Goal: Task Accomplishment & Management: Use online tool/utility

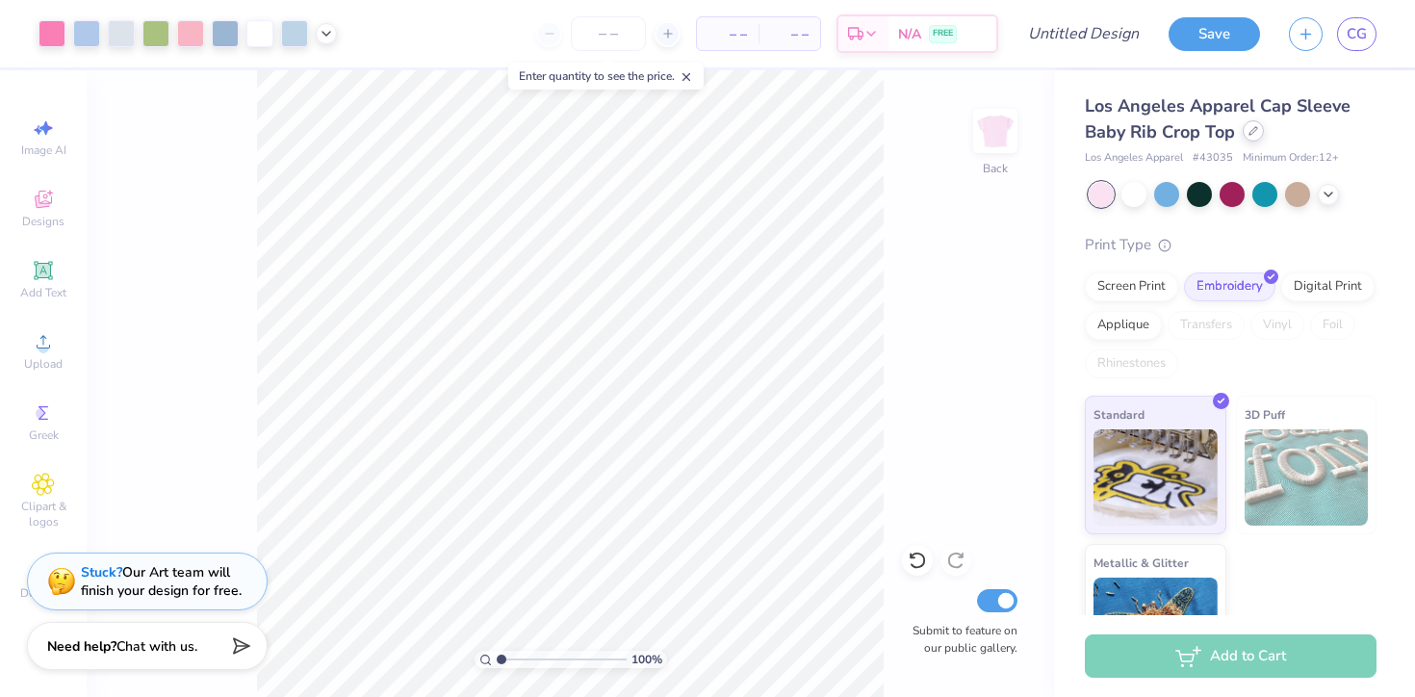
click at [1256, 130] on icon at bounding box center [1254, 131] width 10 height 10
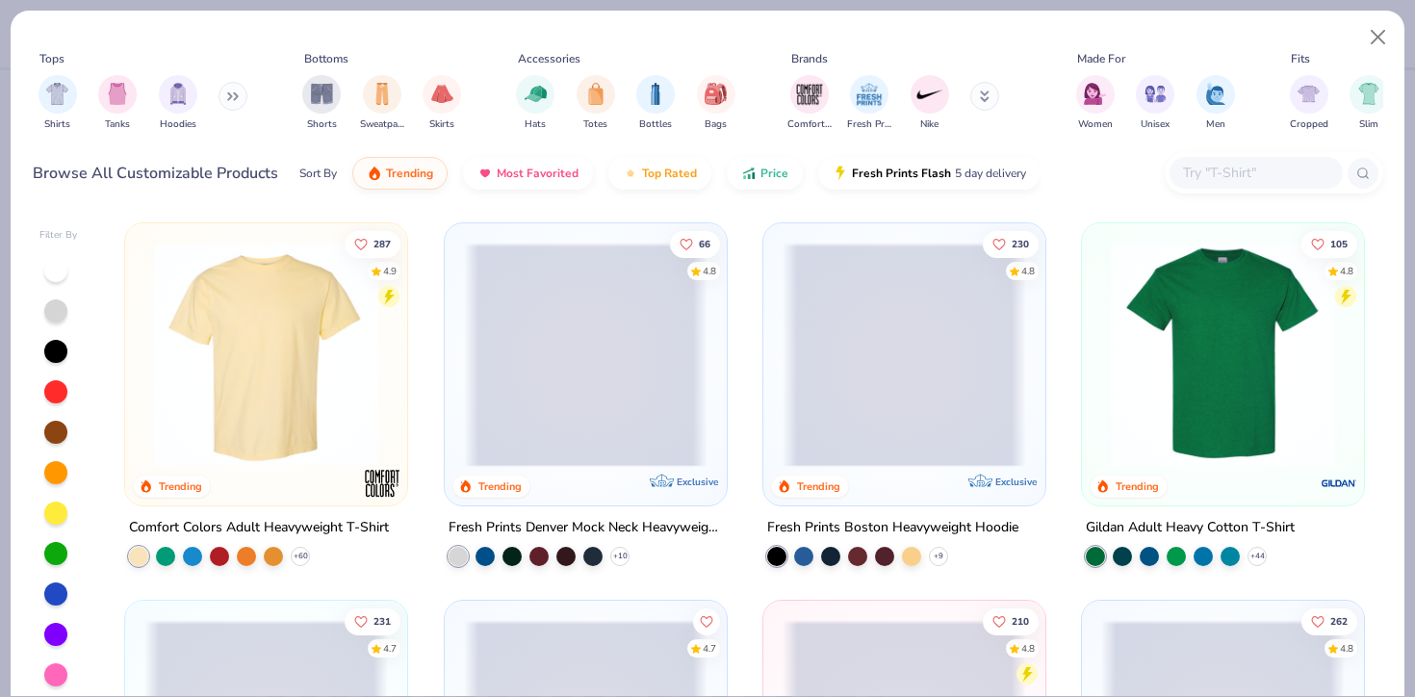
click at [328, 316] on img at bounding box center [266, 355] width 244 height 224
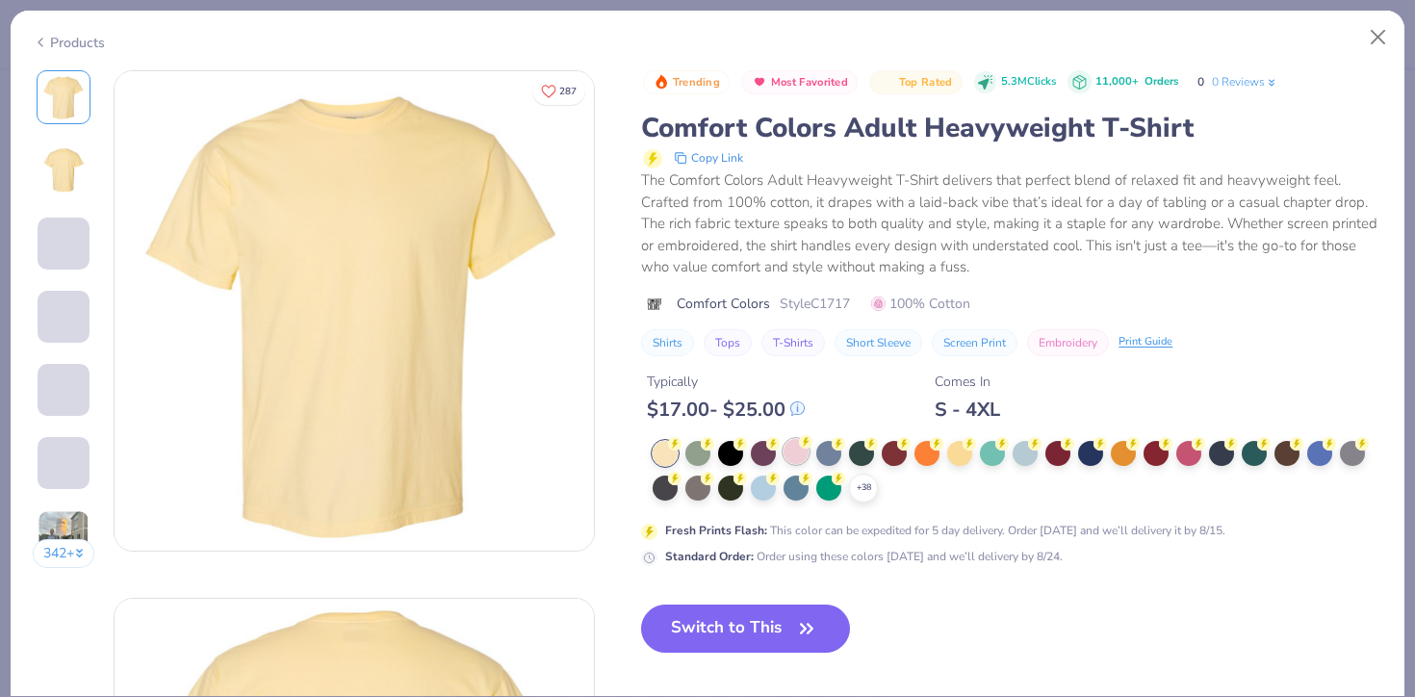
click at [793, 453] on div at bounding box center [796, 451] width 25 height 25
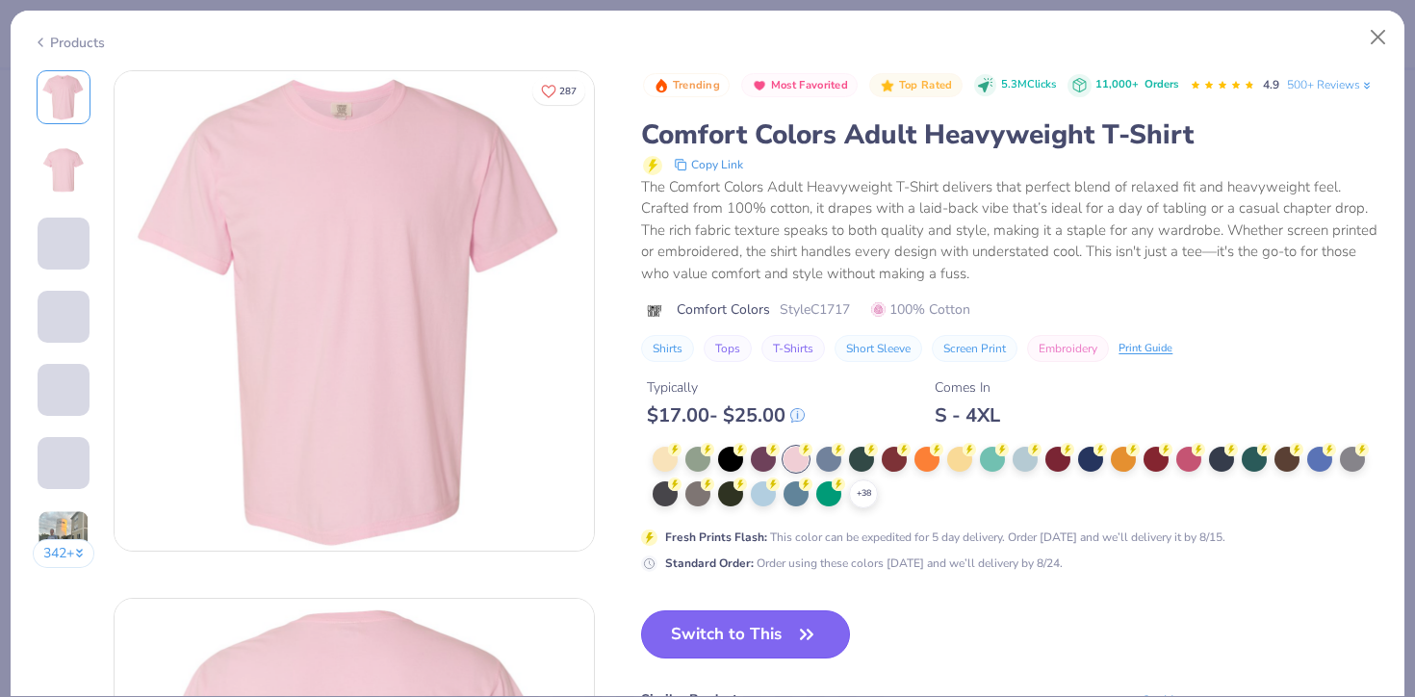
click at [757, 626] on button "Switch to This" at bounding box center [745, 634] width 209 height 48
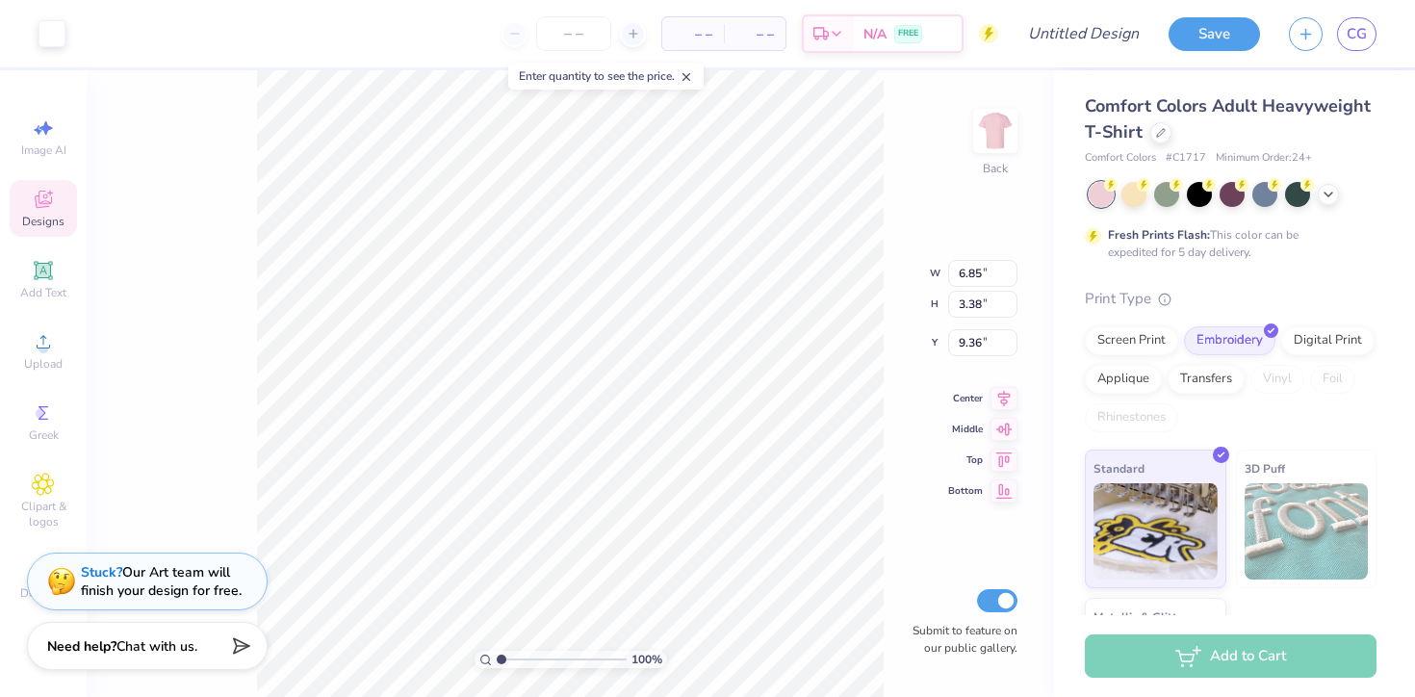
type input "2.14"
type input "2.78"
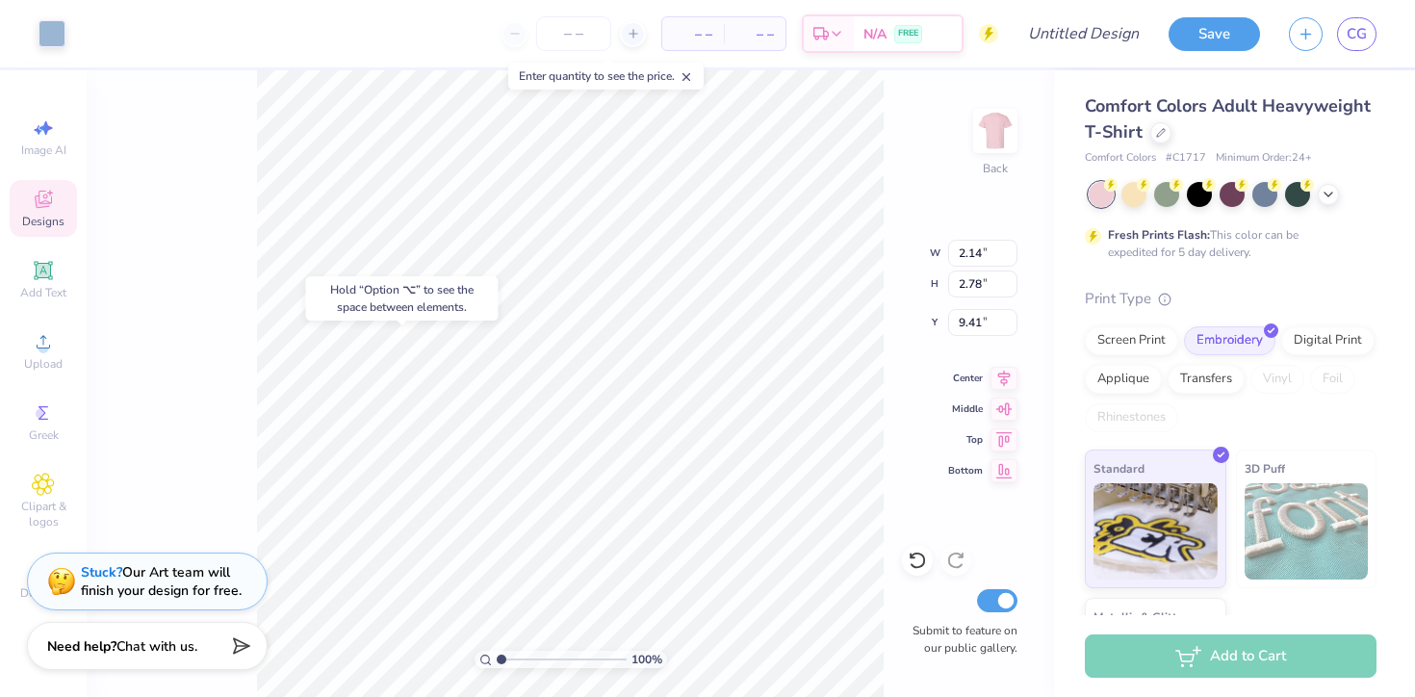
type input "9.36"
type input "9.25"
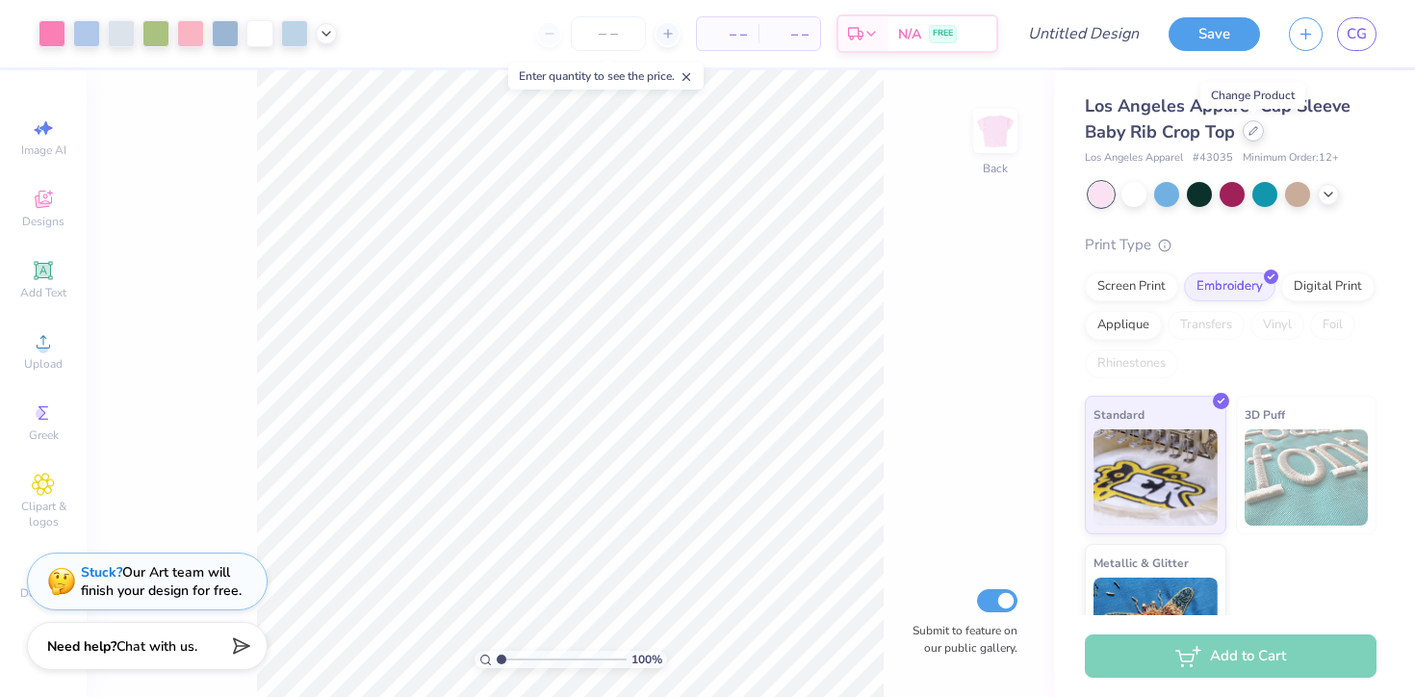
click at [1258, 134] on div at bounding box center [1253, 130] width 21 height 21
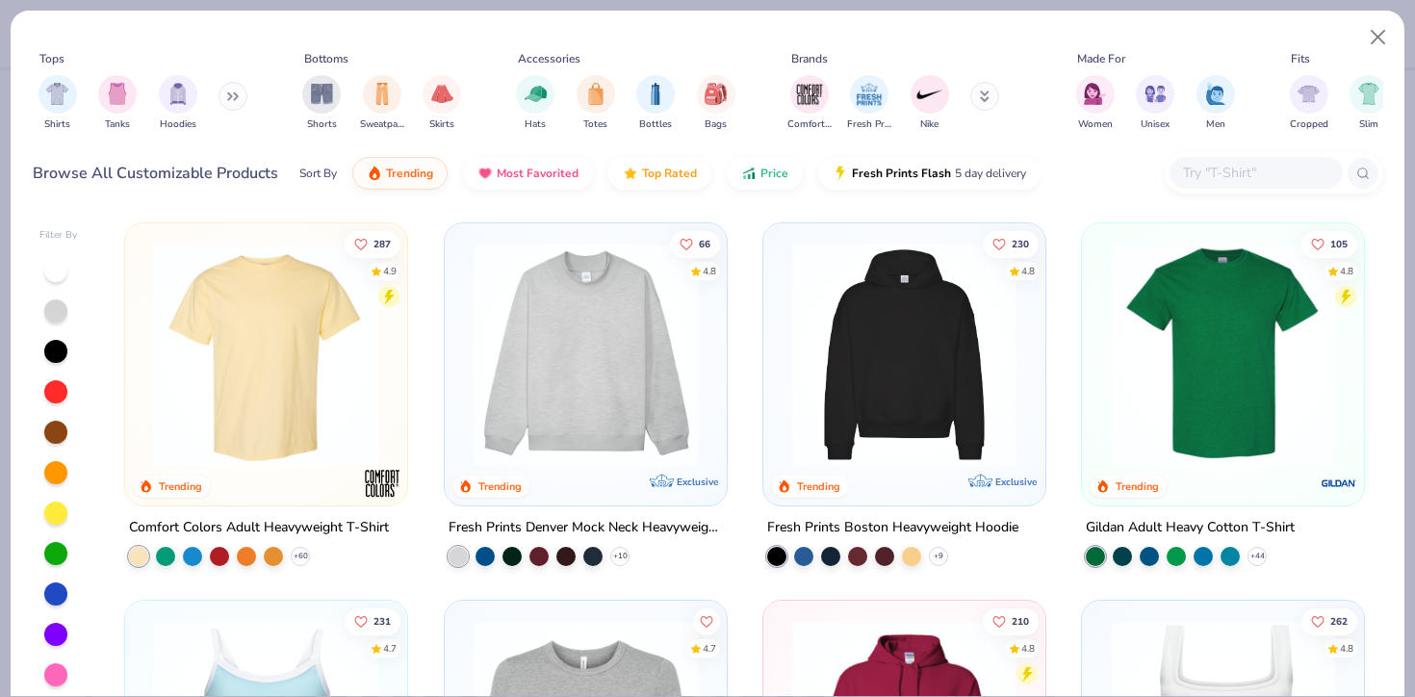
click at [313, 371] on img at bounding box center [266, 355] width 244 height 224
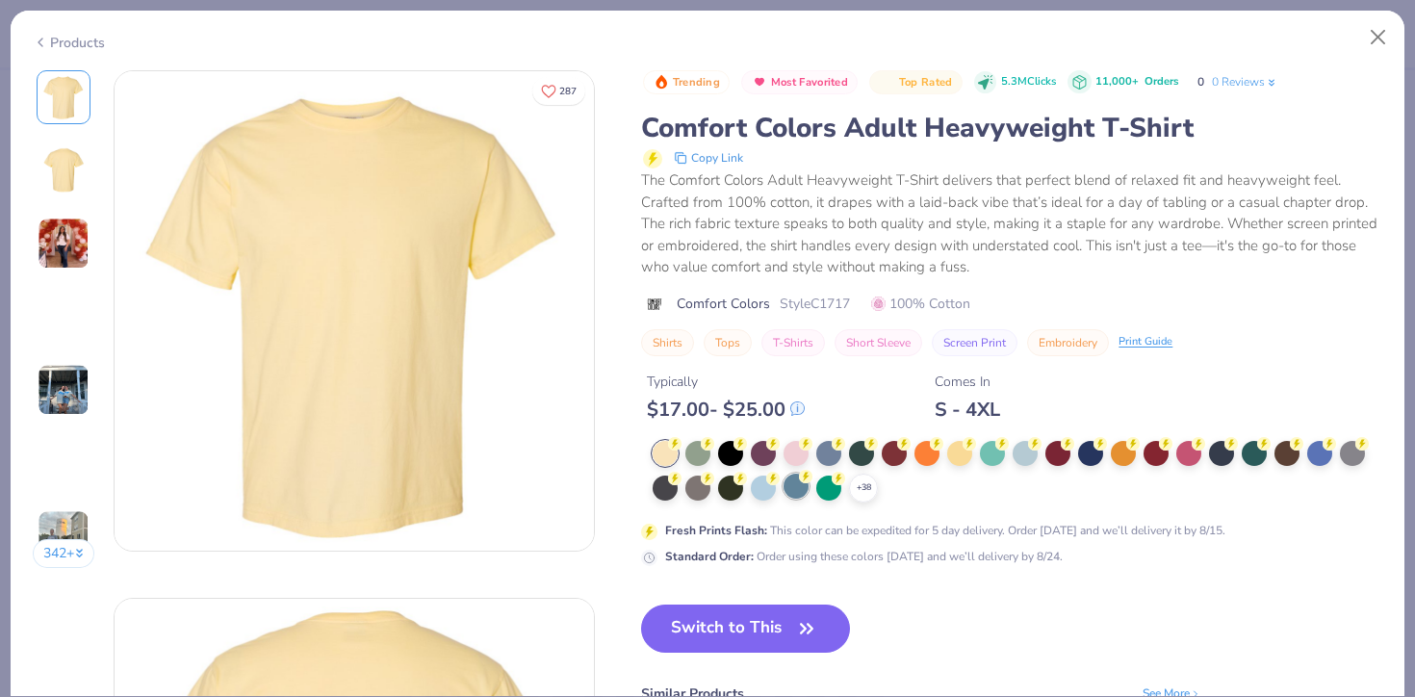
click at [790, 452] on div at bounding box center [796, 453] width 25 height 25
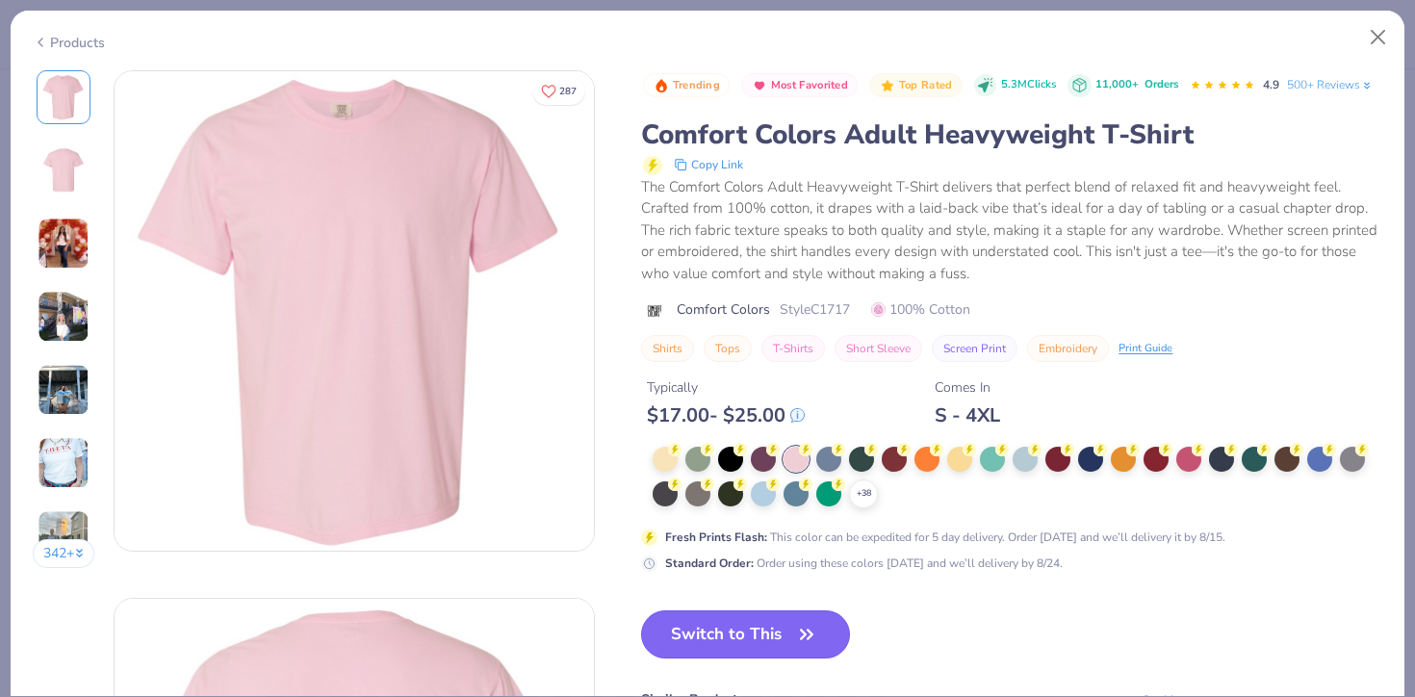
click at [740, 642] on button "Switch to This" at bounding box center [745, 634] width 209 height 48
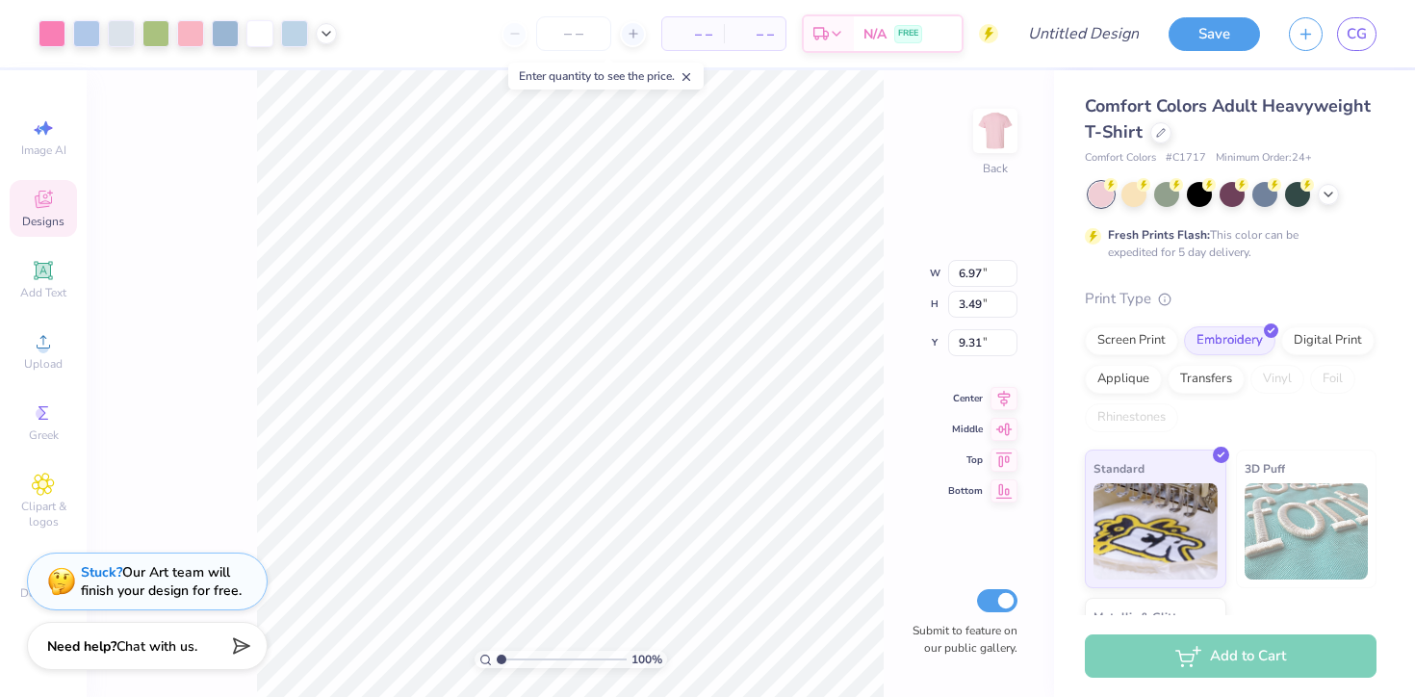
type input "4.21"
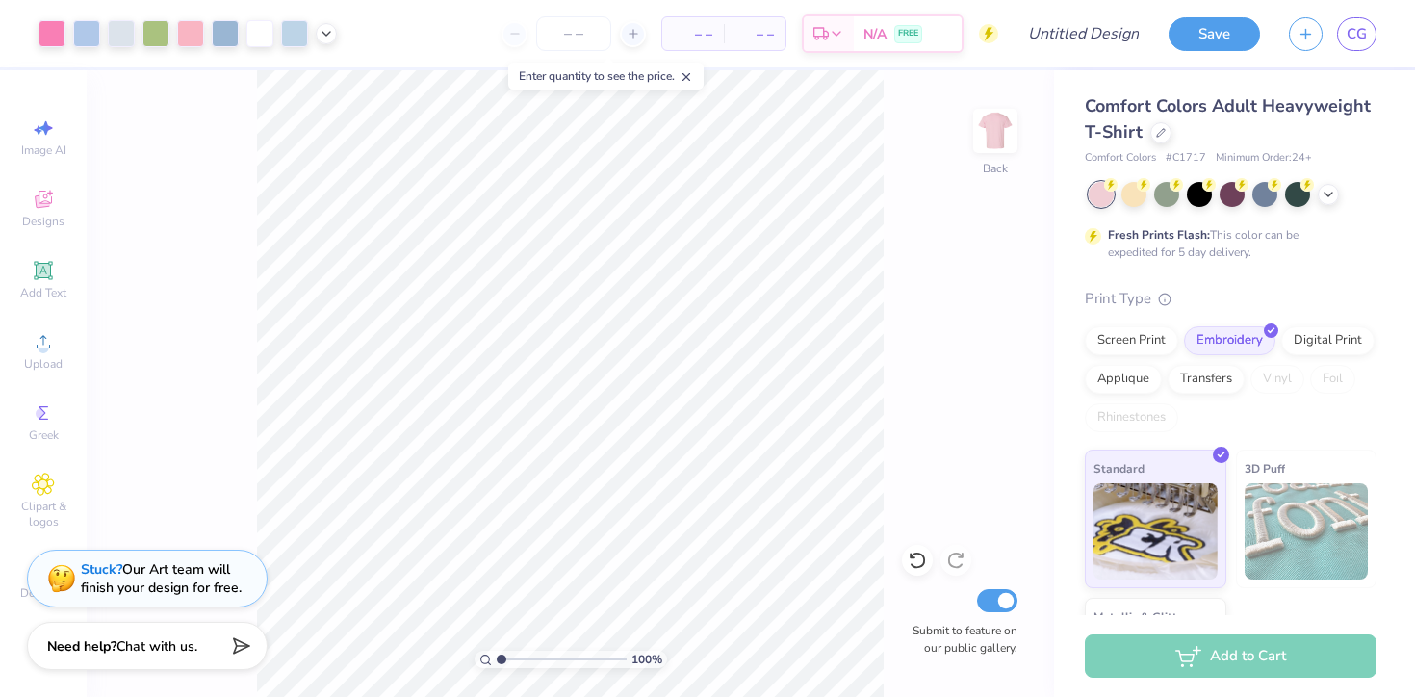
click at [162, 589] on div "Stuck? Our Art team will finish your design for free." at bounding box center [161, 578] width 161 height 37
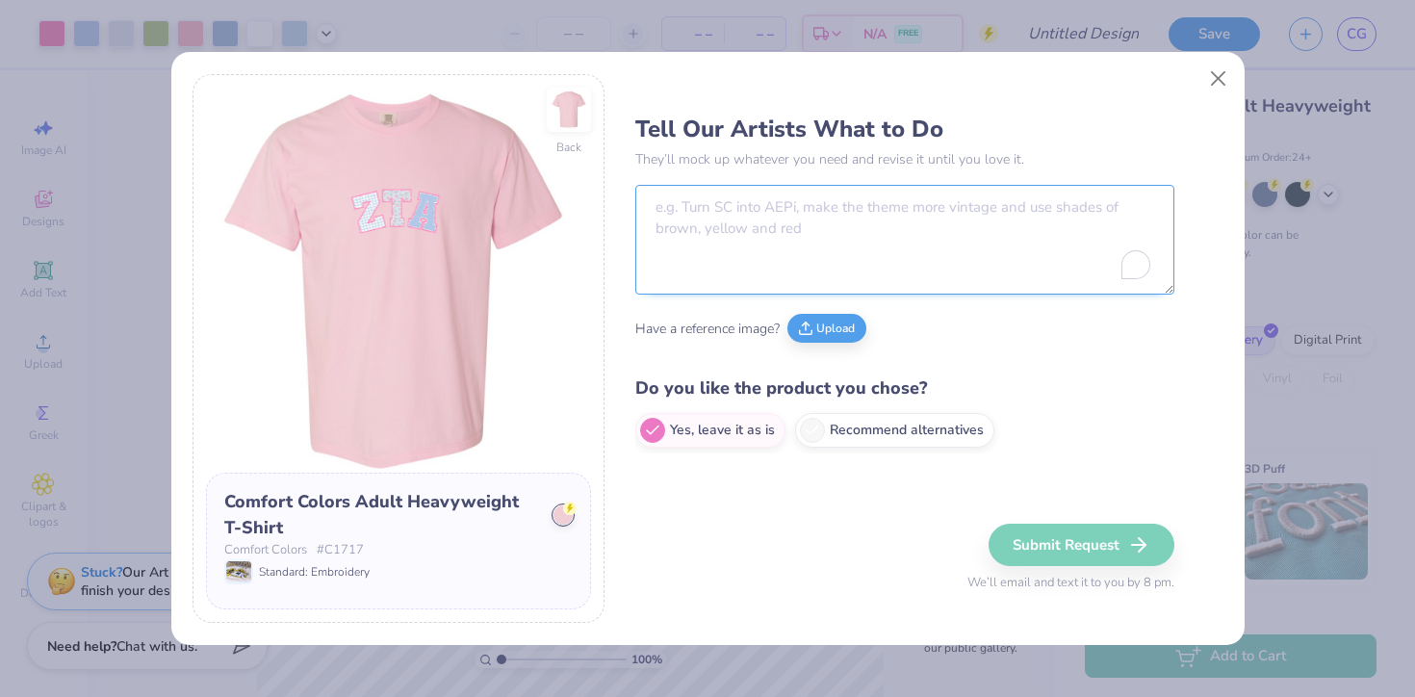
click at [815, 219] on textarea "To enrich screen reader interactions, please activate Accessibility in Grammarl…" at bounding box center [904, 240] width 539 height 110
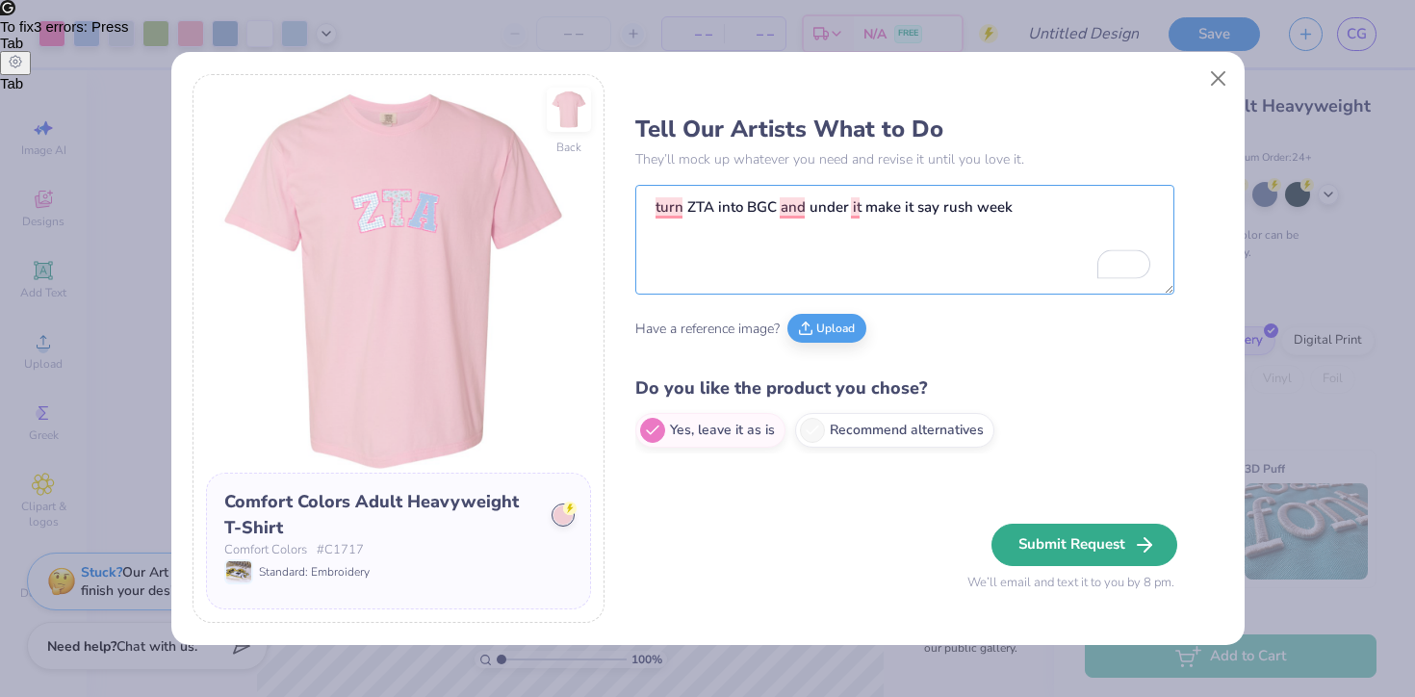
type textarea "turn ZTA into BGC and under it make it say rush week"
click at [1106, 538] on button "Submit Request" at bounding box center [1085, 545] width 186 height 42
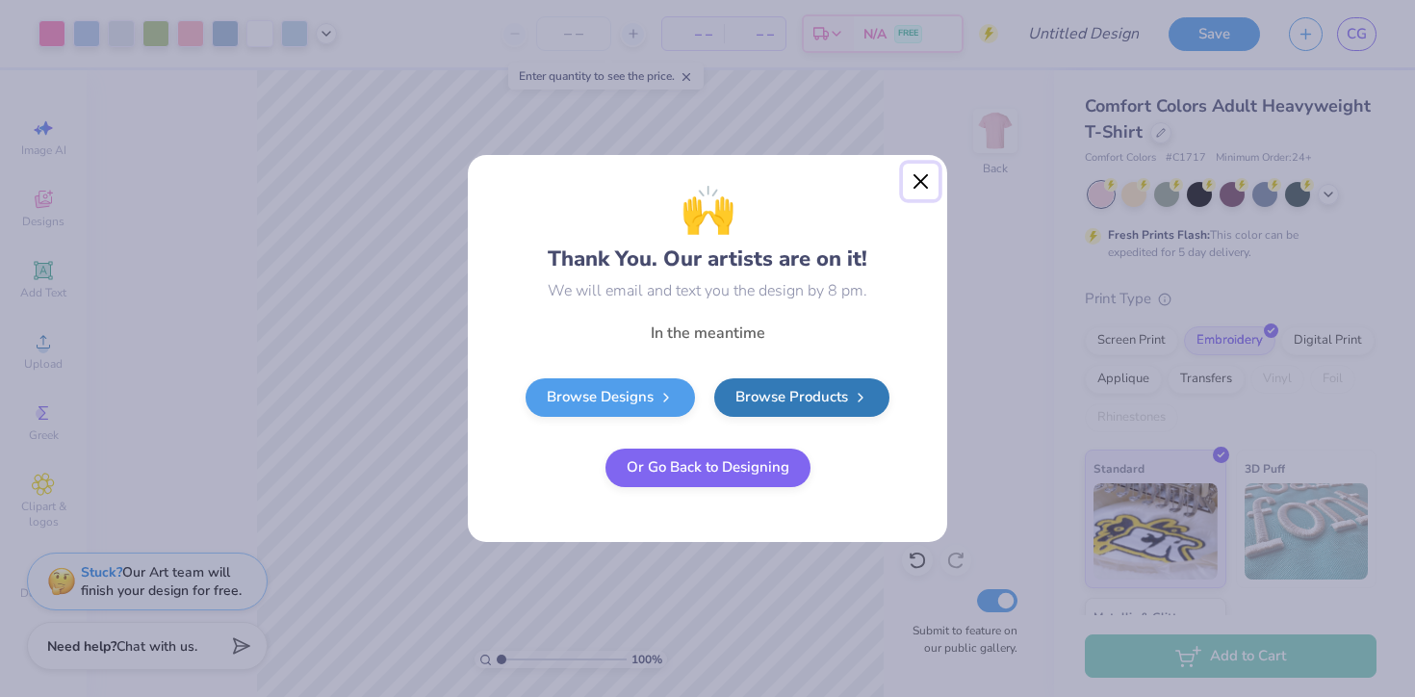
click at [923, 178] on button "Close" at bounding box center [921, 182] width 37 height 37
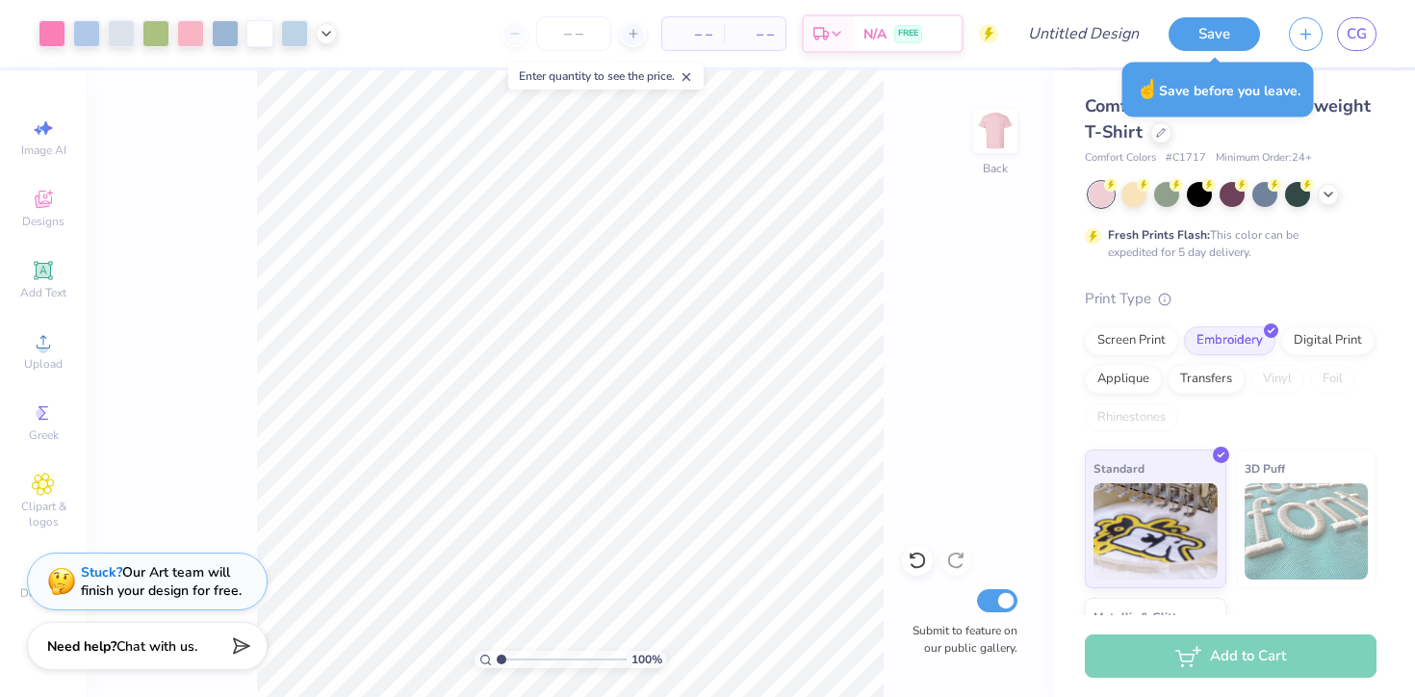
click at [1204, 52] on div "Save CG" at bounding box center [1292, 33] width 246 height 67
click at [1204, 40] on button "Save" at bounding box center [1214, 31] width 91 height 34
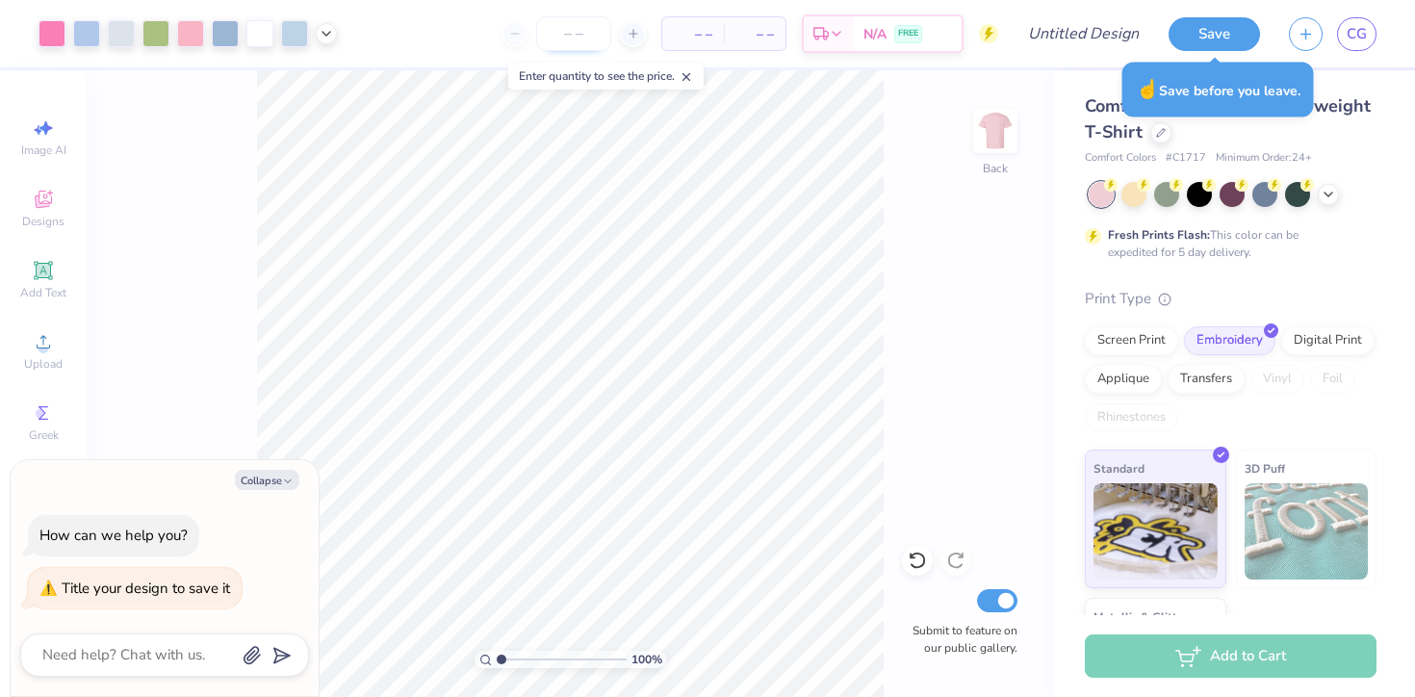
type textarea "x"
click at [588, 40] on input "number" at bounding box center [573, 33] width 75 height 35
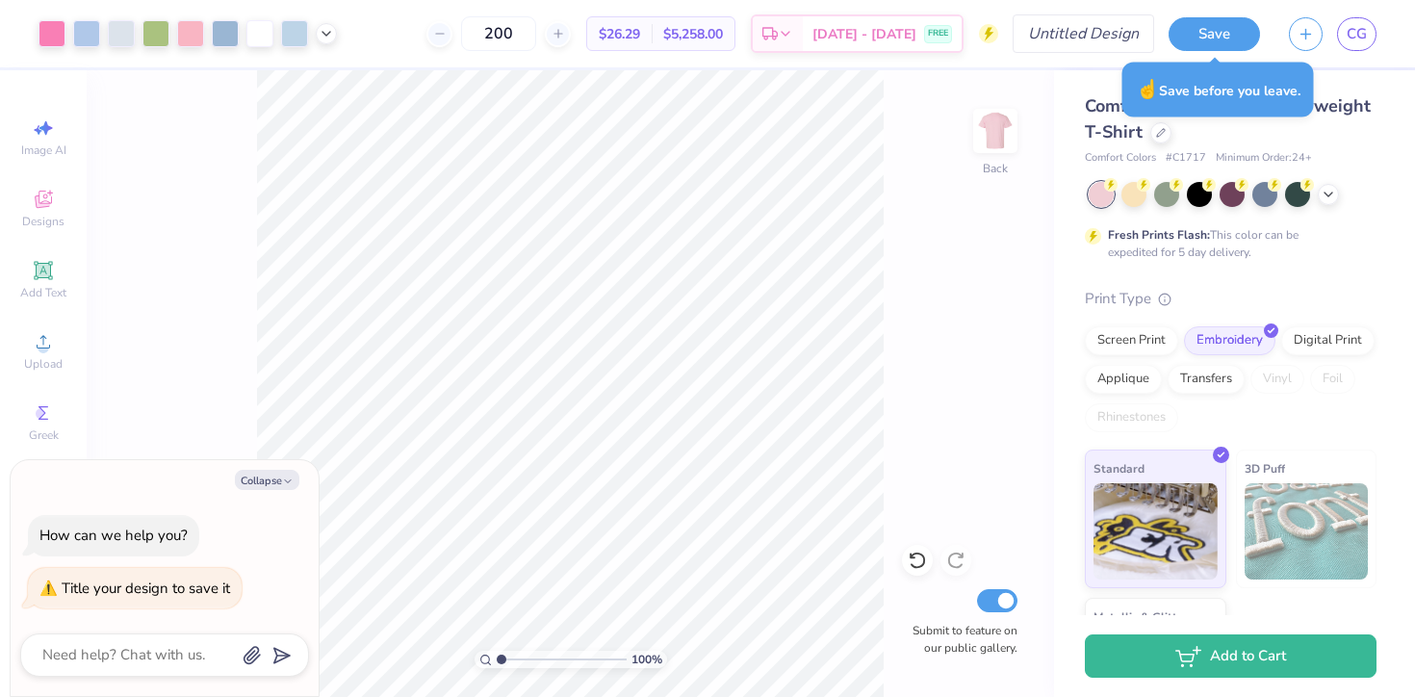
type input "200"
click at [1068, 30] on input "Design Title" at bounding box center [1107, 33] width 94 height 39
type input "b"
type textarea "x"
type input "bg"
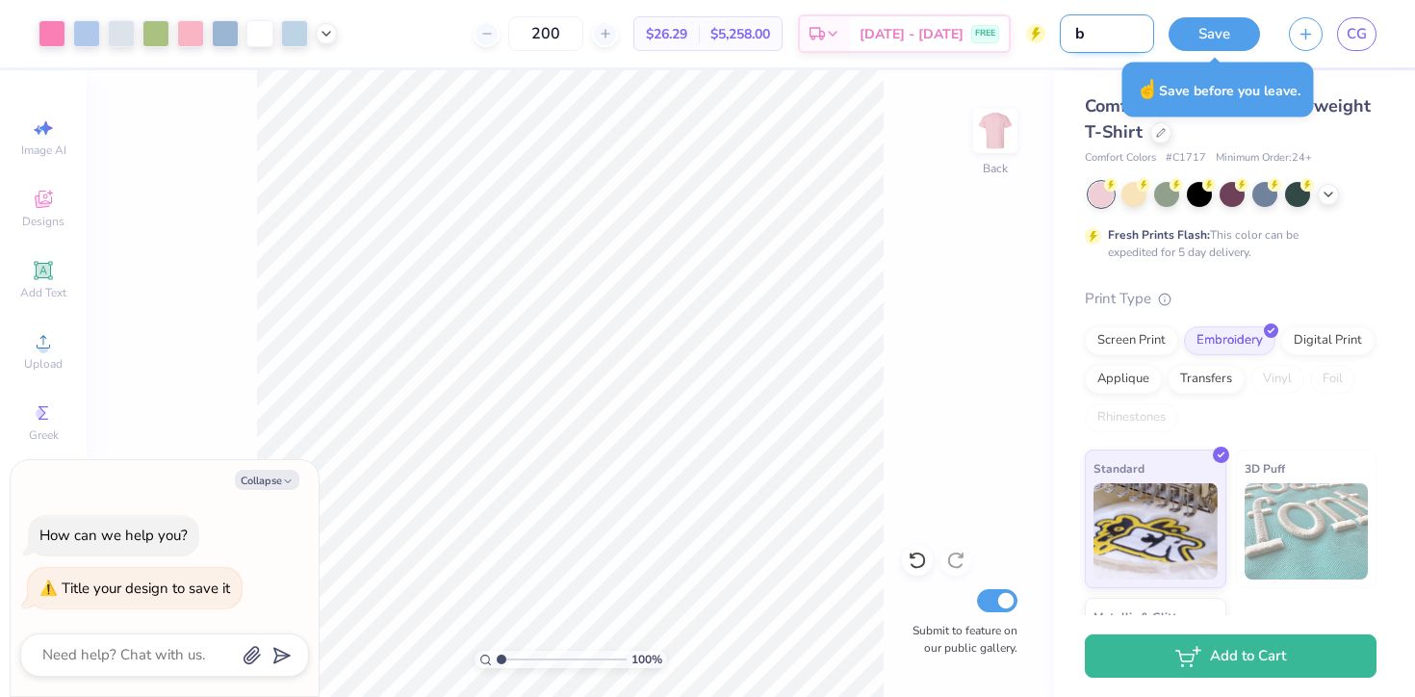
type textarea "x"
type input "bgc"
type textarea "x"
type input "bgc"
click at [1230, 44] on button "Save" at bounding box center [1214, 31] width 91 height 34
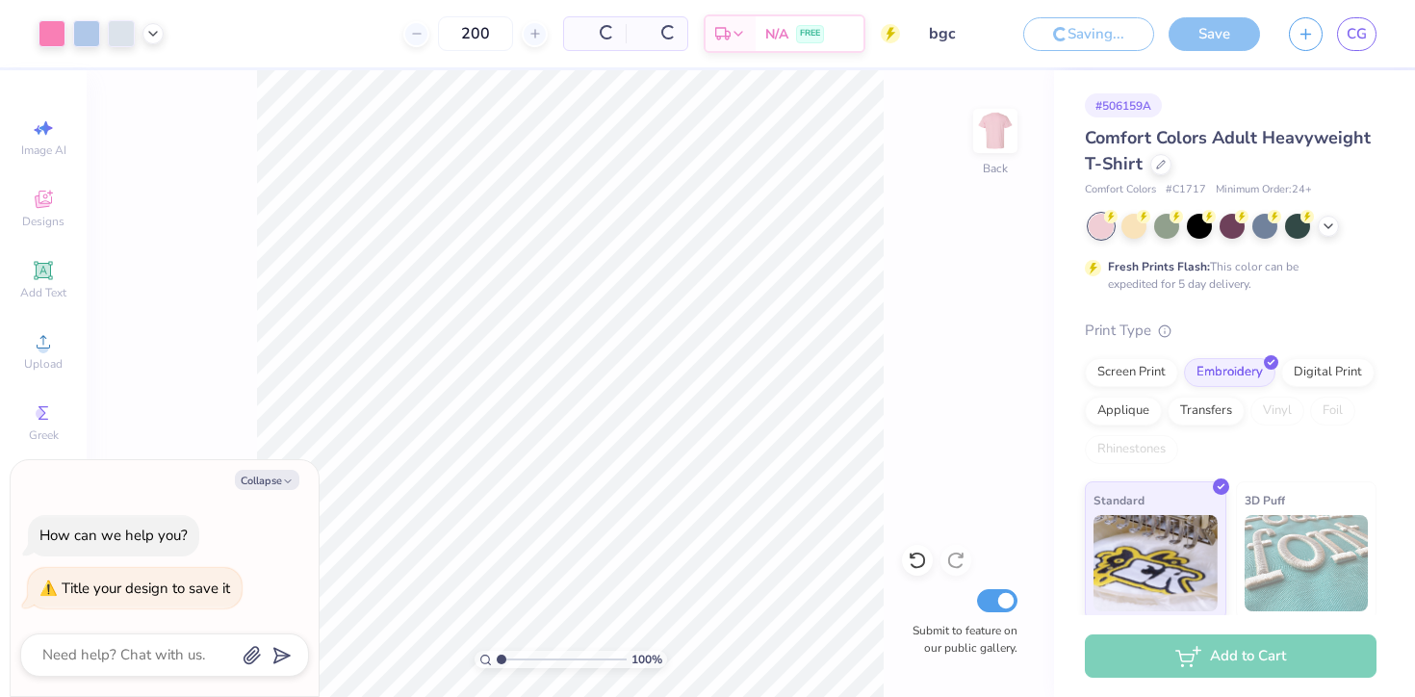
type textarea "x"
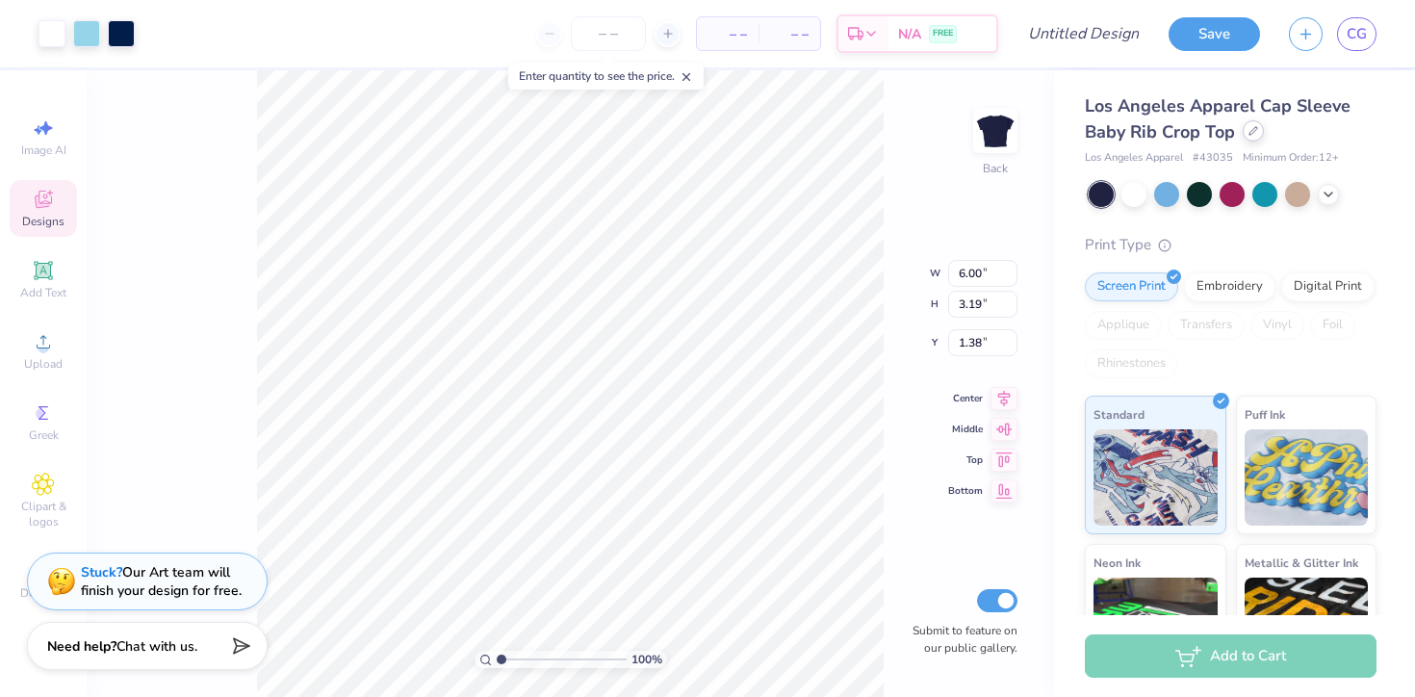
click at [1259, 132] on div at bounding box center [1253, 130] width 21 height 21
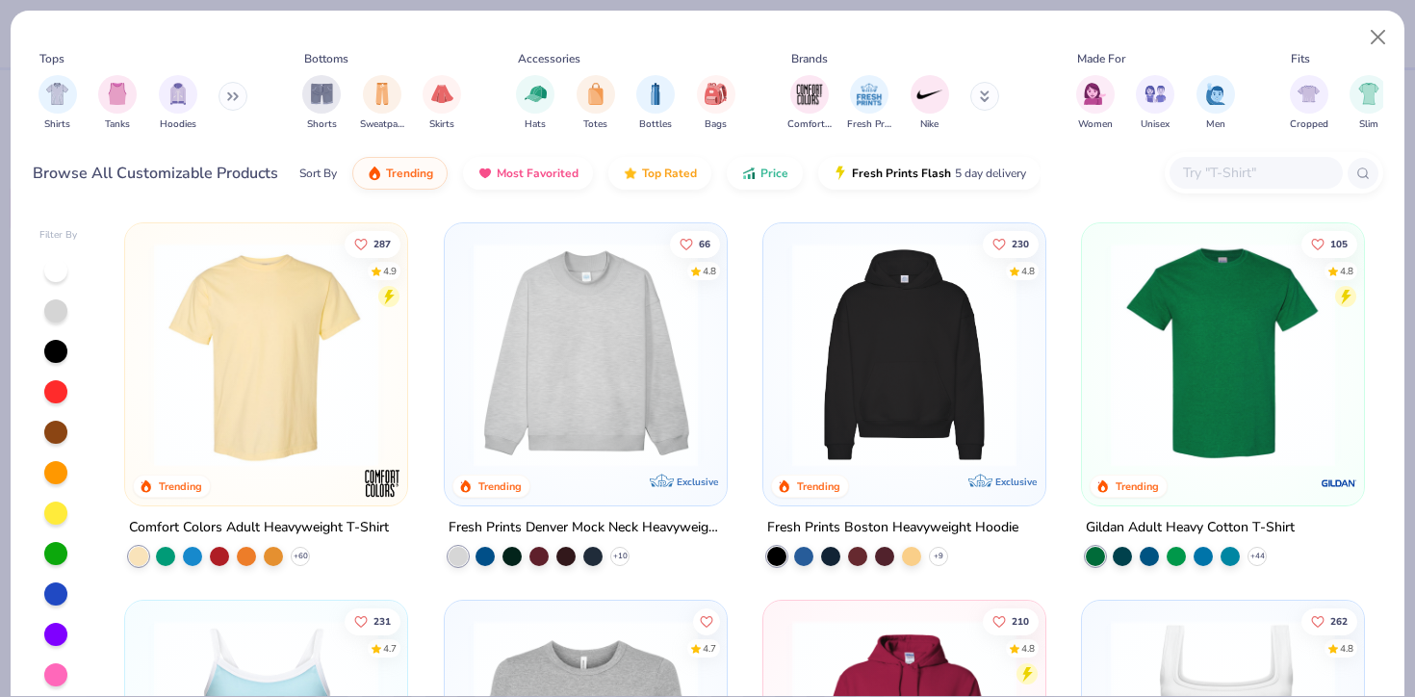
click at [293, 339] on img at bounding box center [266, 355] width 244 height 224
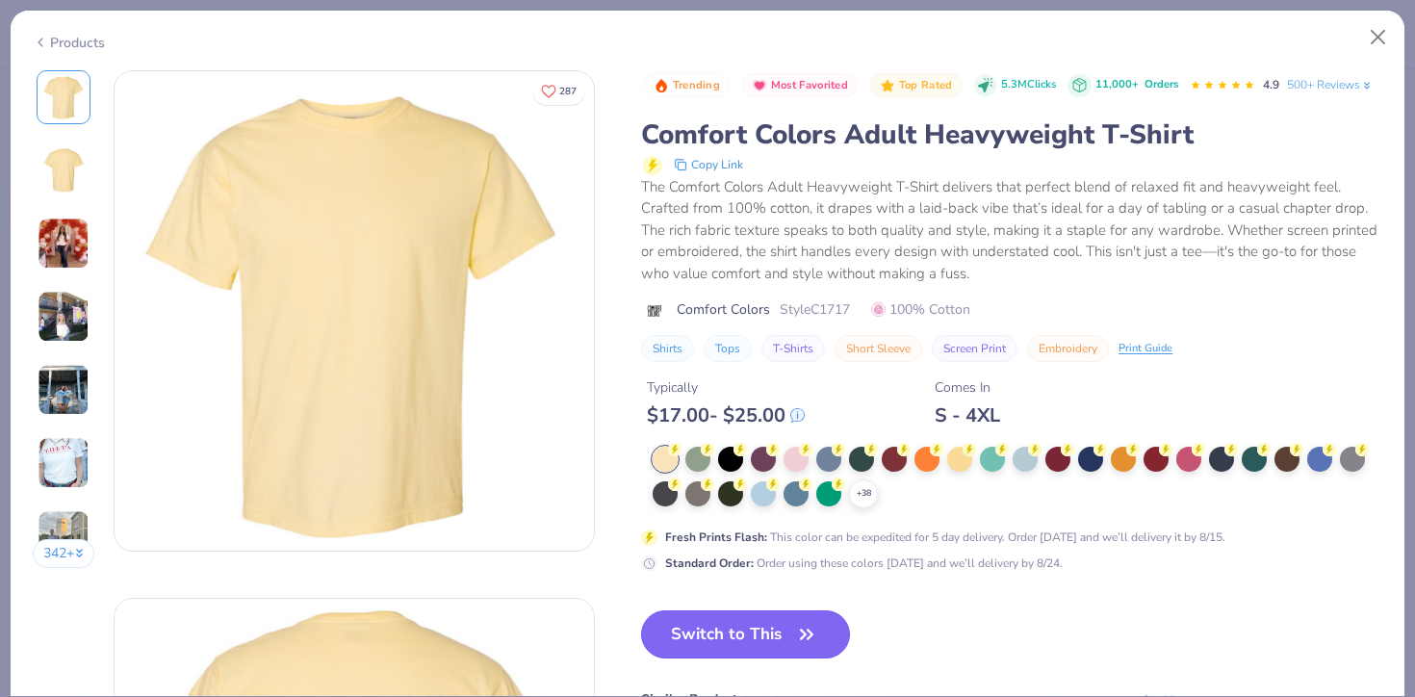
click at [732, 625] on button "Switch to This" at bounding box center [745, 634] width 209 height 48
click at [707, 627] on button "Switch to This" at bounding box center [745, 634] width 209 height 48
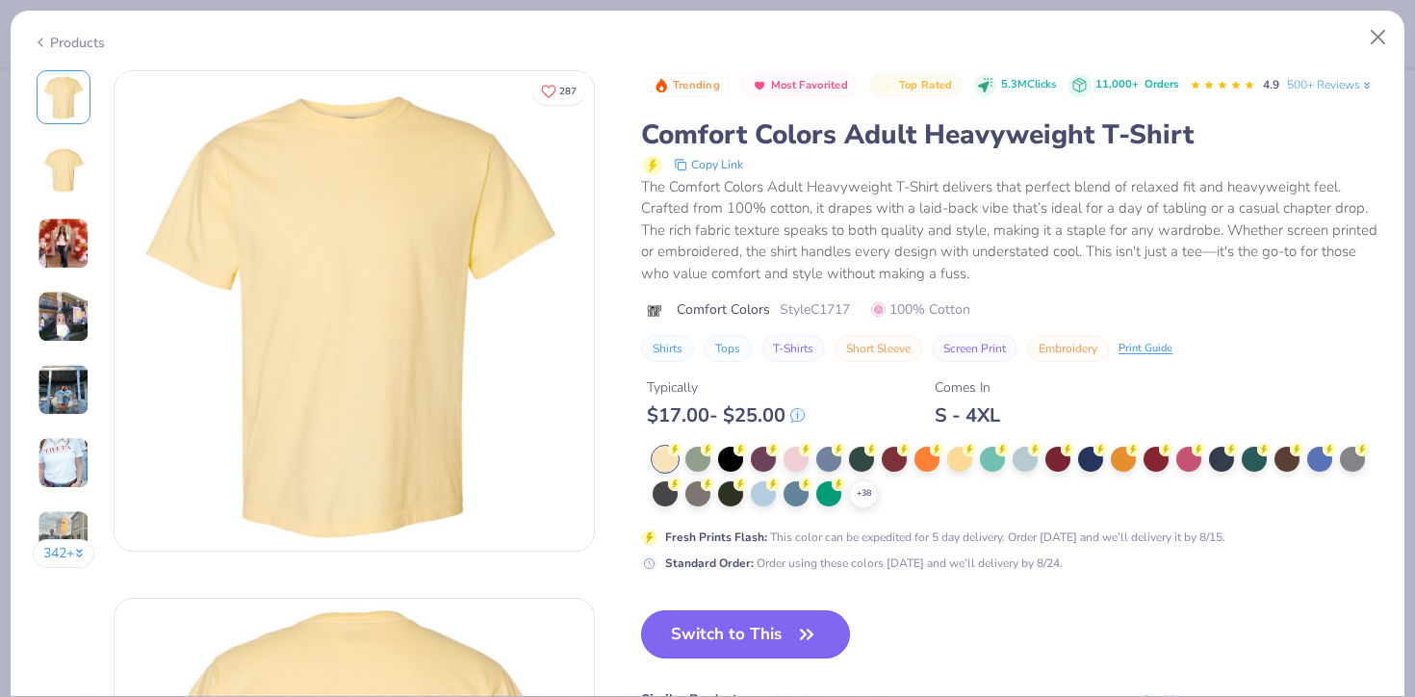
click at [707, 627] on button "Switch to This" at bounding box center [745, 634] width 209 height 48
click at [759, 635] on button "Switch to This" at bounding box center [745, 634] width 209 height 48
click at [793, 453] on div at bounding box center [796, 457] width 25 height 25
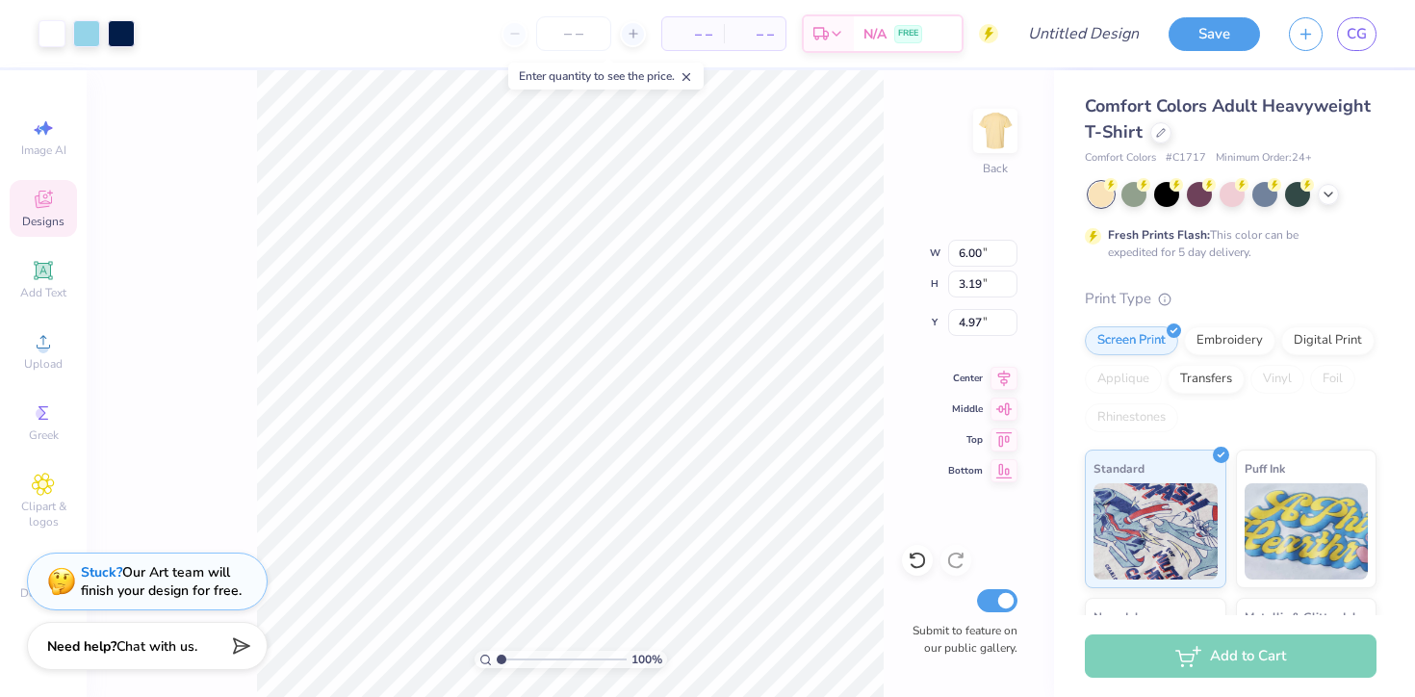
type input "4.97"
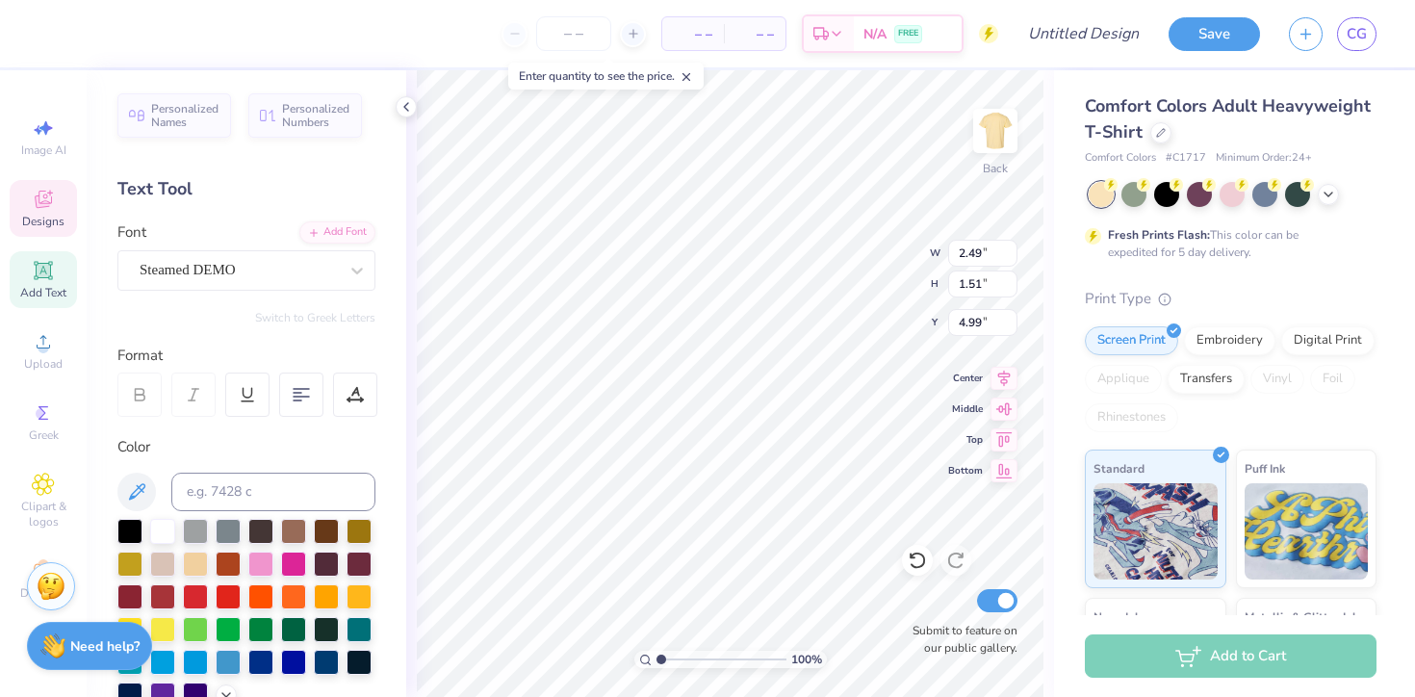
type textarea "C"
type textarea "Brentwood"
type input "5.72"
type input "1.55"
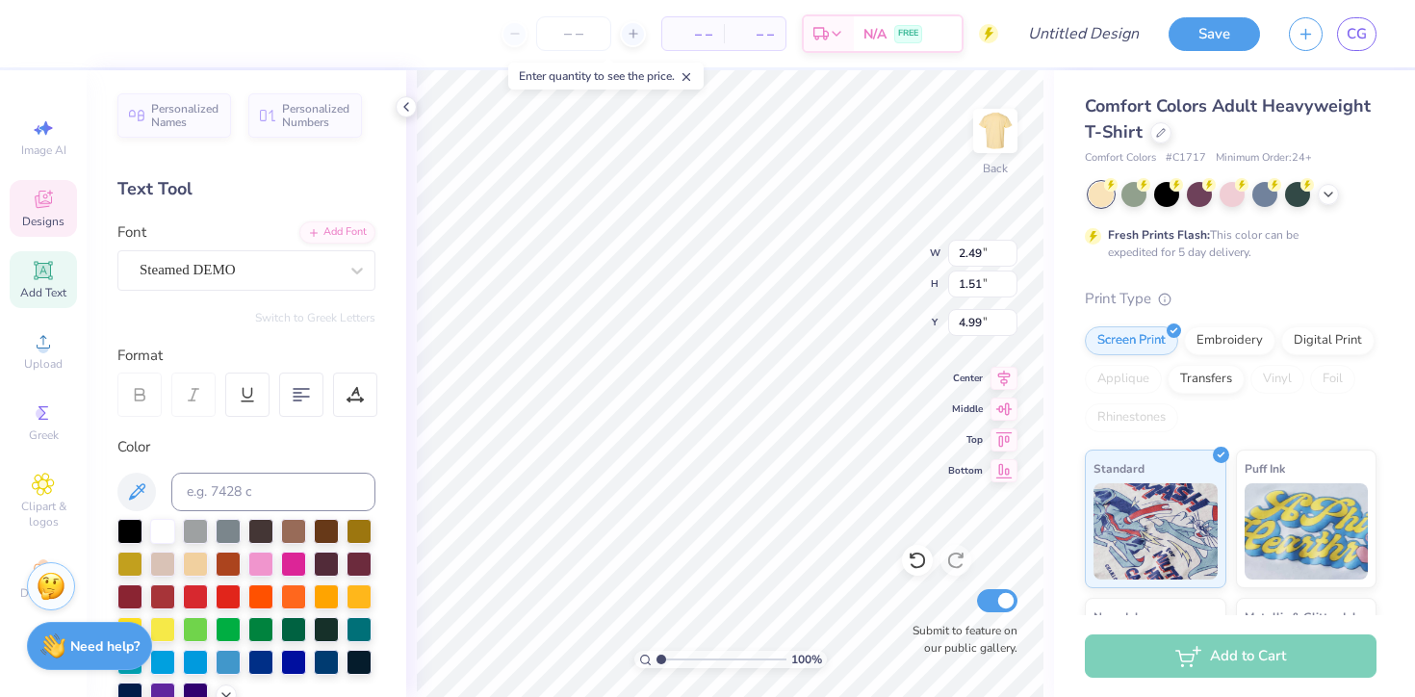
type input "6.57"
type textarea "g"
type textarea "BGc"
type input "9.36"
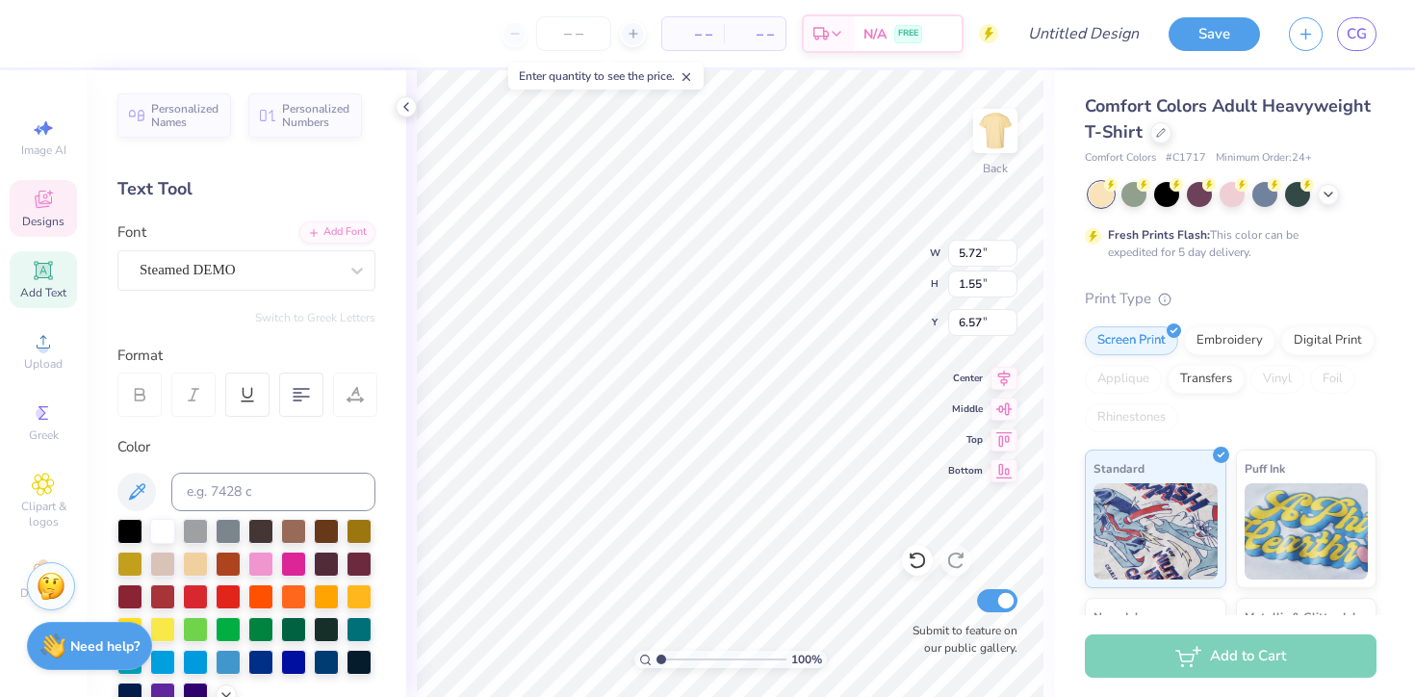
type input "1.52"
type input "4.99"
type textarea "rush week"
type input "6.99"
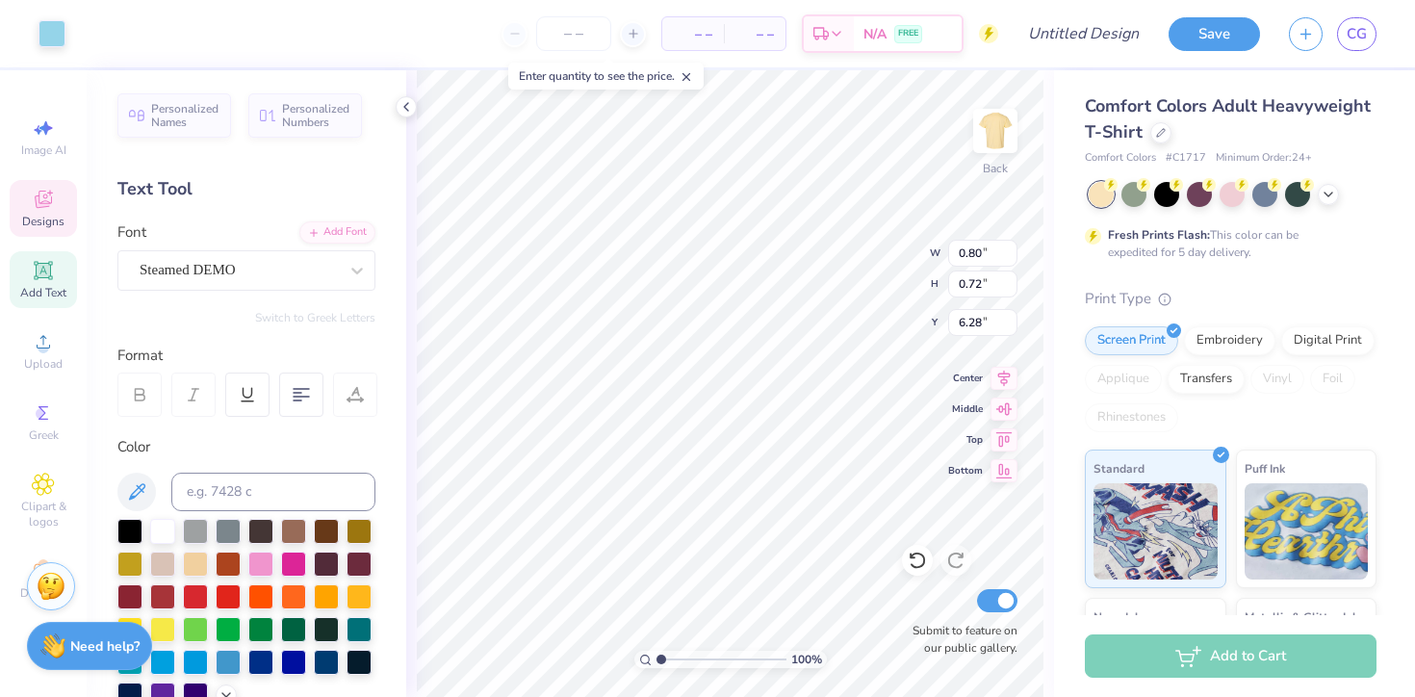
type input "6.80"
type input "0.48"
type input "0.49"
type input "8.15"
type input "5.66"
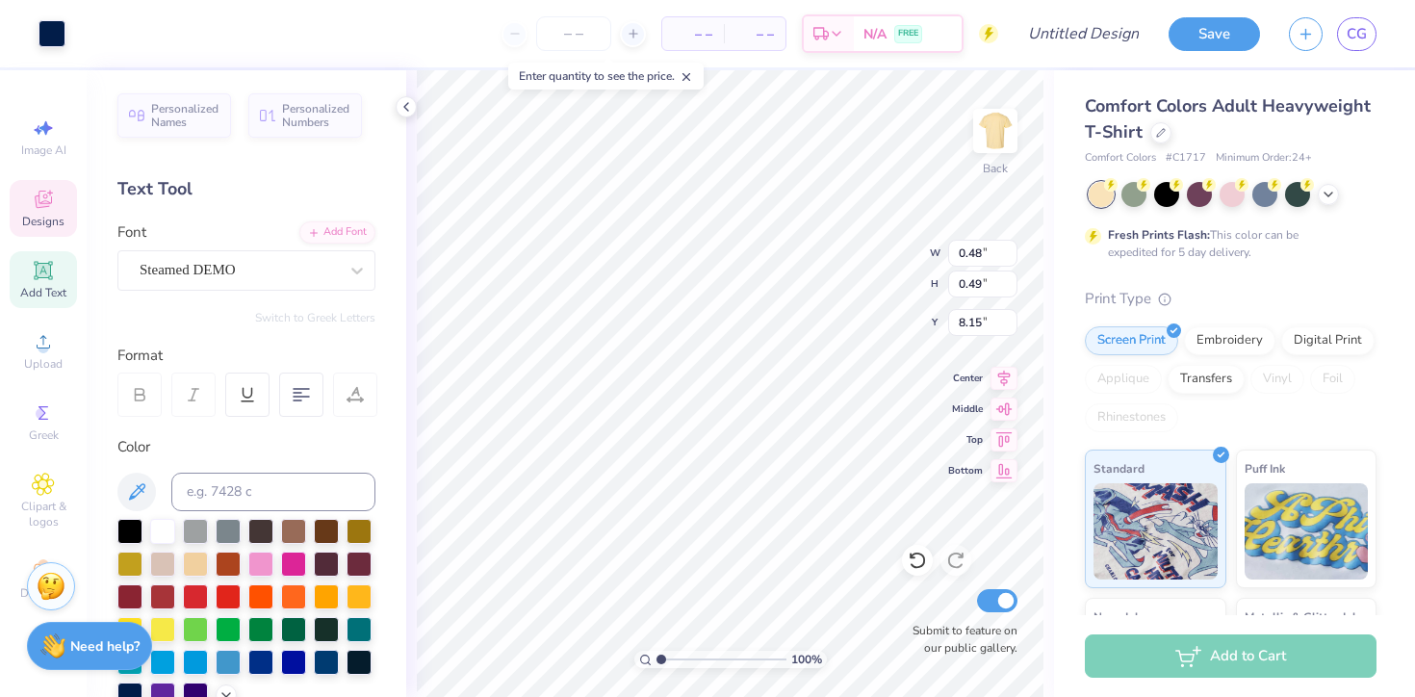
type input "1.56"
type input "6.99"
click at [551, 89] on div "Enter quantity to see the price." at bounding box center [605, 76] width 195 height 27
type input "9.74"
type input "0.80"
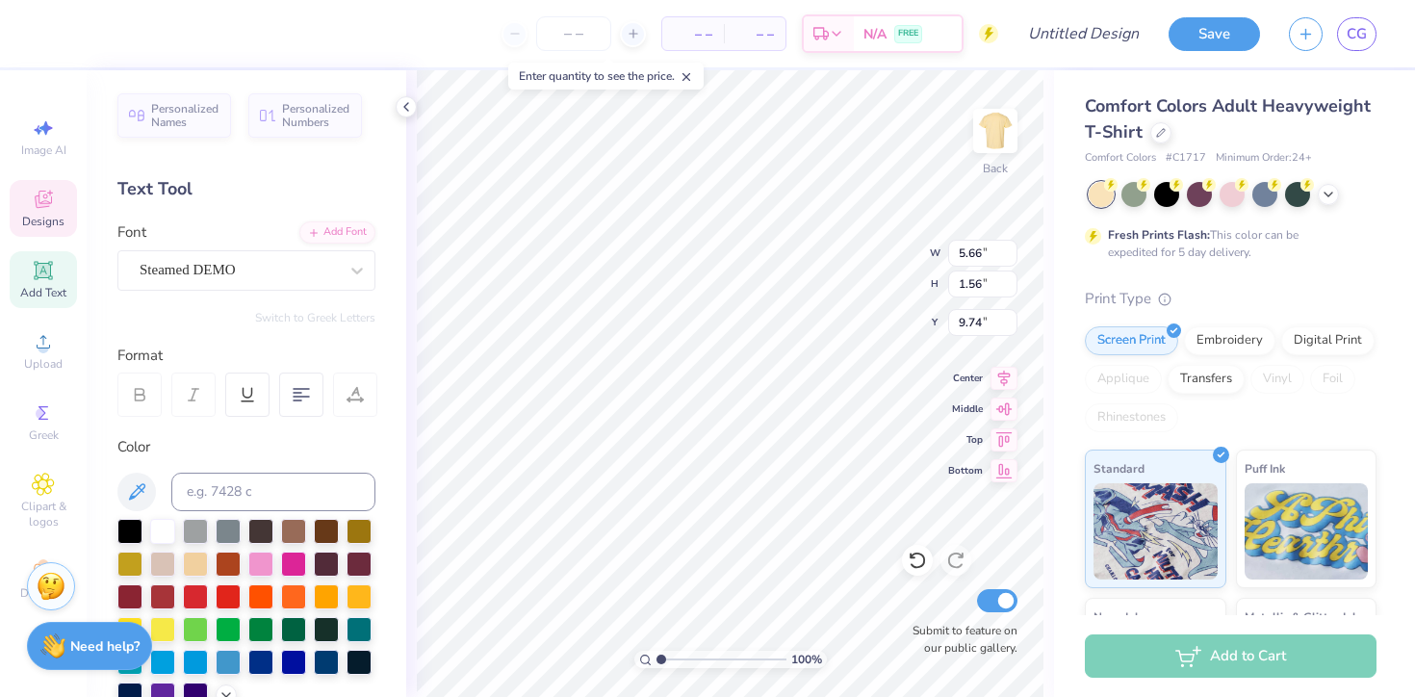
type input "0.91"
type input "6.88"
type input "4.06"
type input "0.47"
type input "0.63"
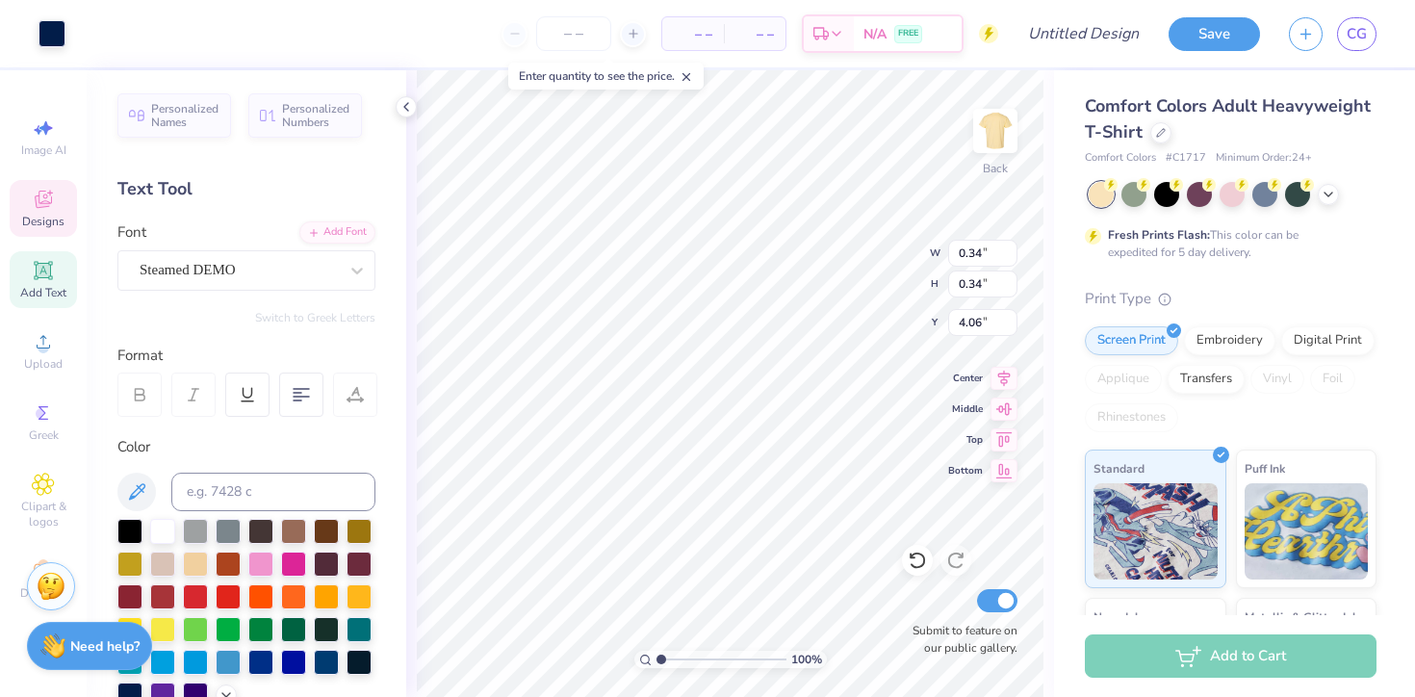
type input "6.86"
type input "6.83"
type input "6.58"
type input "0.34"
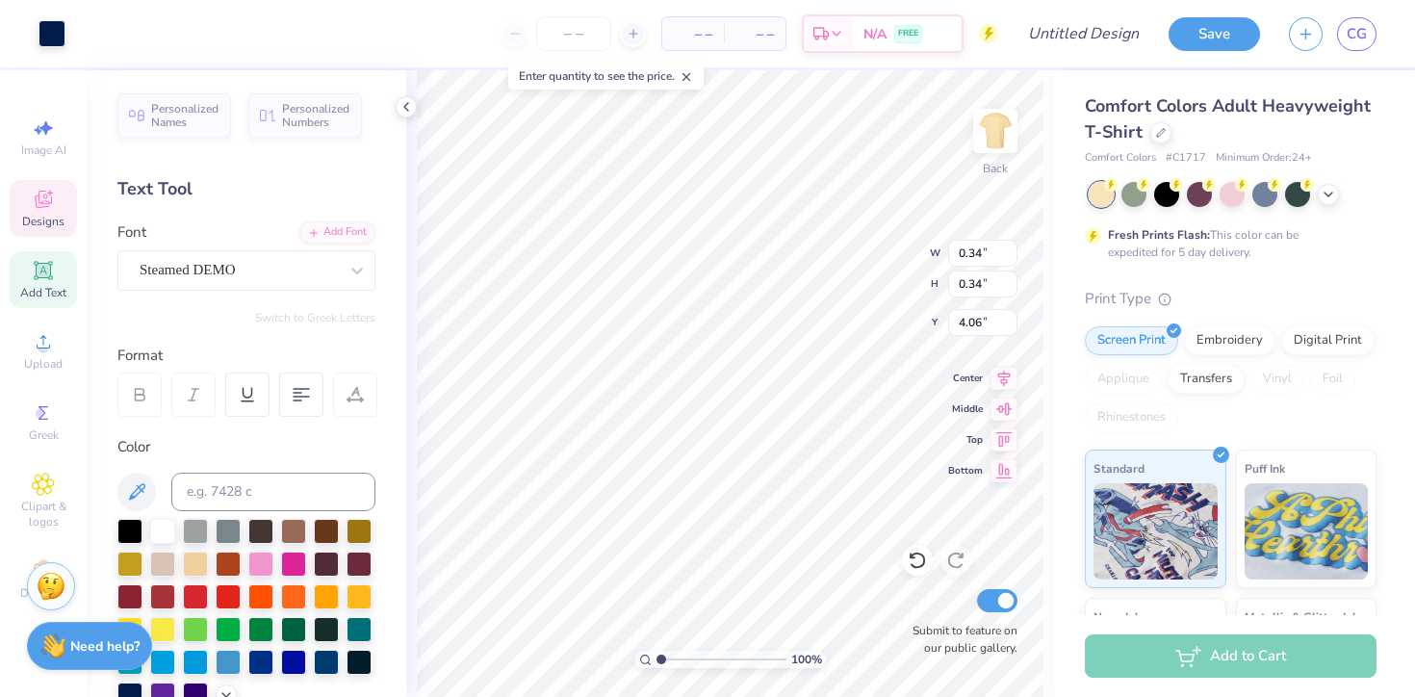
type input "6.80"
type input "8.71"
type input "1.56"
type input "5.23"
type input "5.05"
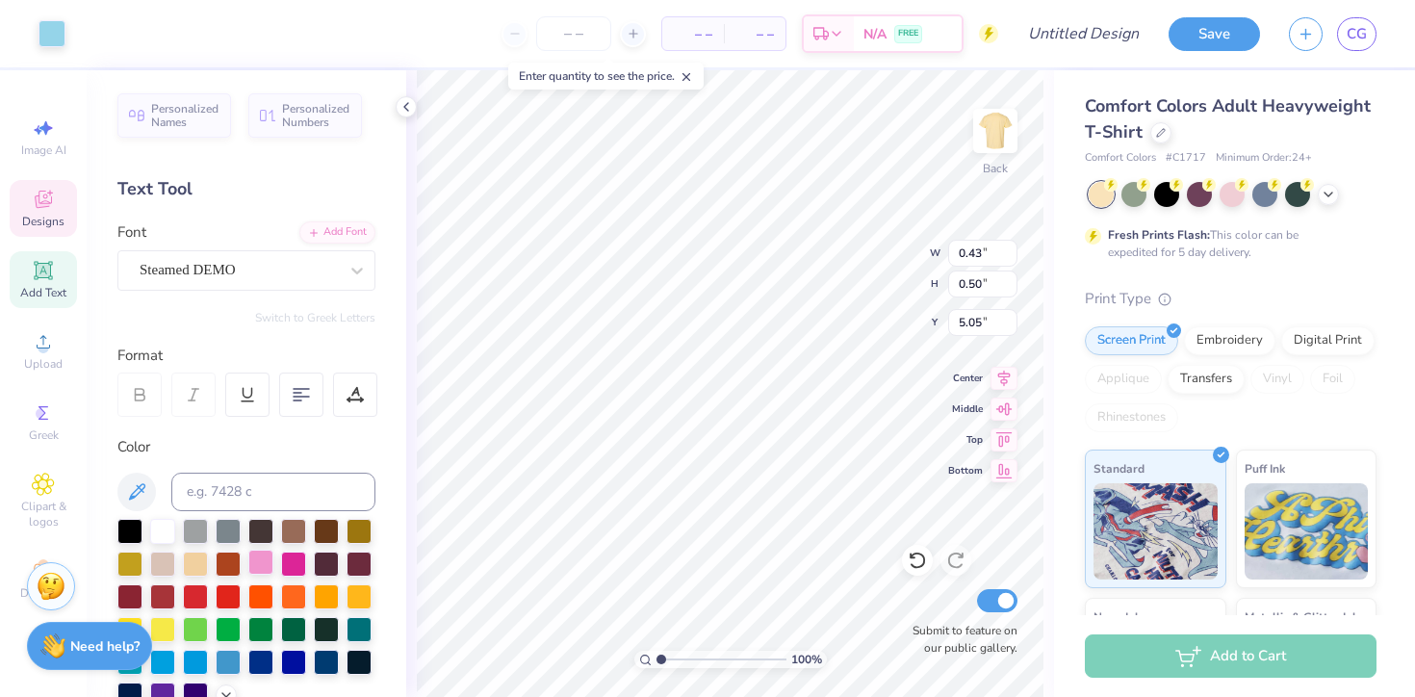
click at [258, 567] on div at bounding box center [260, 562] width 25 height 25
click at [918, 562] on icon at bounding box center [917, 560] width 19 height 19
type input "0.57"
type input "0.58"
type input "4.97"
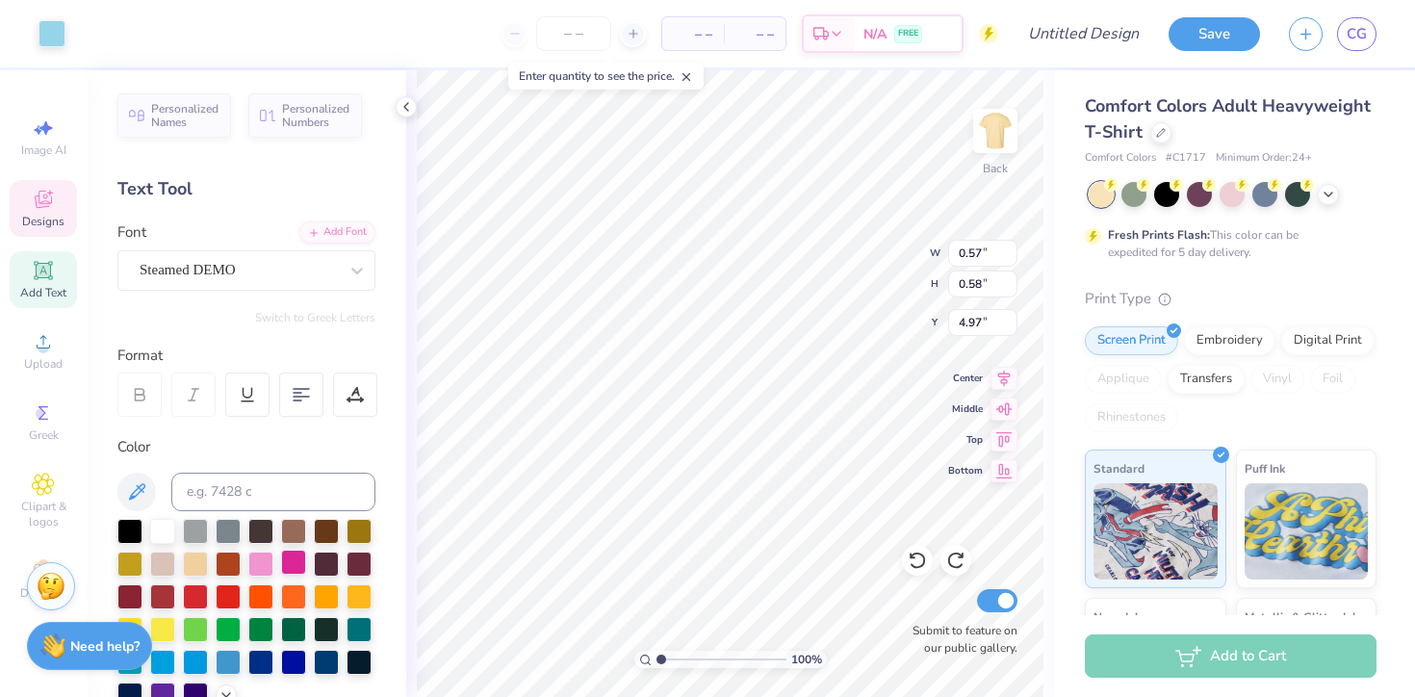
click at [296, 563] on div at bounding box center [293, 562] width 25 height 25
click at [912, 557] on icon at bounding box center [913, 557] width 4 height 4
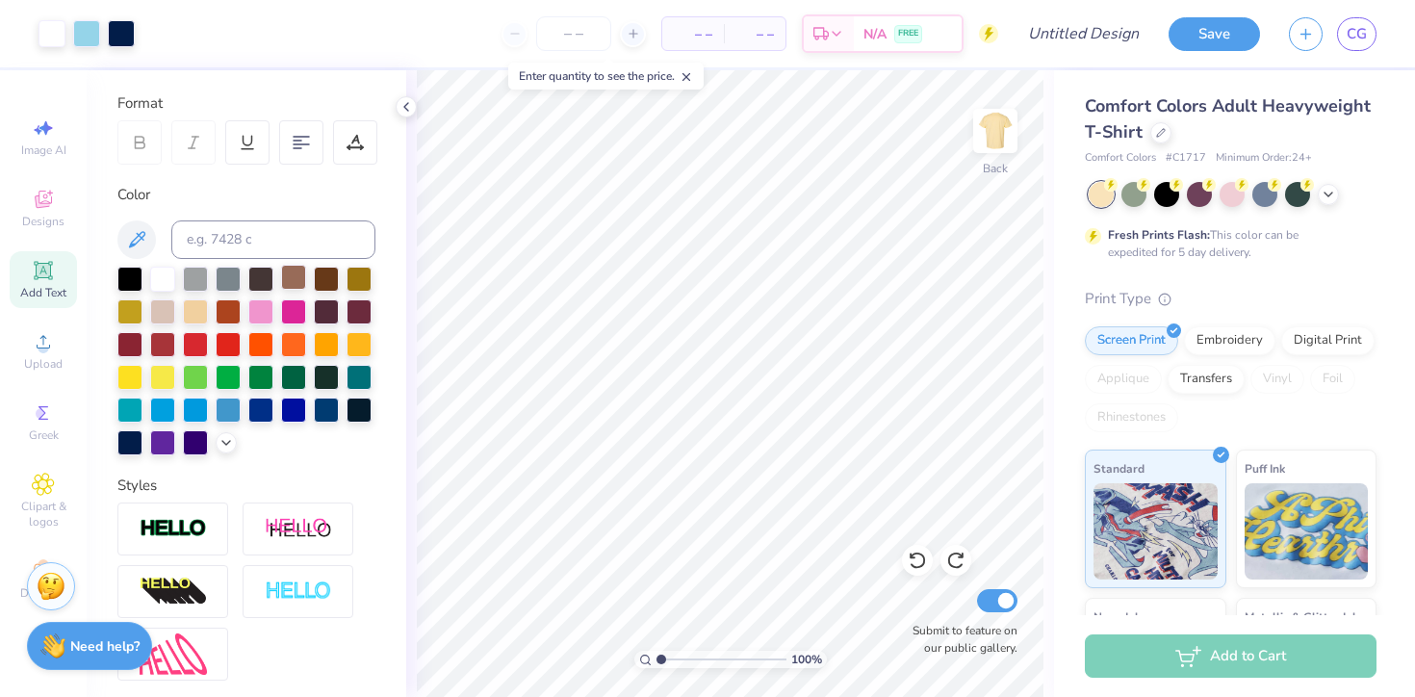
scroll to position [268, 0]
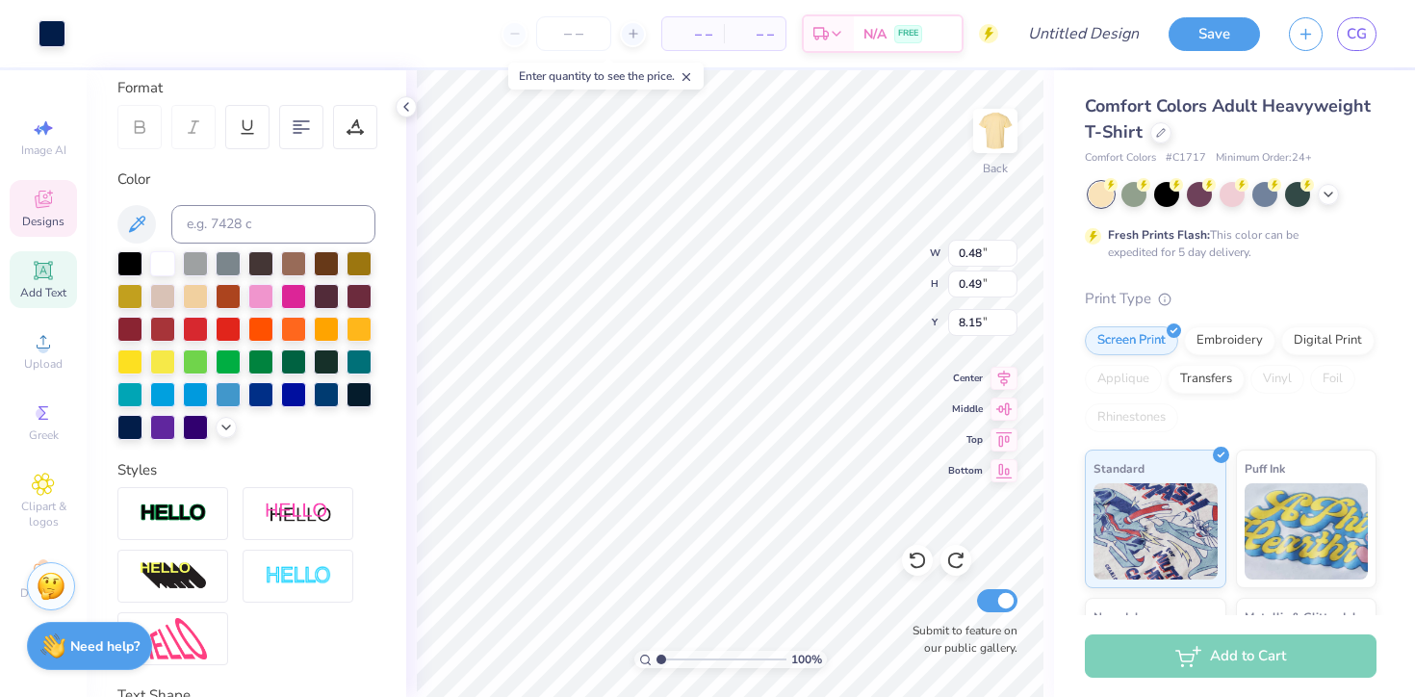
type input "8.16"
type input "0.43"
type input "0.50"
type input "5.05"
click at [61, 34] on div at bounding box center [52, 31] width 27 height 27
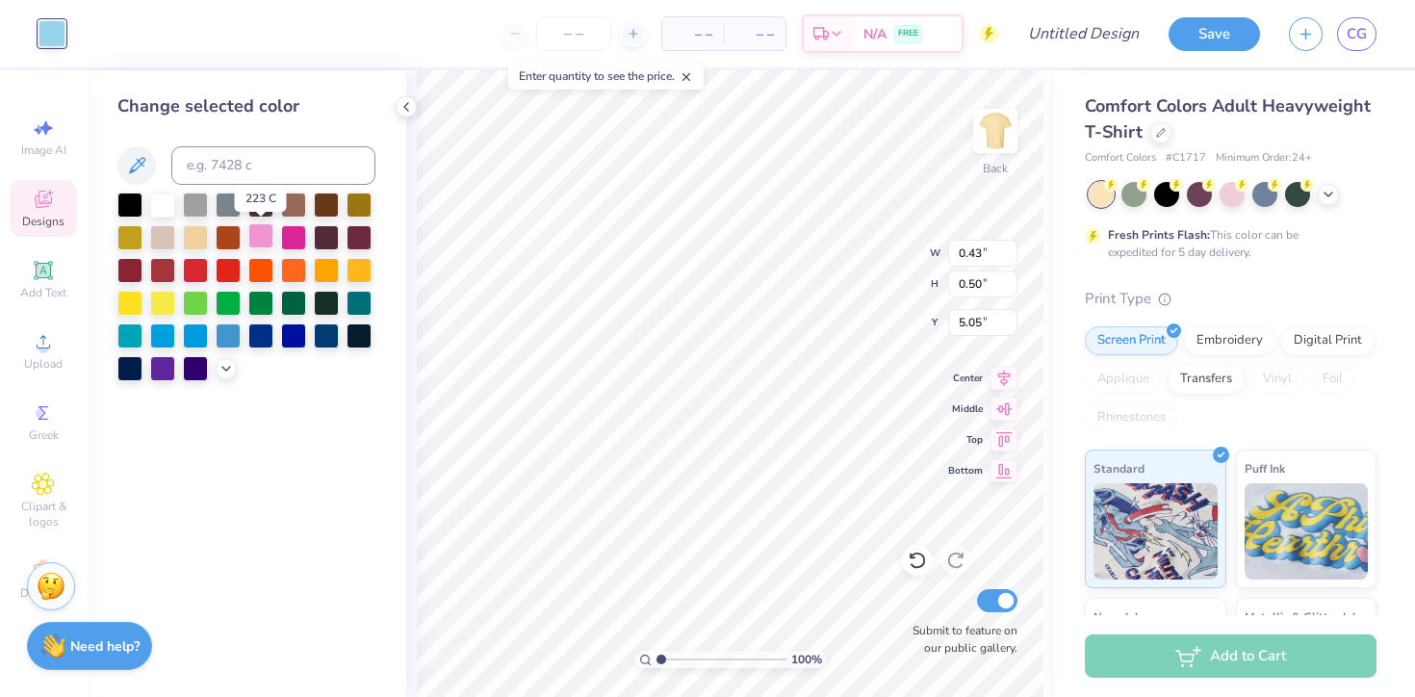
click at [257, 238] on div at bounding box center [260, 235] width 25 height 25
type input "0.52"
type input "0.45"
type input "6.58"
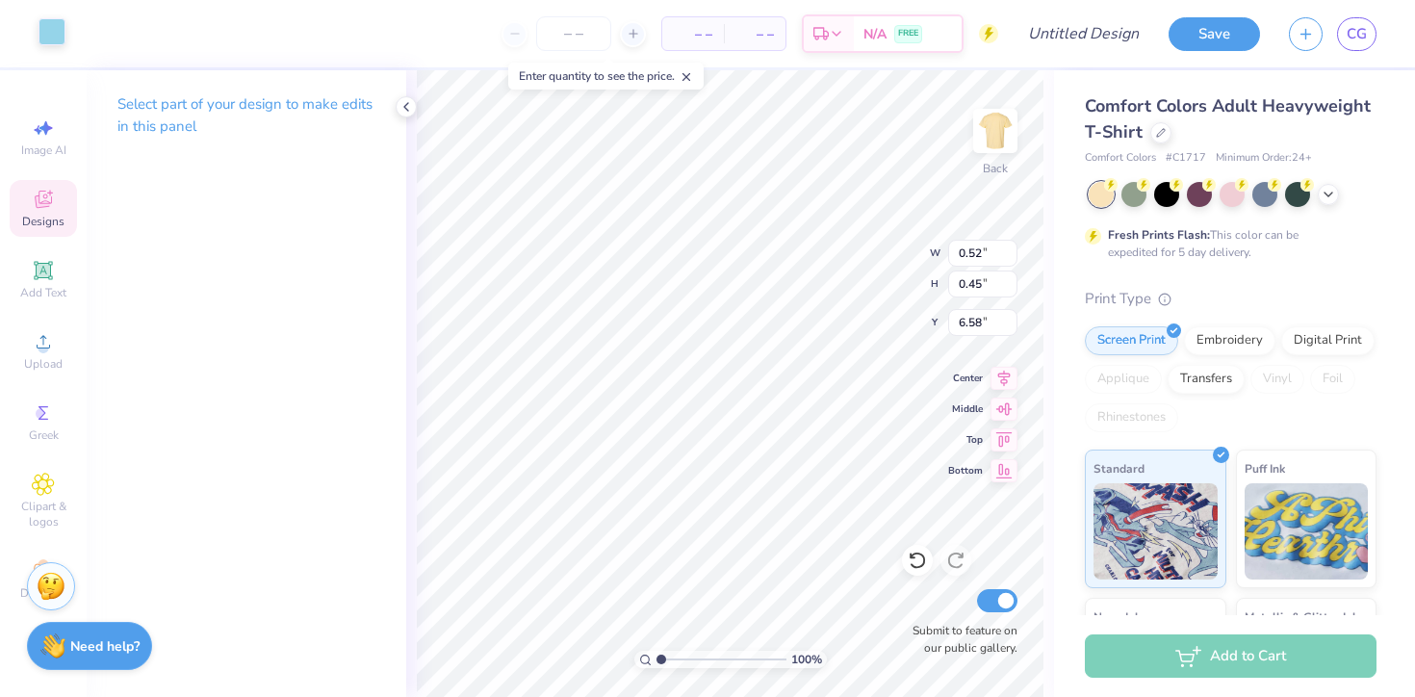
click at [55, 40] on div at bounding box center [52, 31] width 27 height 27
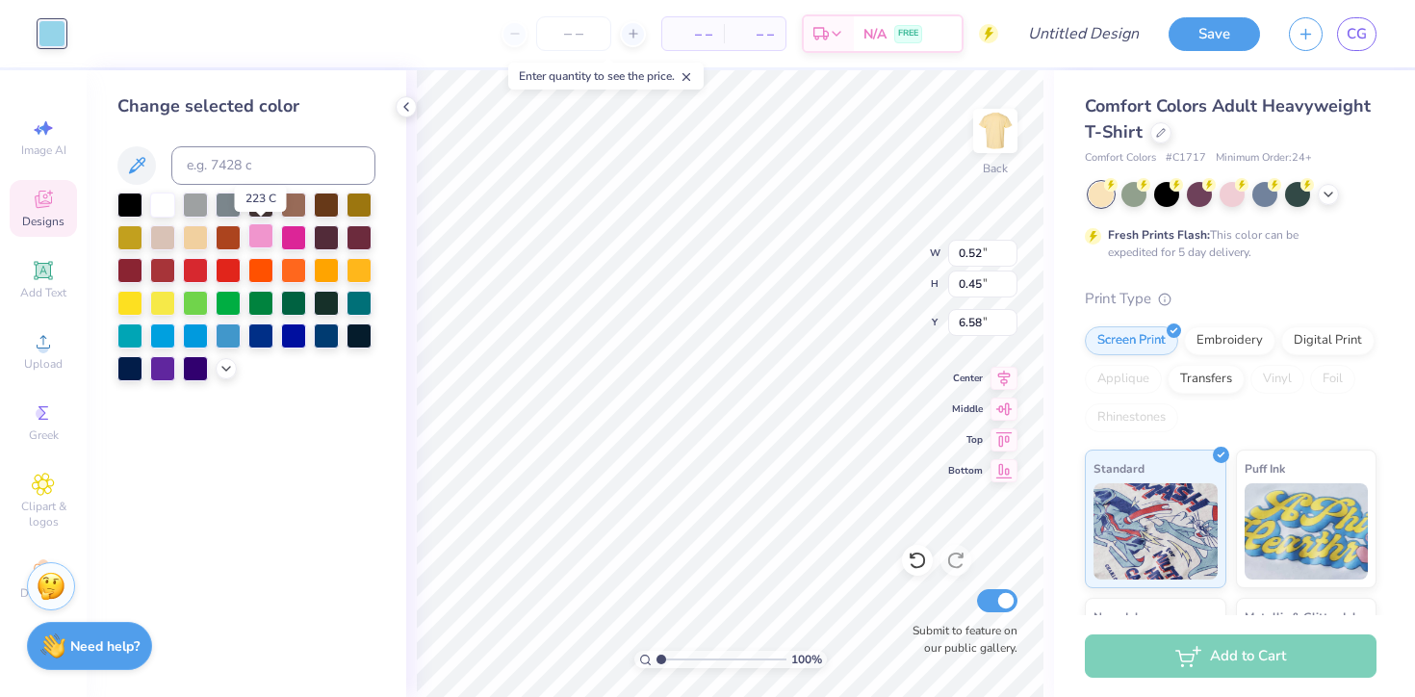
click at [267, 236] on div at bounding box center [260, 235] width 25 height 25
type input "0.44"
type input "0.43"
type input "6.06"
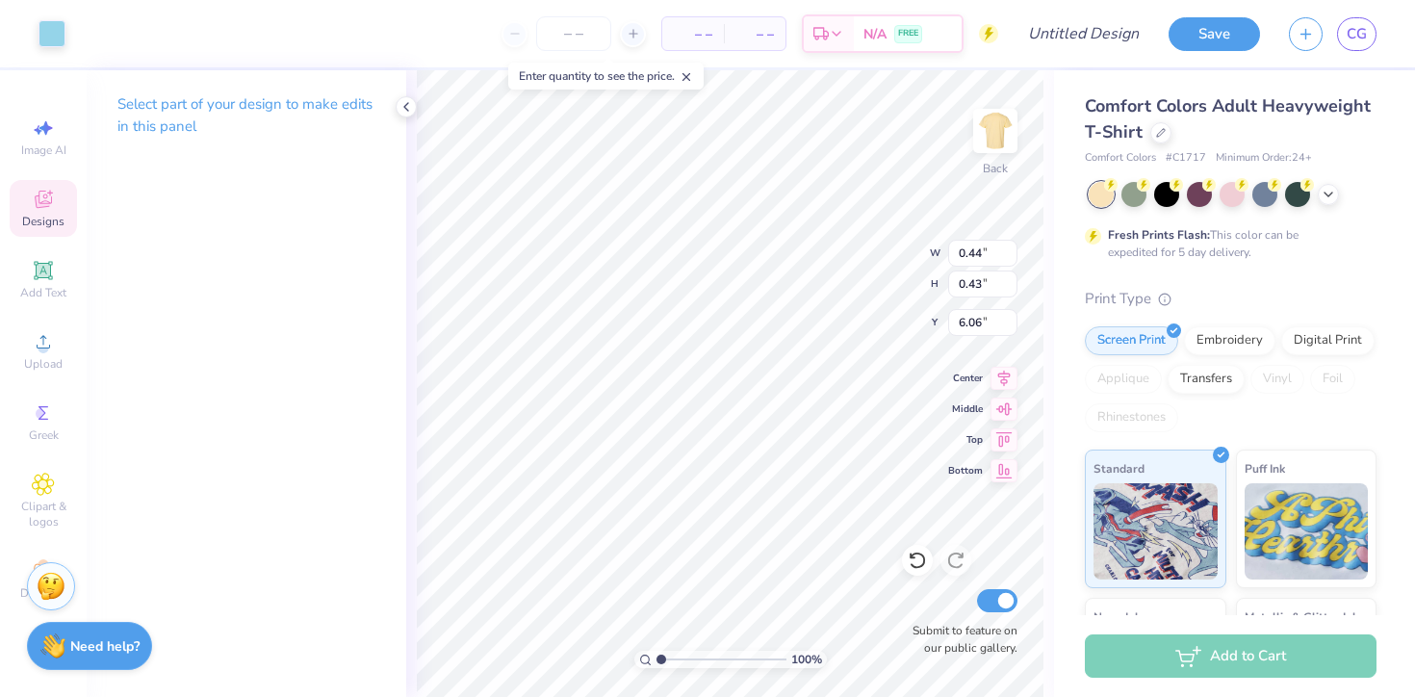
click at [69, 32] on div "Art colors – – Per Item – – Total Est. Delivery N/A FREE Design Title Save CG" at bounding box center [707, 33] width 1415 height 67
click at [61, 30] on div at bounding box center [52, 31] width 27 height 27
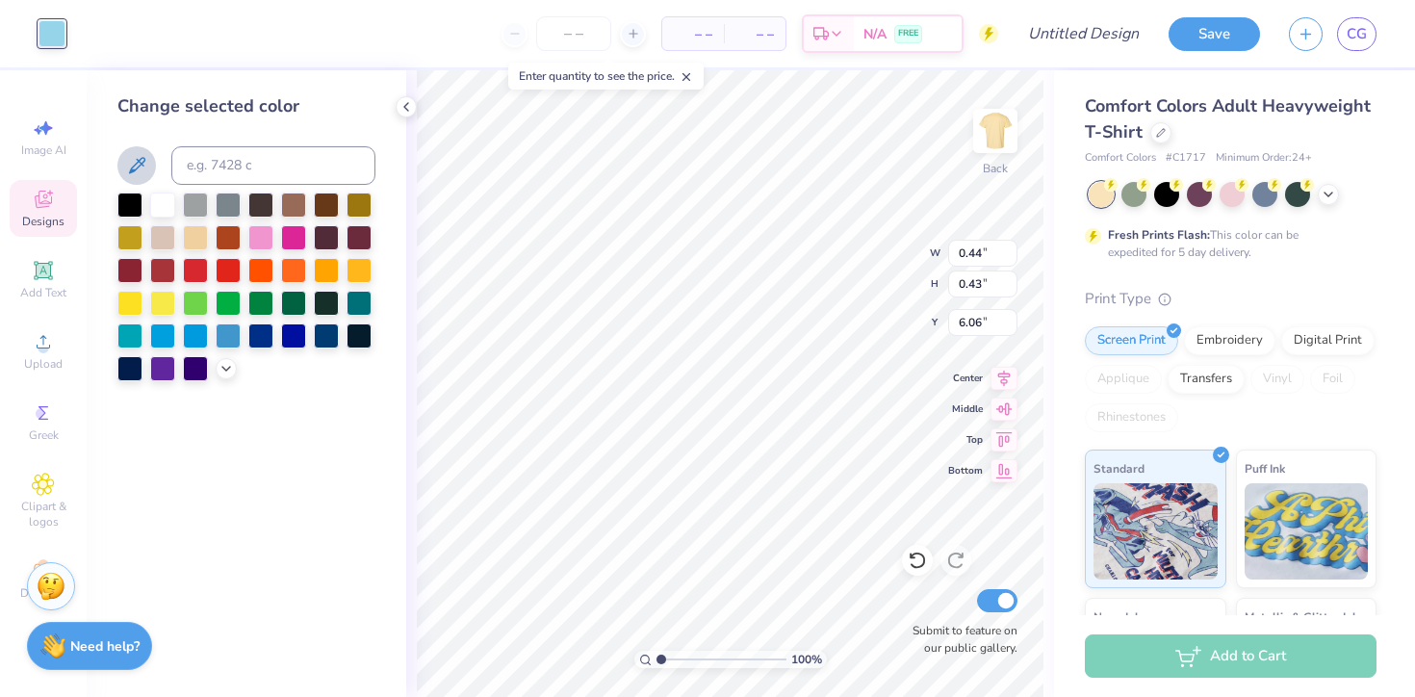
click at [154, 168] on button at bounding box center [136, 165] width 39 height 39
click at [358, 273] on div at bounding box center [359, 268] width 25 height 25
type input "0.48"
type input "0.49"
type input "8.16"
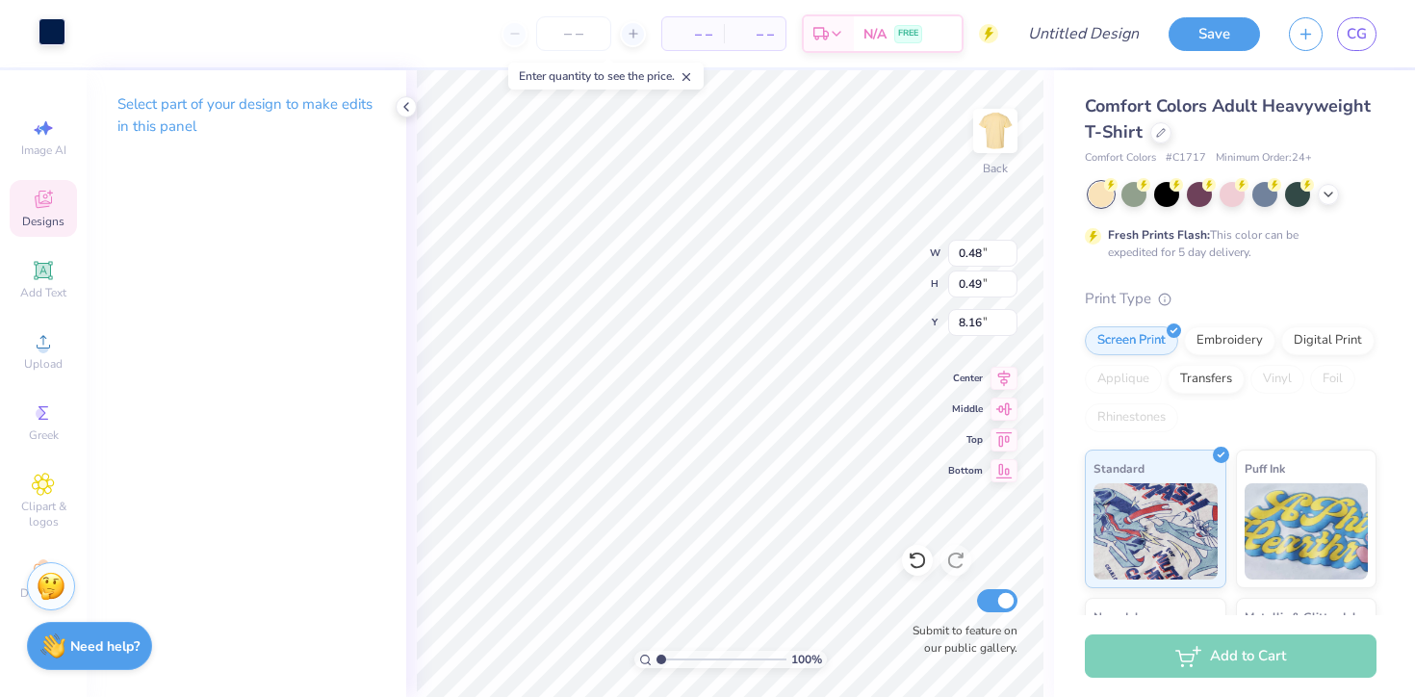
click at [46, 29] on div at bounding box center [52, 31] width 27 height 27
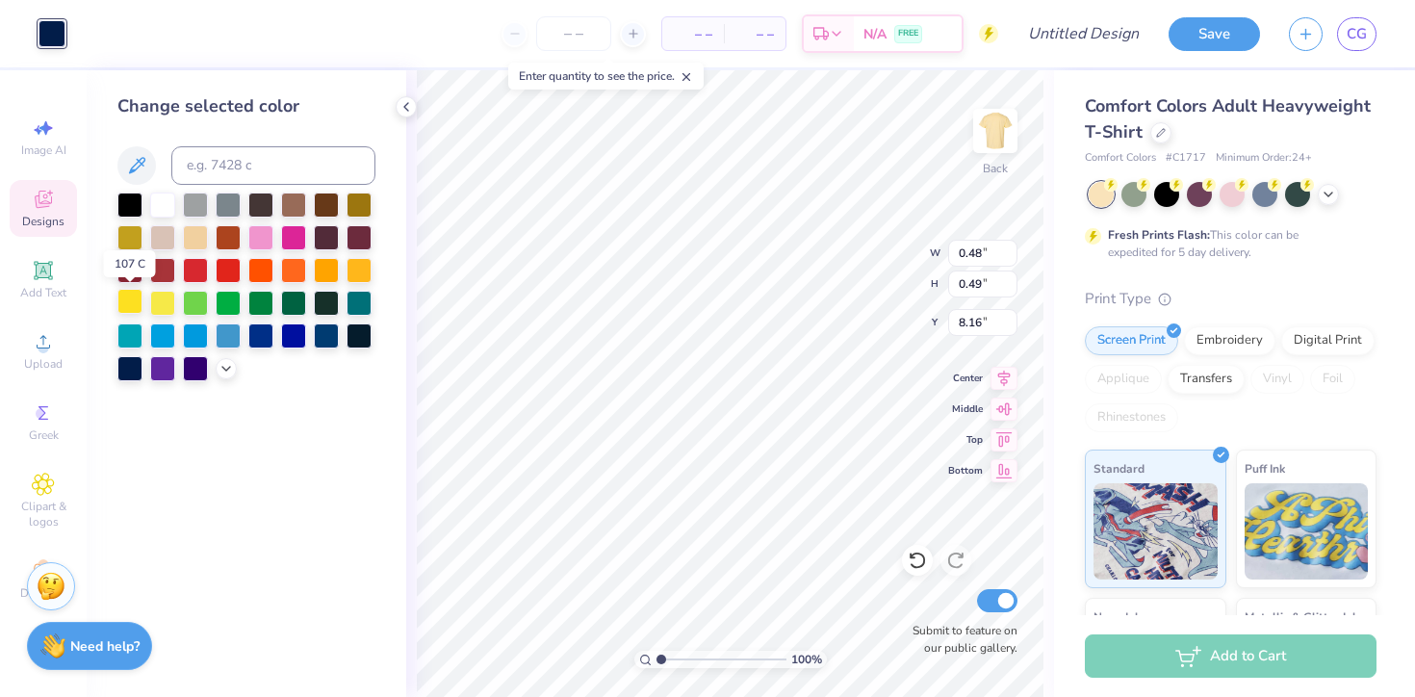
click at [133, 303] on div at bounding box center [129, 301] width 25 height 25
type input "8.71"
type input "1.56"
type input "5.23"
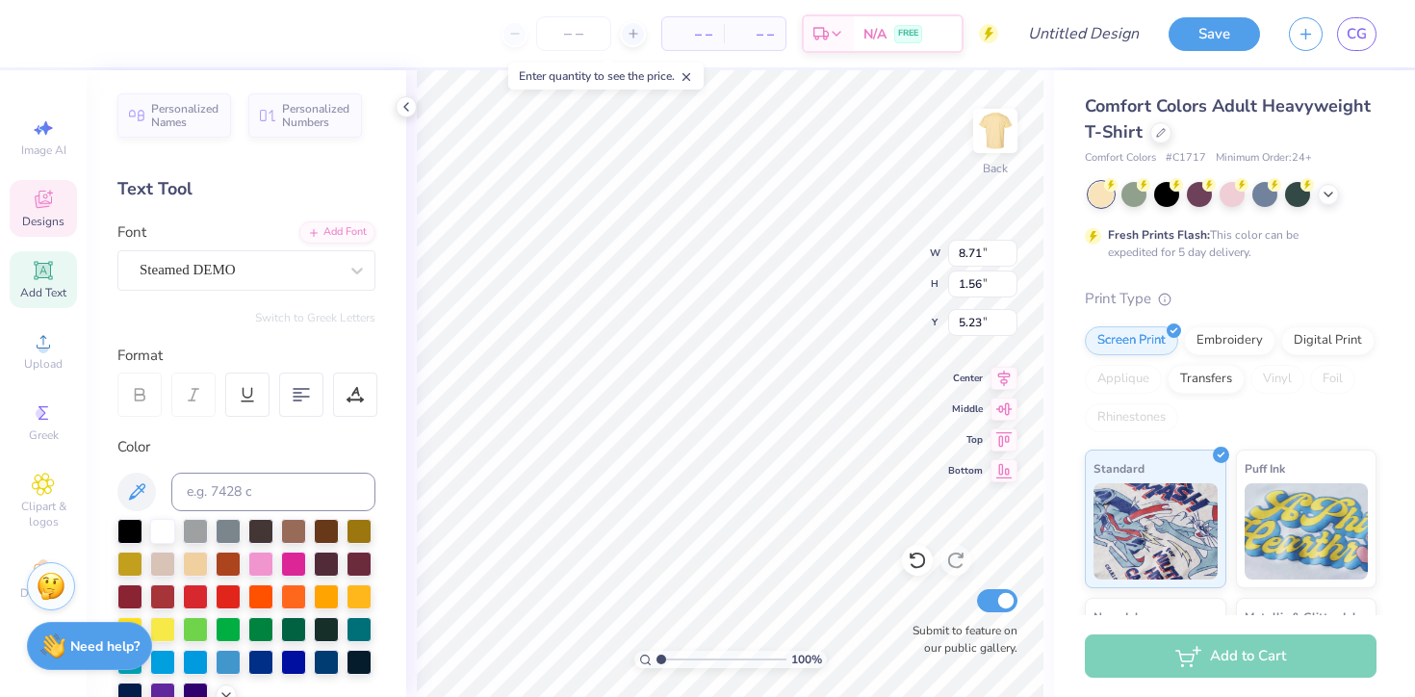
type input "0.34"
type input "6.80"
click at [62, 41] on div at bounding box center [52, 31] width 27 height 27
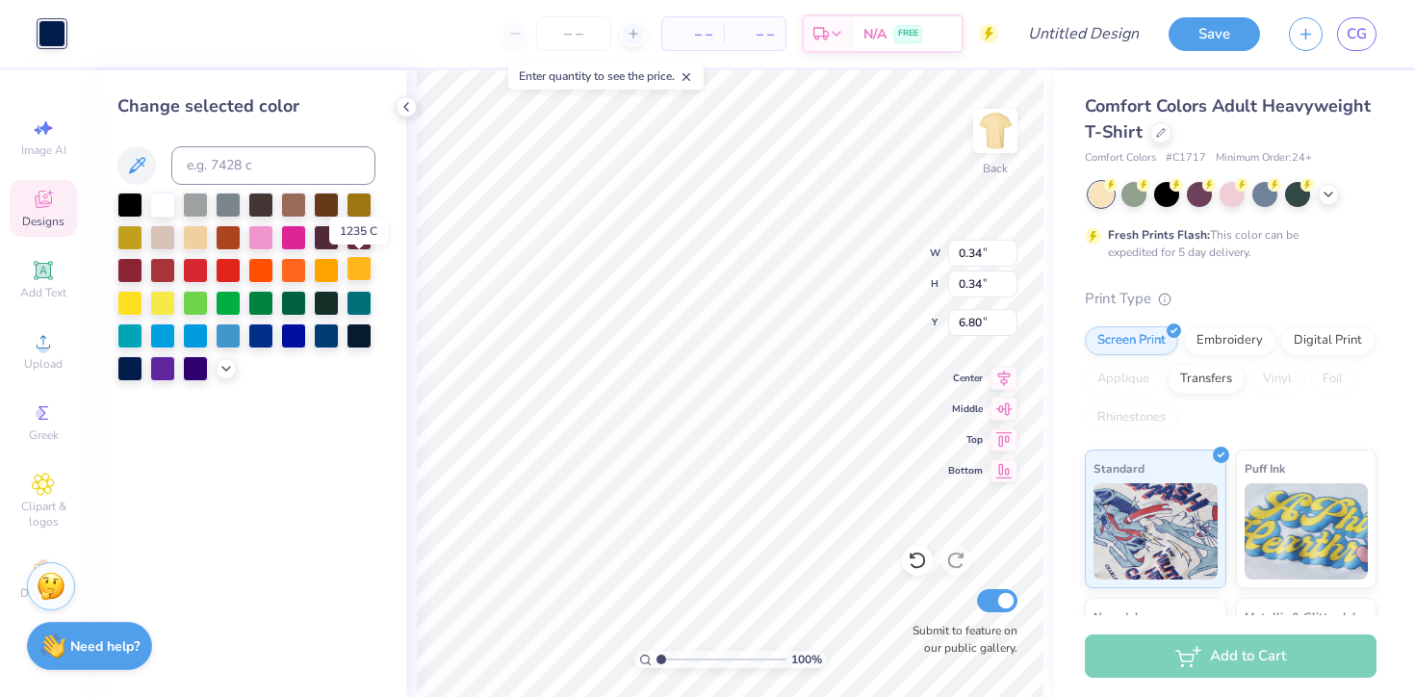
click at [357, 272] on div at bounding box center [359, 268] width 25 height 25
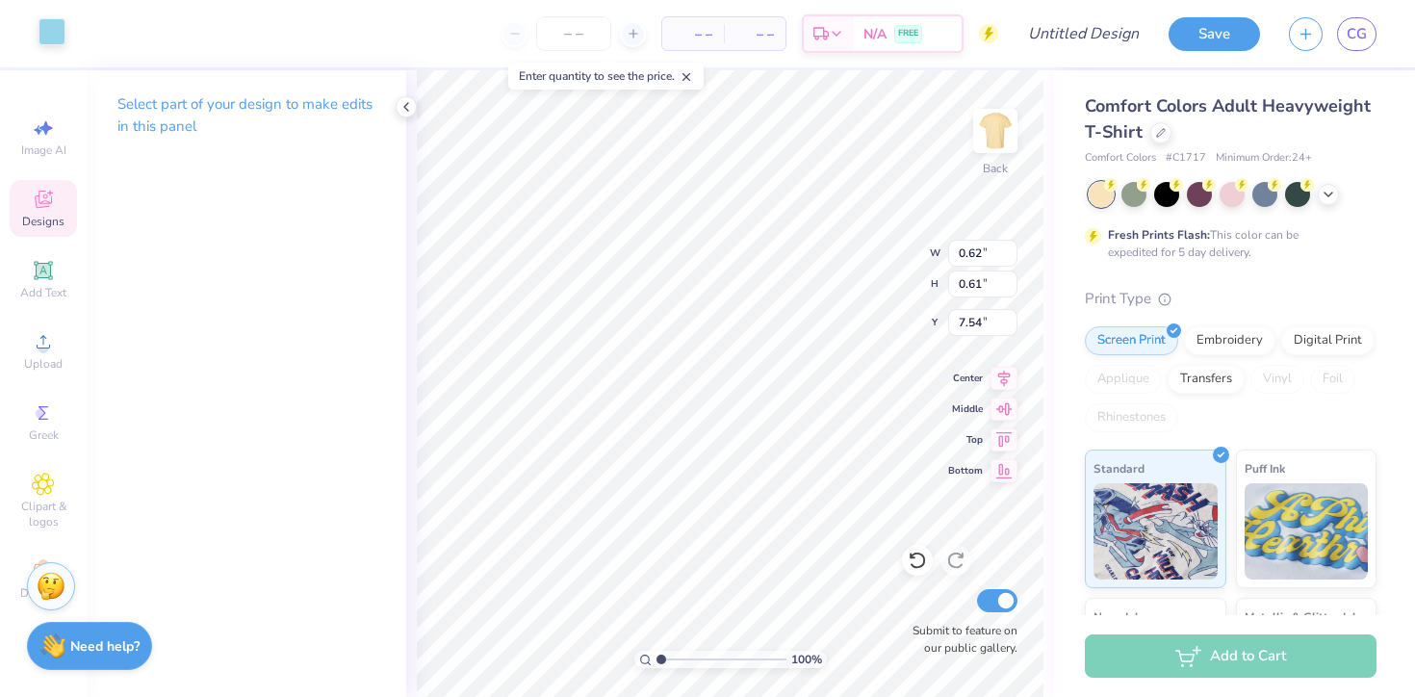
click at [65, 45] on div at bounding box center [52, 31] width 27 height 27
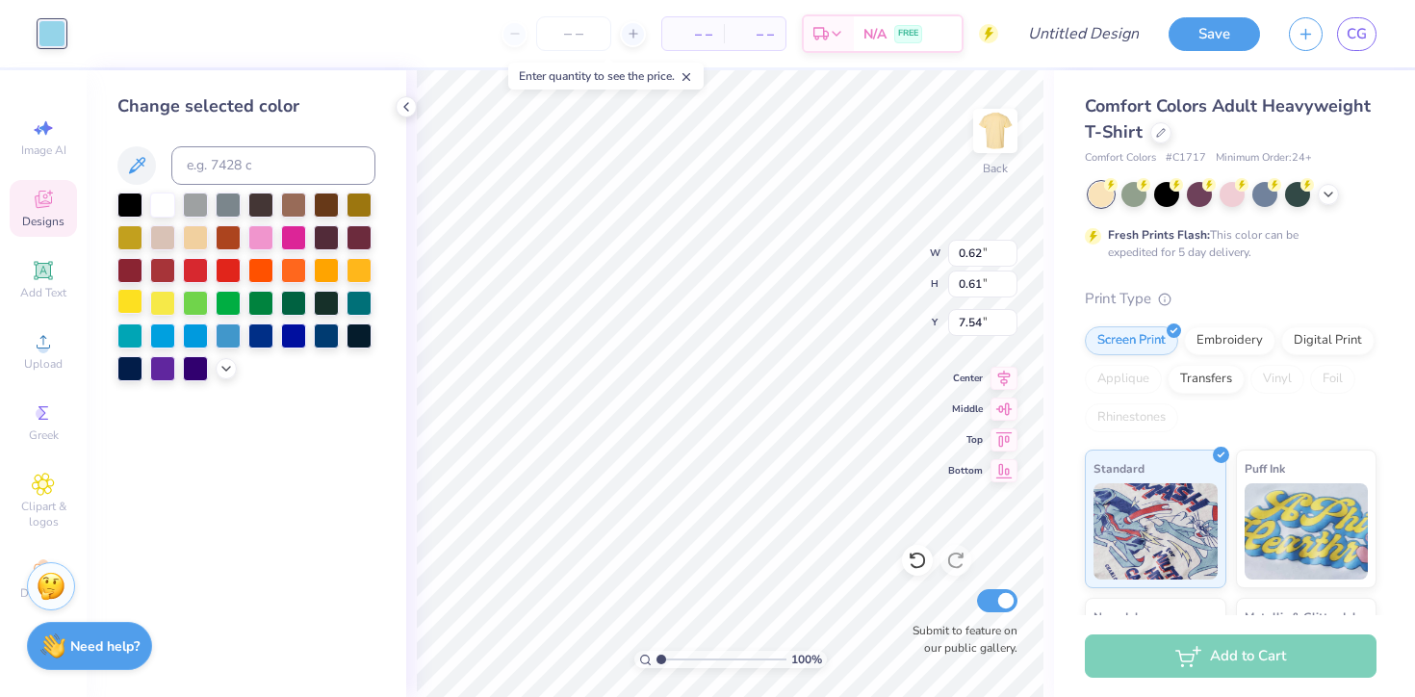
click at [136, 297] on div at bounding box center [129, 301] width 25 height 25
type input "0.57"
type input "0.58"
type input "4.97"
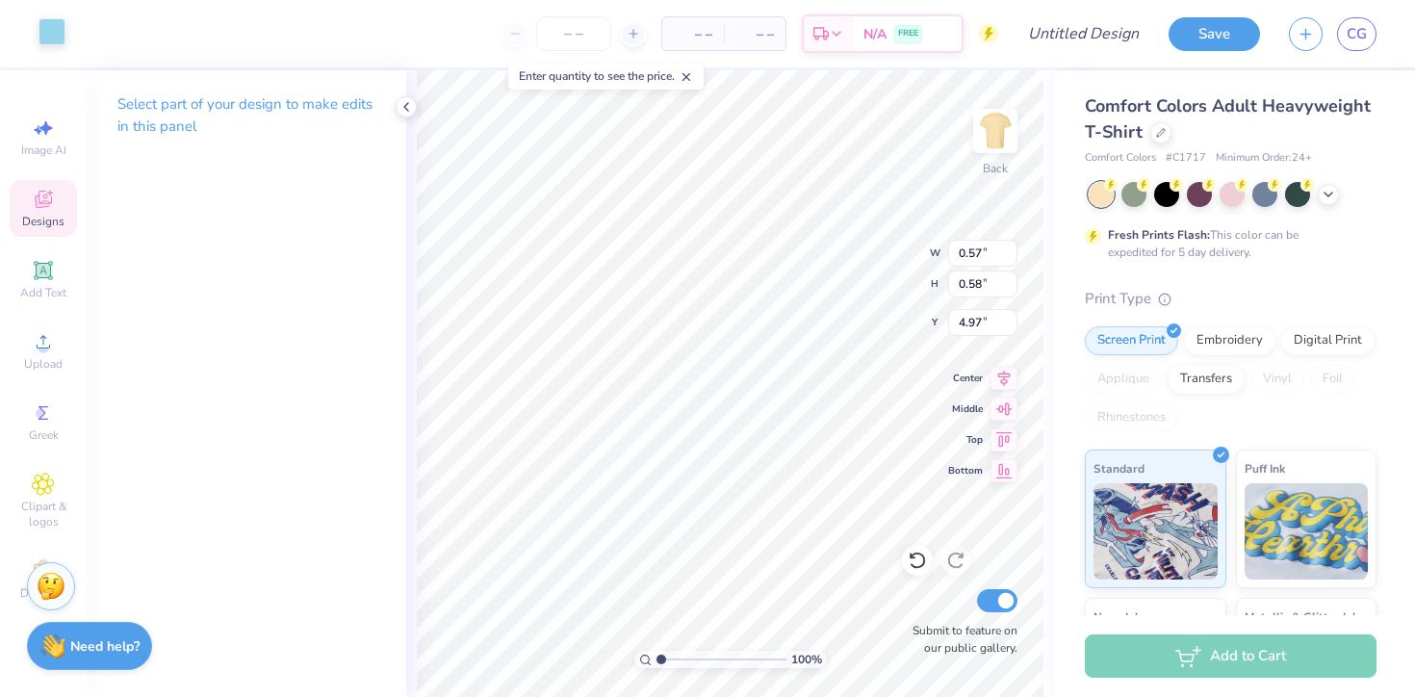
click at [54, 28] on div at bounding box center [52, 31] width 27 height 27
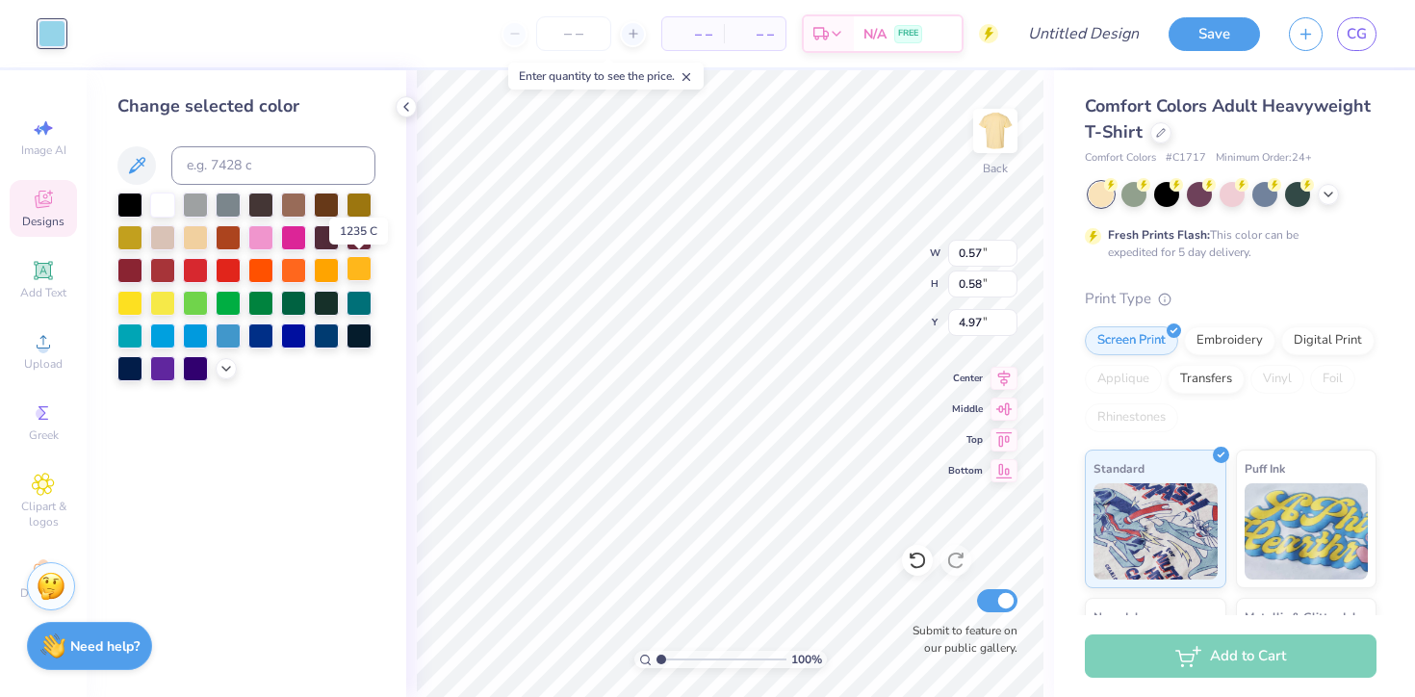
click at [352, 267] on div at bounding box center [359, 268] width 25 height 25
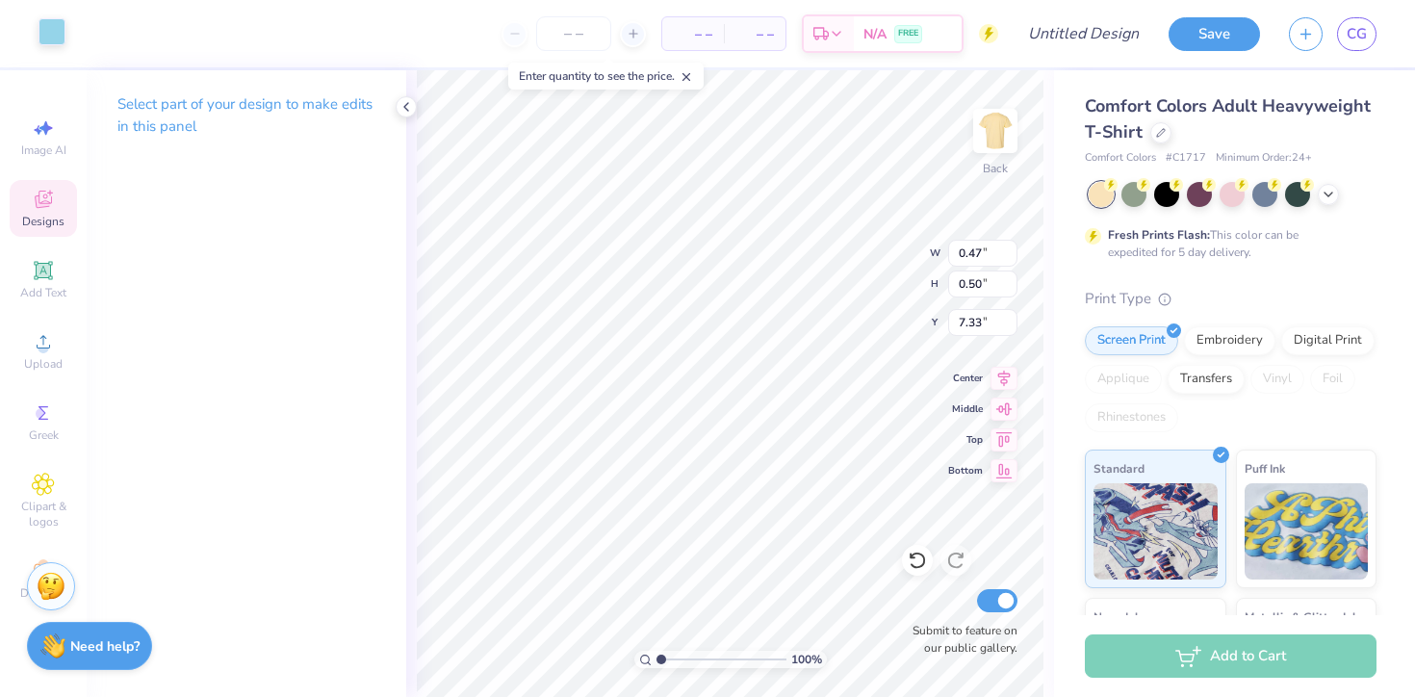
click at [61, 29] on div at bounding box center [52, 31] width 27 height 27
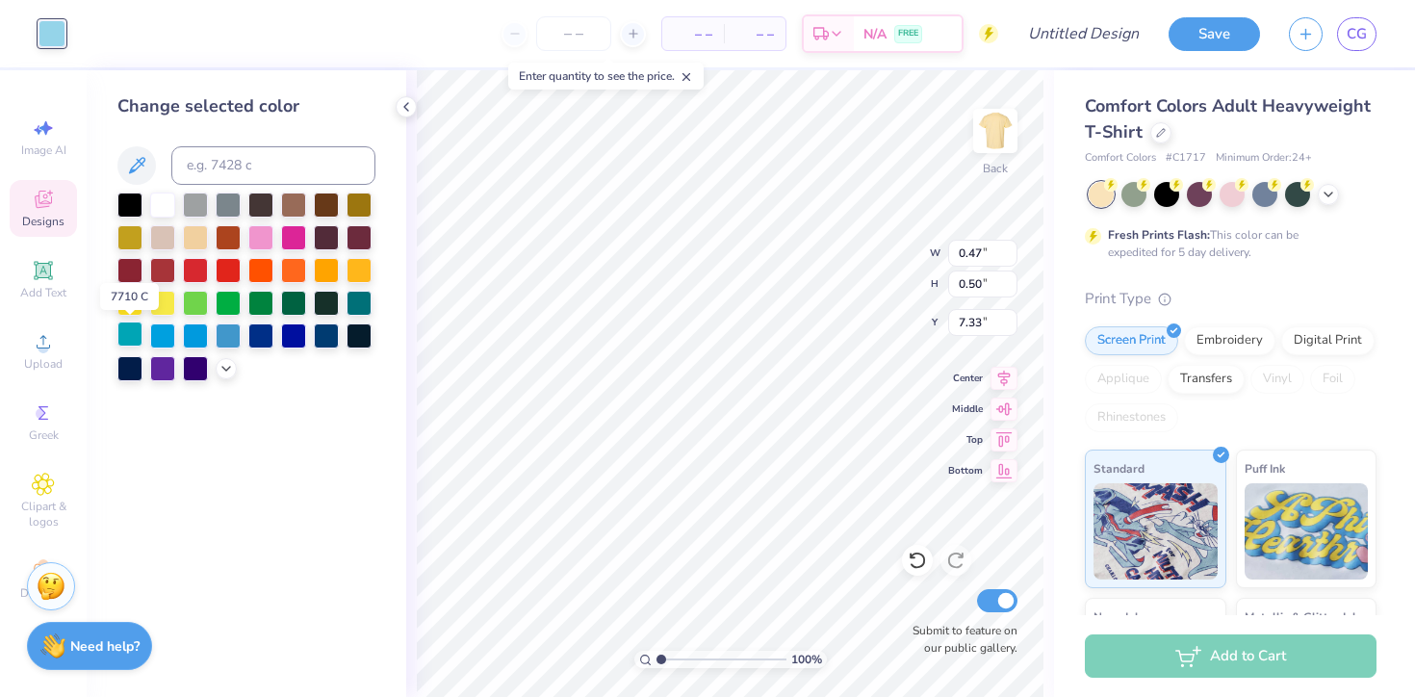
click at [124, 335] on div at bounding box center [129, 334] width 25 height 25
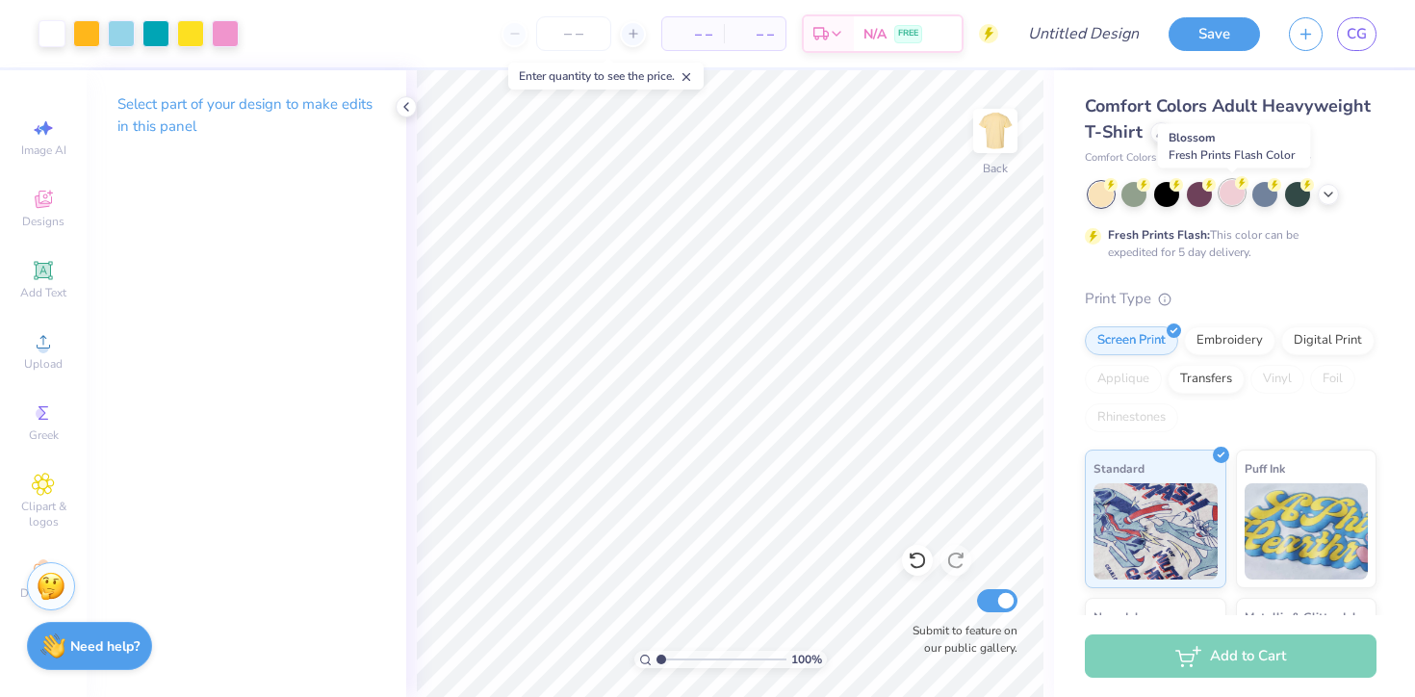
click at [1233, 202] on div at bounding box center [1232, 192] width 25 height 25
click at [592, 35] on input "number" at bounding box center [573, 33] width 75 height 35
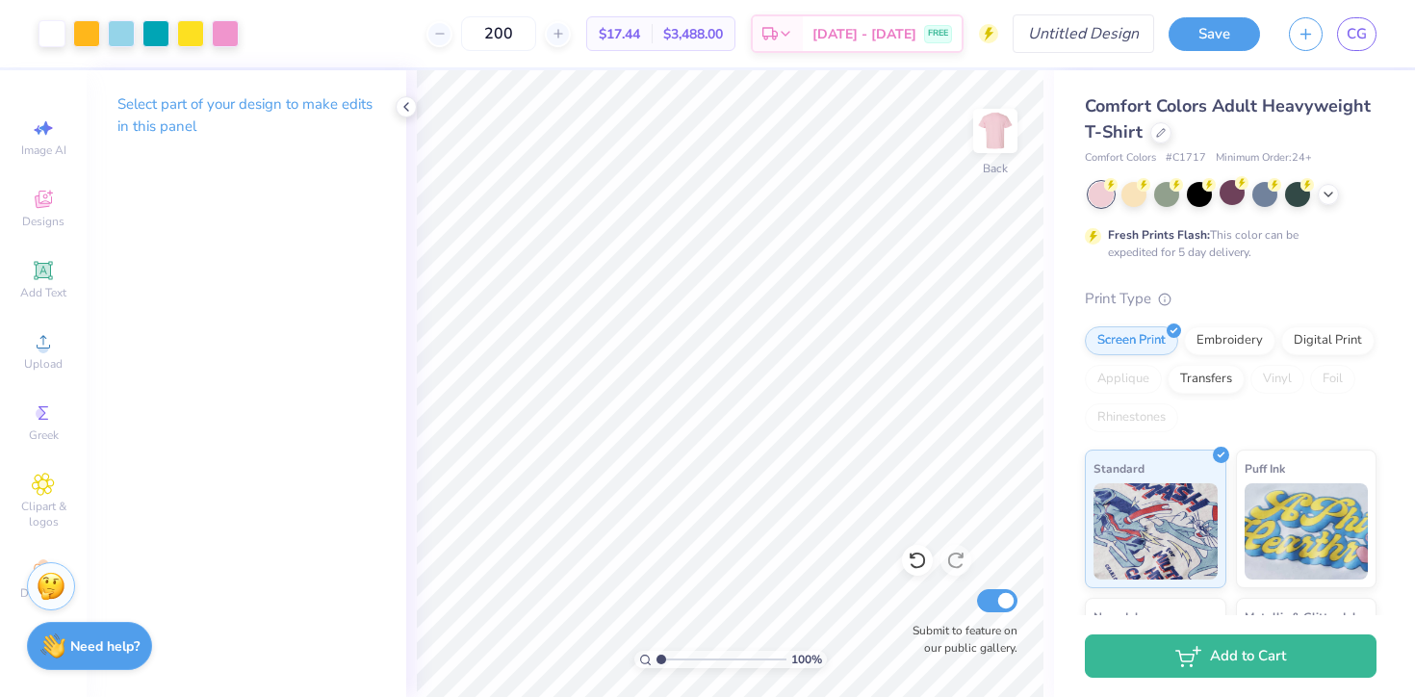
type input "200"
click at [1073, 38] on input "Design Title" at bounding box center [1107, 33] width 94 height 39
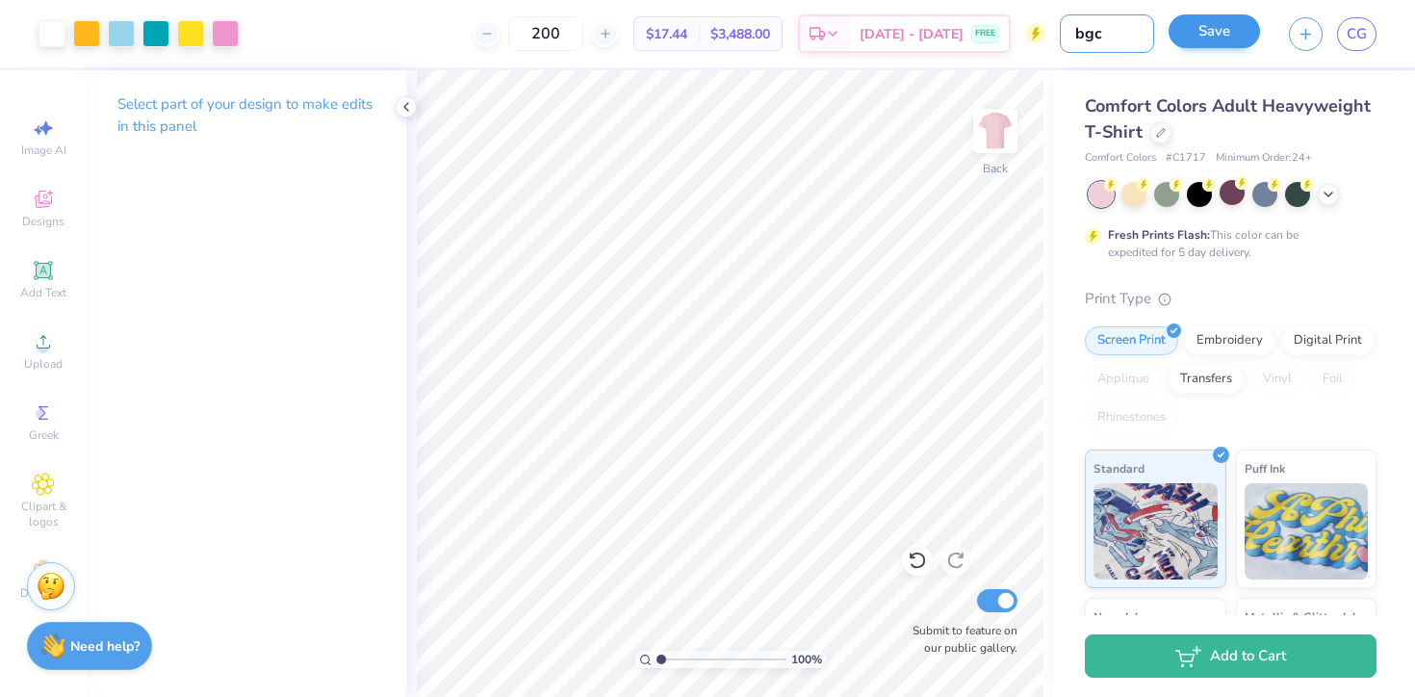
type input "bgc"
click at [1220, 41] on button "Save" at bounding box center [1214, 31] width 91 height 34
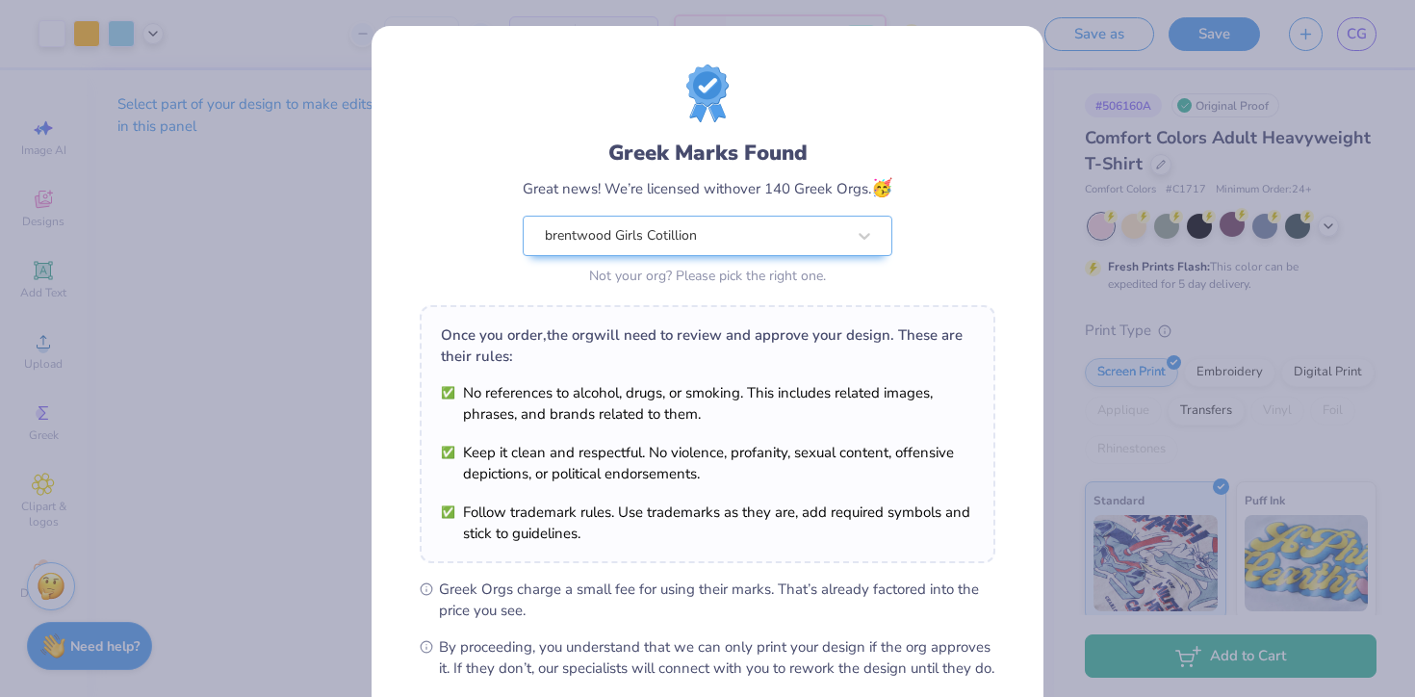
scroll to position [204, 0]
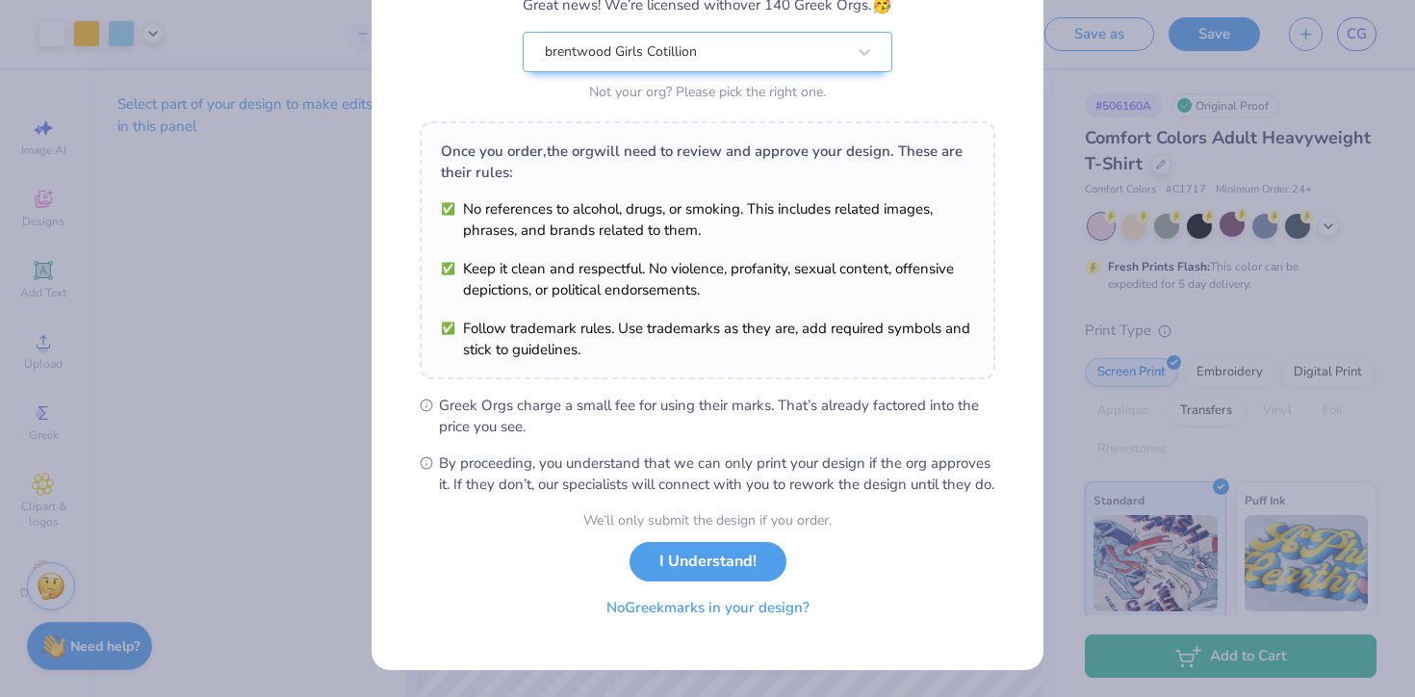
click at [760, 606] on button "No Greek marks in your design?" at bounding box center [708, 607] width 236 height 39
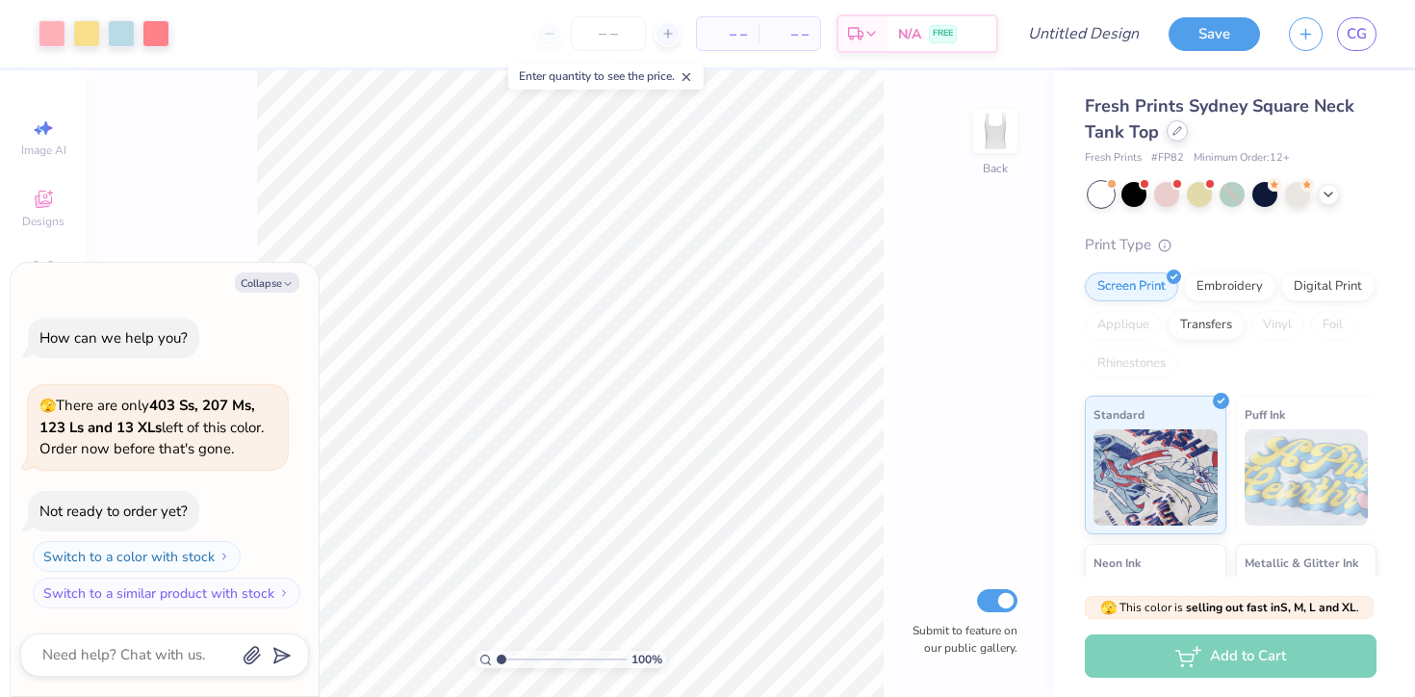
click at [1173, 135] on icon at bounding box center [1178, 131] width 10 height 10
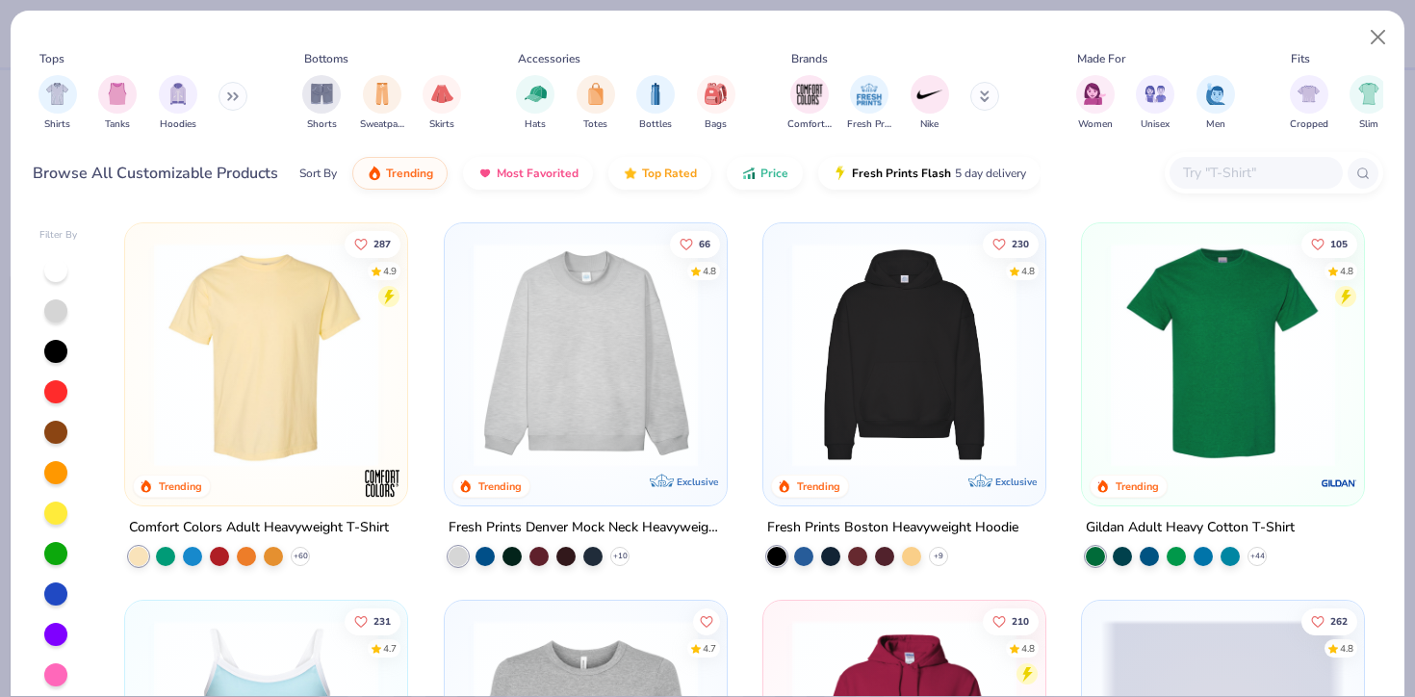
click at [236, 414] on img at bounding box center [266, 355] width 244 height 224
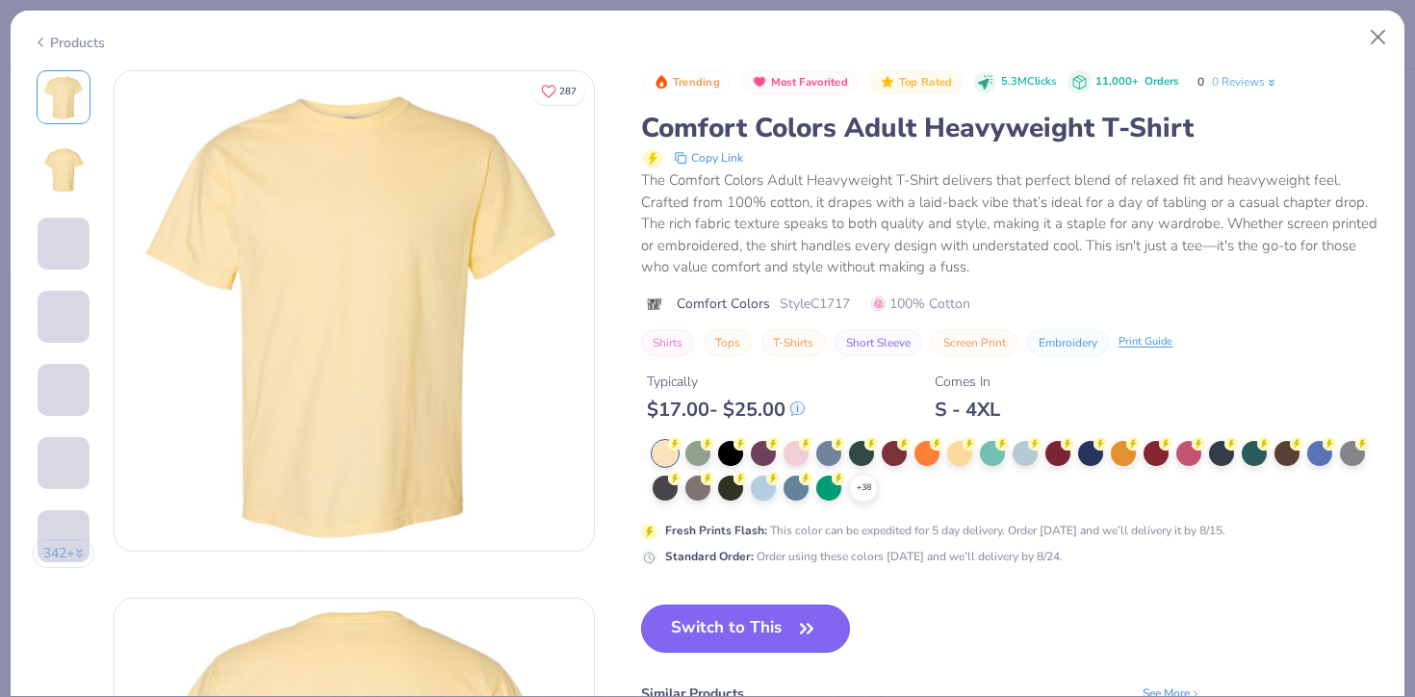
click at [759, 616] on button "Switch to This" at bounding box center [745, 629] width 209 height 48
click at [716, 624] on button "Switch to This" at bounding box center [745, 629] width 209 height 48
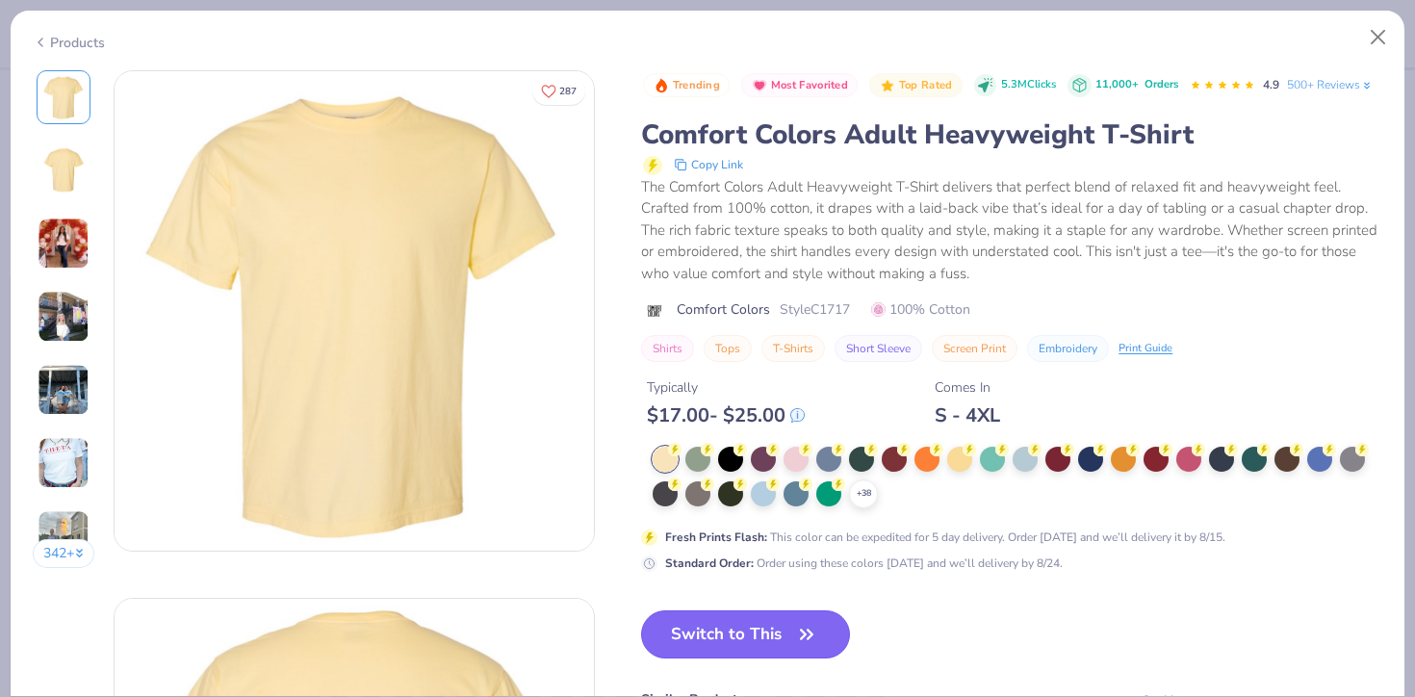
click at [754, 633] on button "Switch to This" at bounding box center [745, 634] width 209 height 48
click at [760, 492] on div at bounding box center [763, 491] width 25 height 25
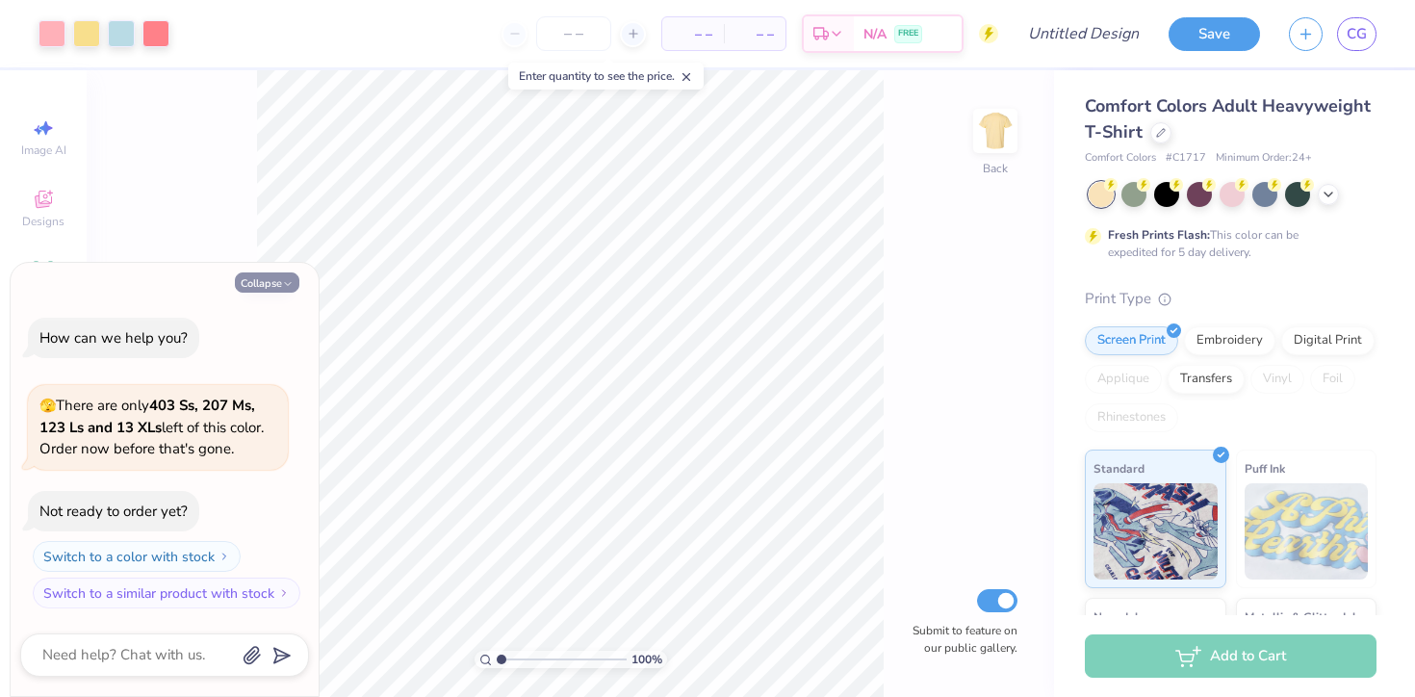
click at [287, 280] on icon "button" at bounding box center [288, 284] width 12 height 12
type textarea "x"
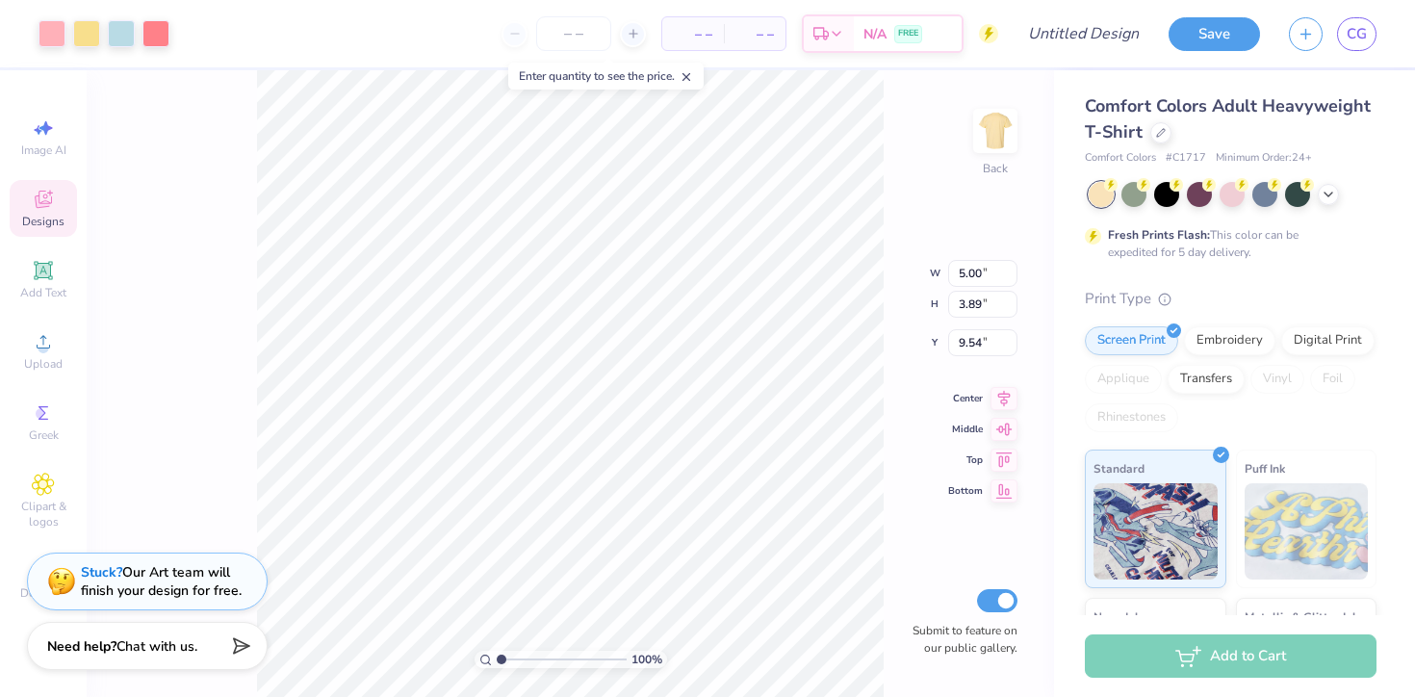
type input "4.76"
type input "6.07"
type input "4.73"
type input "4.74"
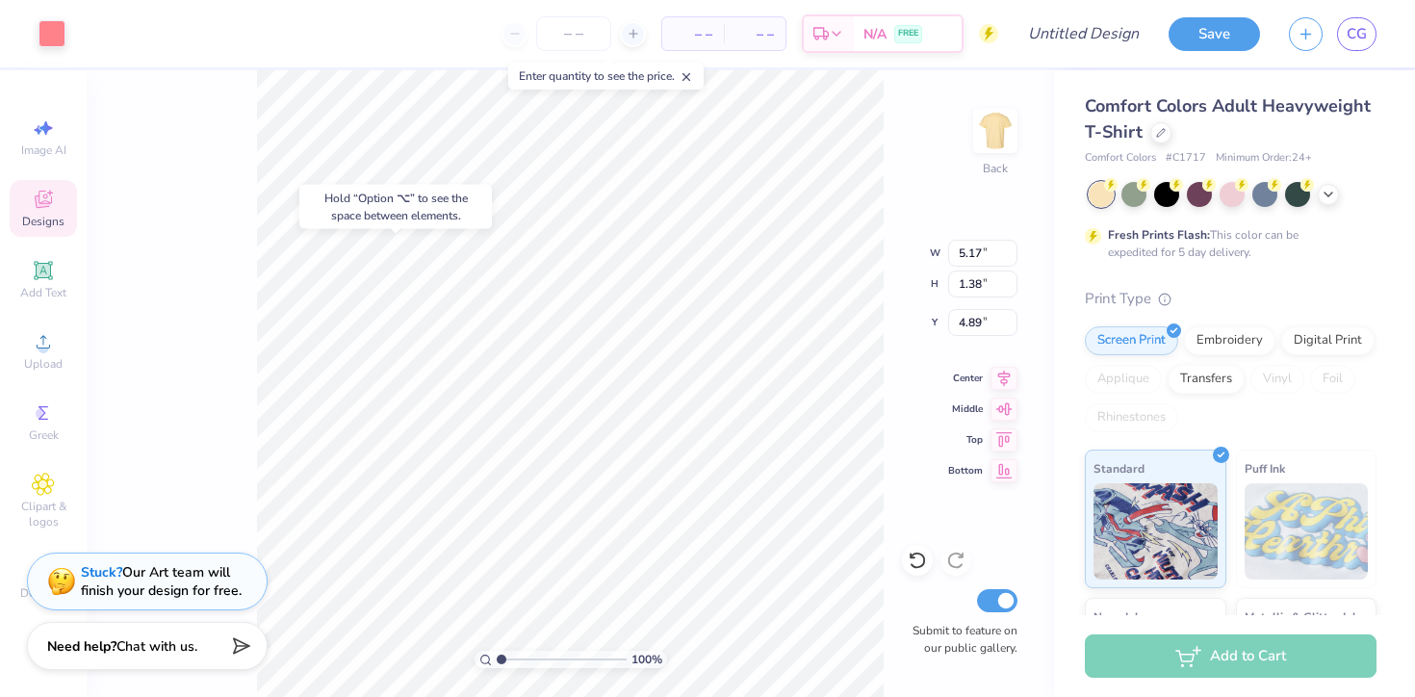
type input "4.89"
type input "5.92"
type input "0.95"
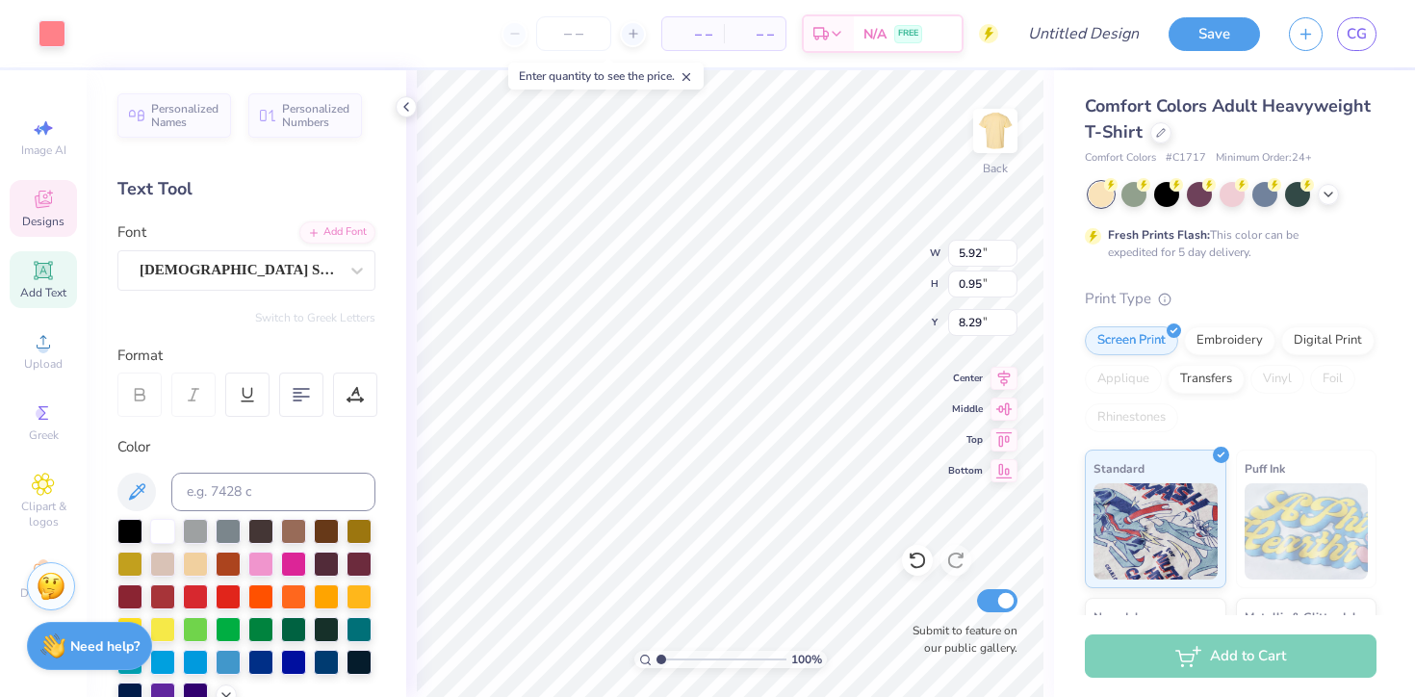
type input "8.27"
type textarea "rush week"
type input "8.25"
type input "2.74"
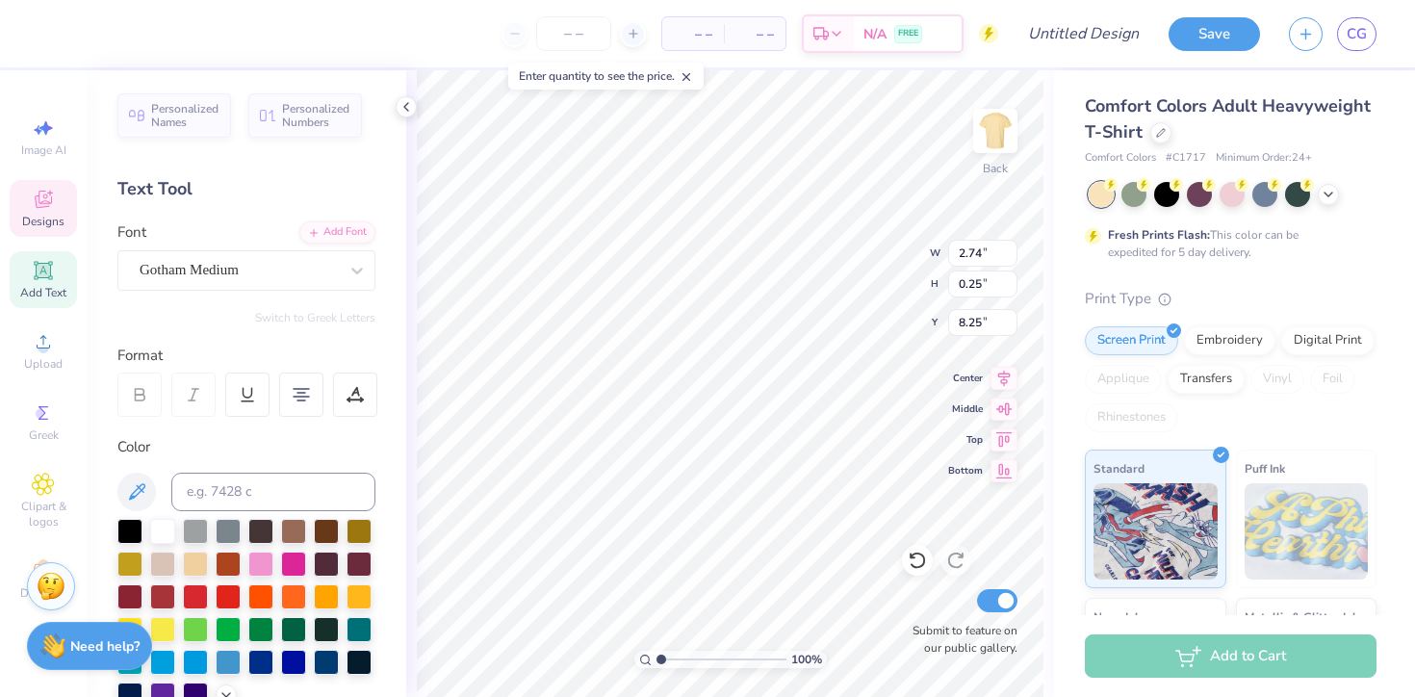
type input "0.25"
type input "9.22"
type textarea "2025"
type input "3.20"
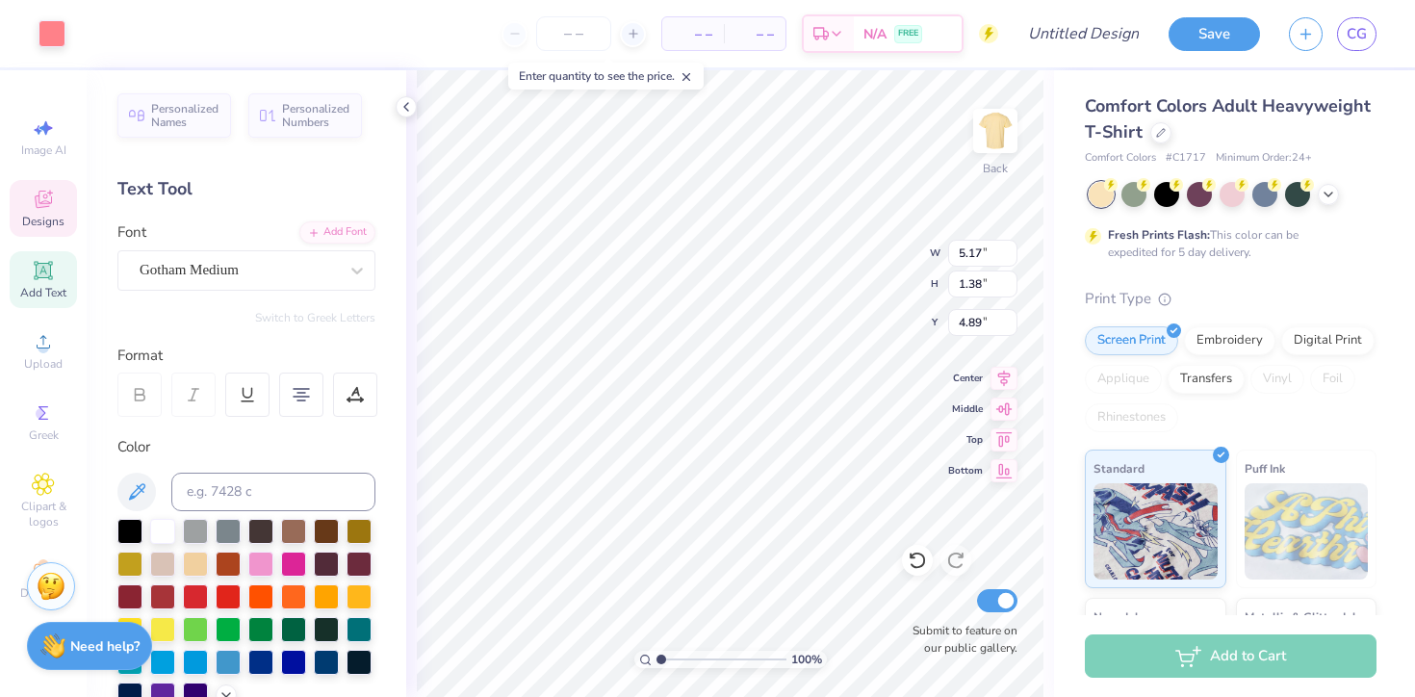
type input "0.67"
type input "8.25"
type input "6.03"
type input "1.60"
type input "4.86"
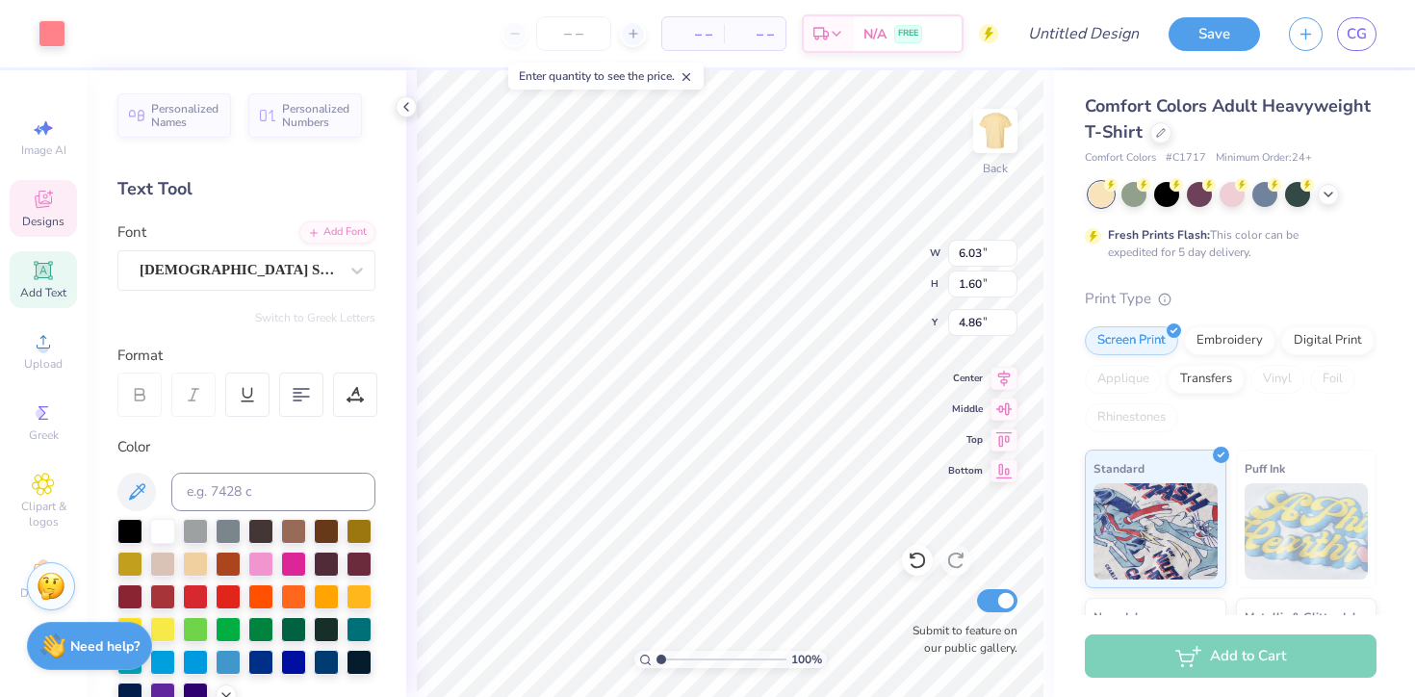
type input "4.66"
type input "5.58"
type input "1.48"
type input "4.78"
click at [354, 237] on div "Add Font" at bounding box center [337, 230] width 76 height 22
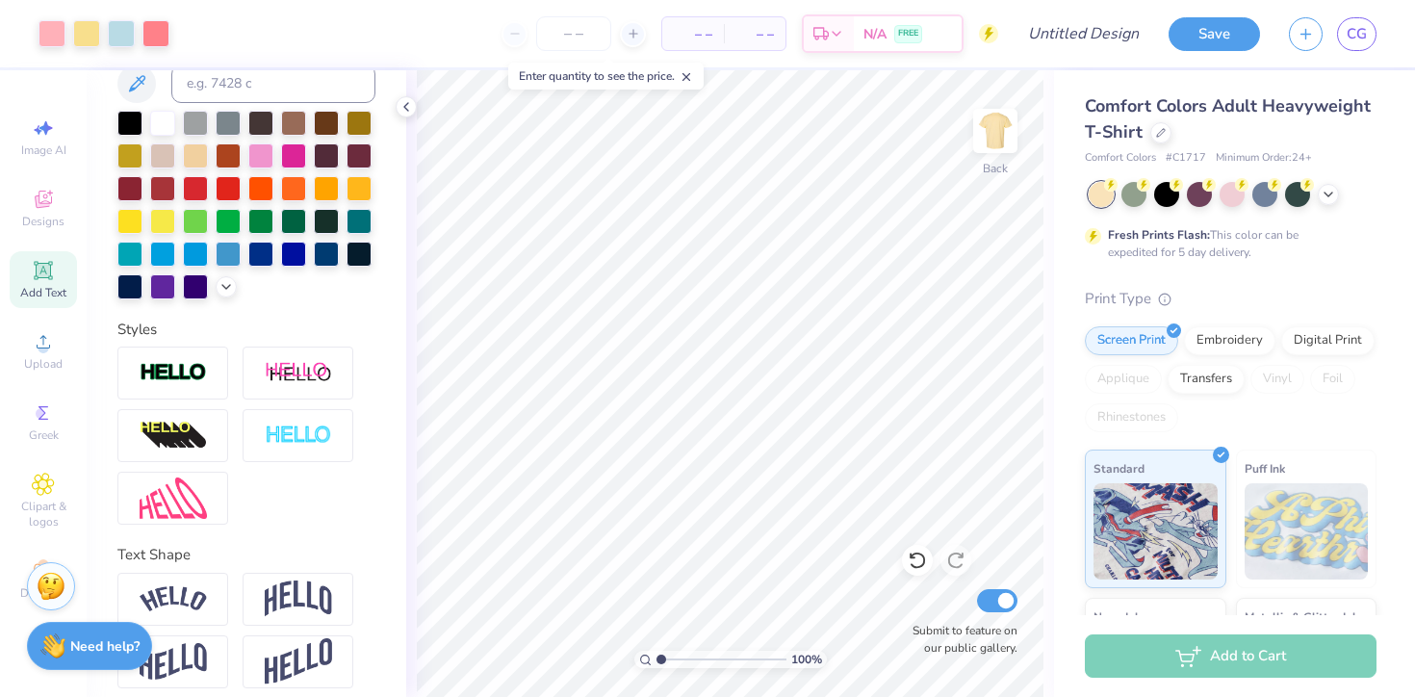
scroll to position [422, 0]
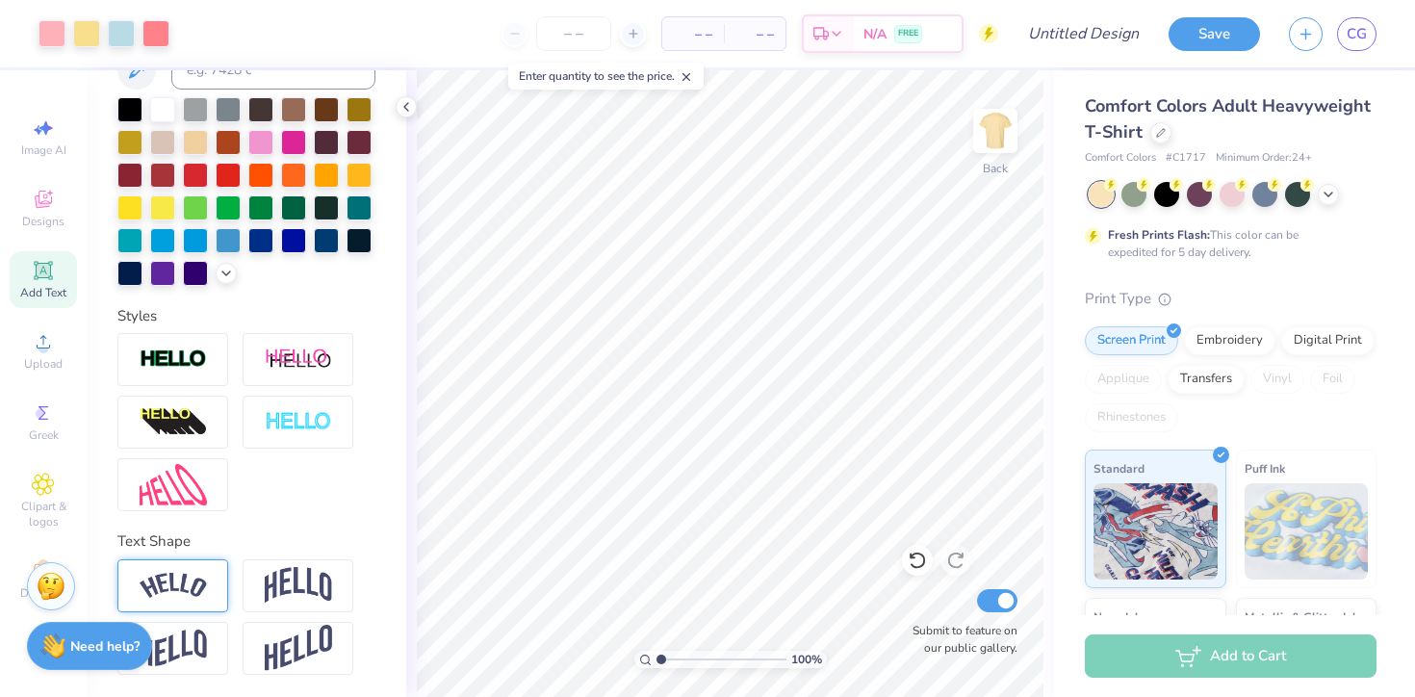
click at [199, 585] on img at bounding box center [173, 586] width 67 height 26
click at [914, 560] on icon at bounding box center [917, 560] width 19 height 19
click at [50, 294] on span "Add Text" at bounding box center [43, 292] width 46 height 15
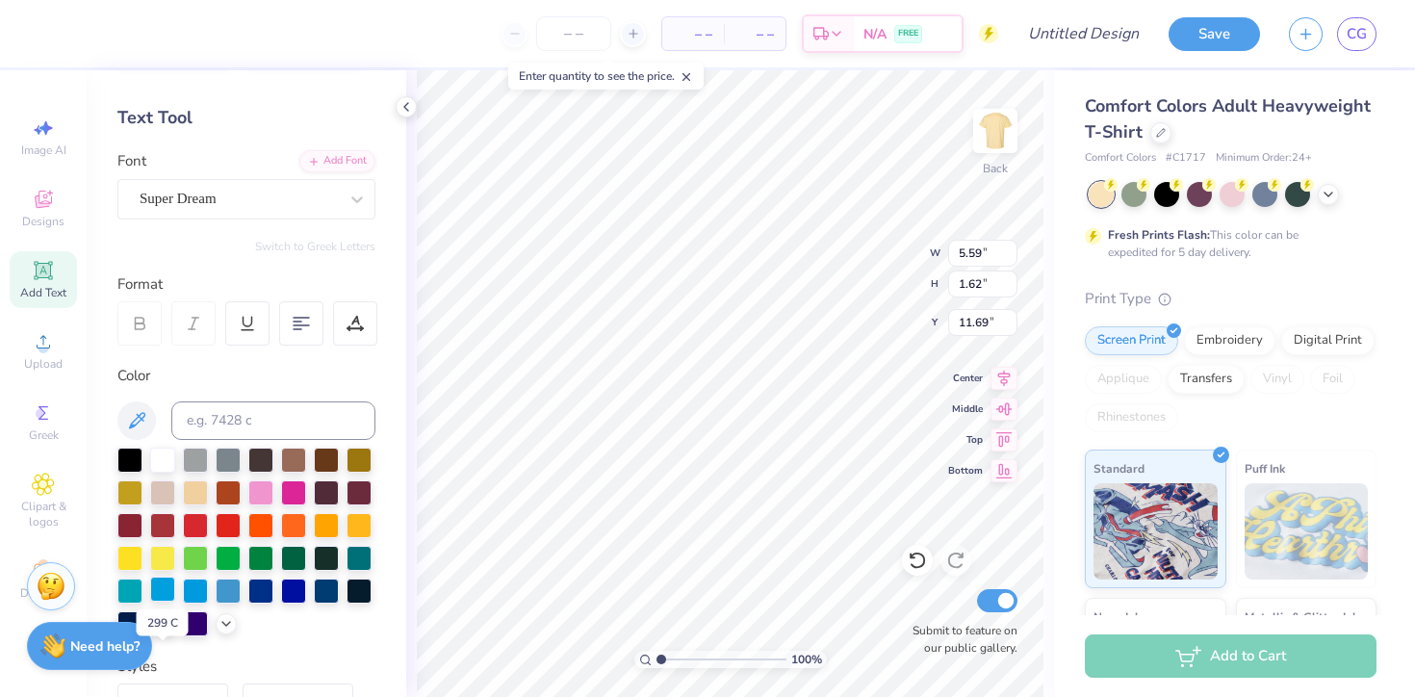
scroll to position [0, 0]
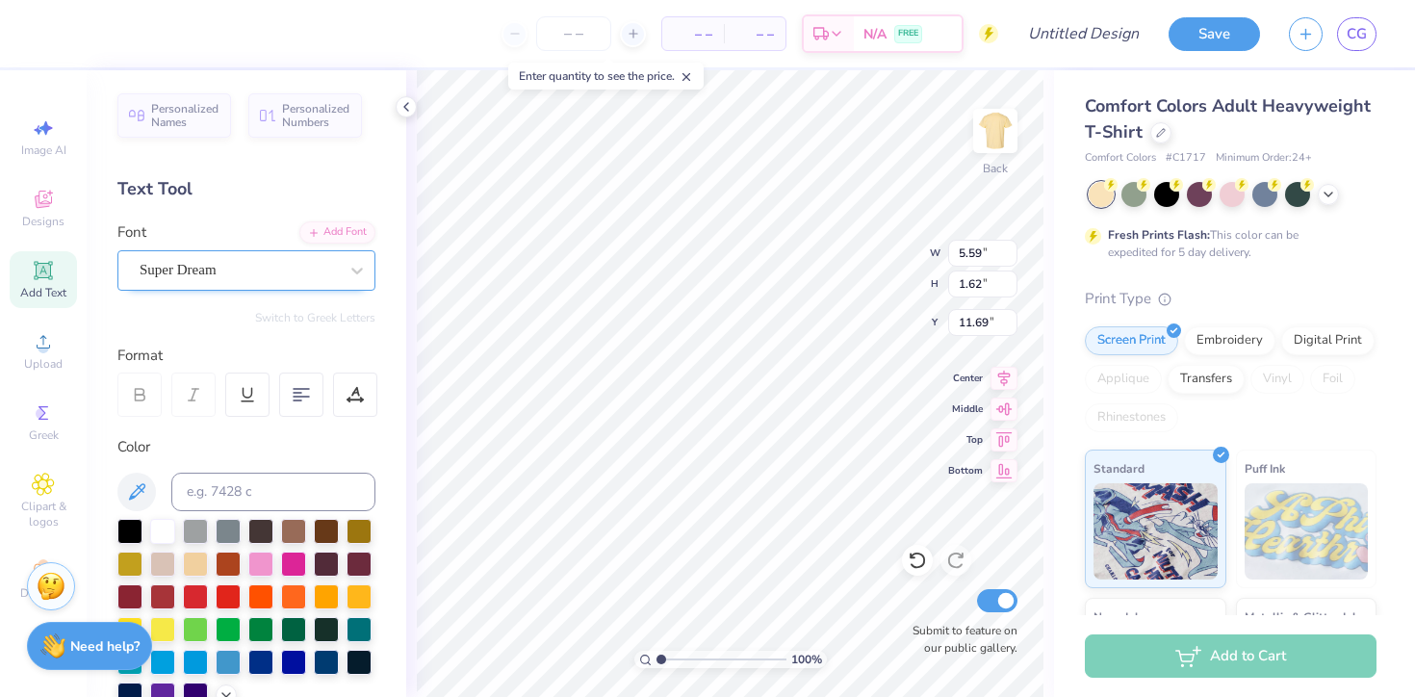
click at [211, 253] on div "Super Dream" at bounding box center [246, 270] width 258 height 40
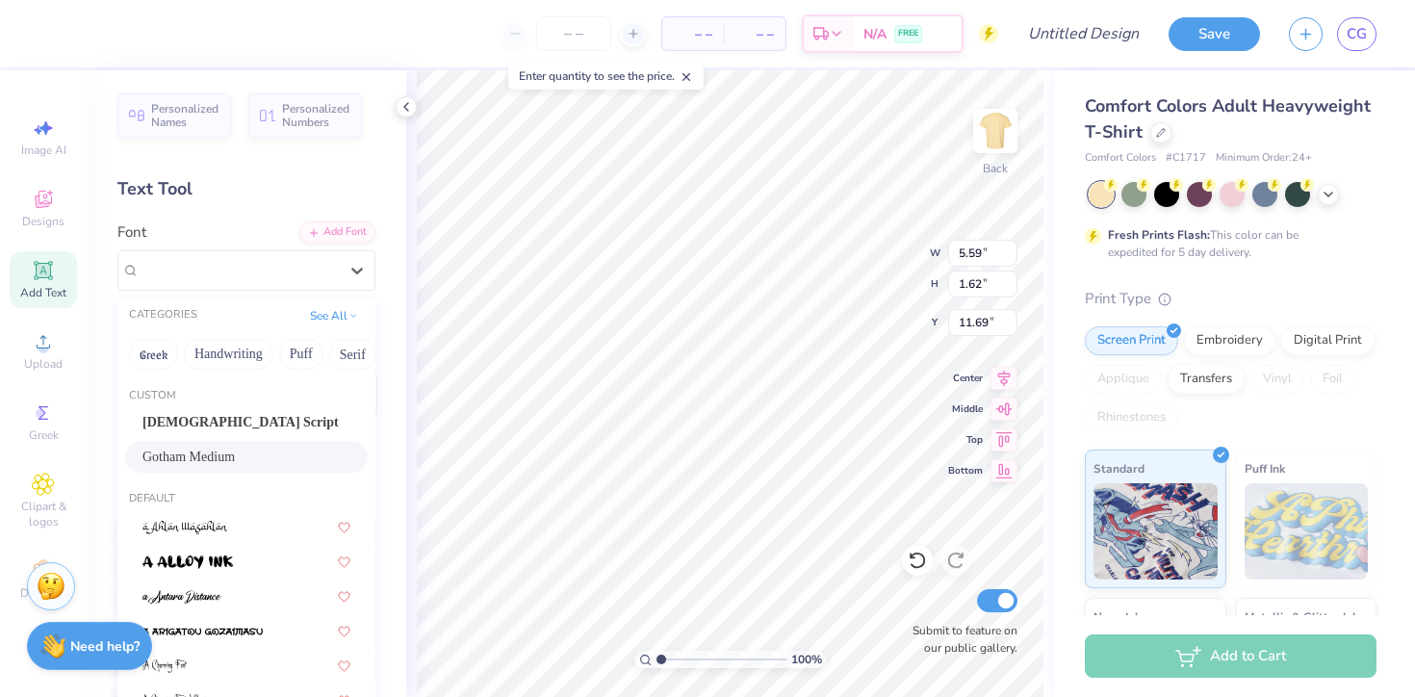
click at [220, 453] on span "Gotham Medium" at bounding box center [188, 457] width 92 height 20
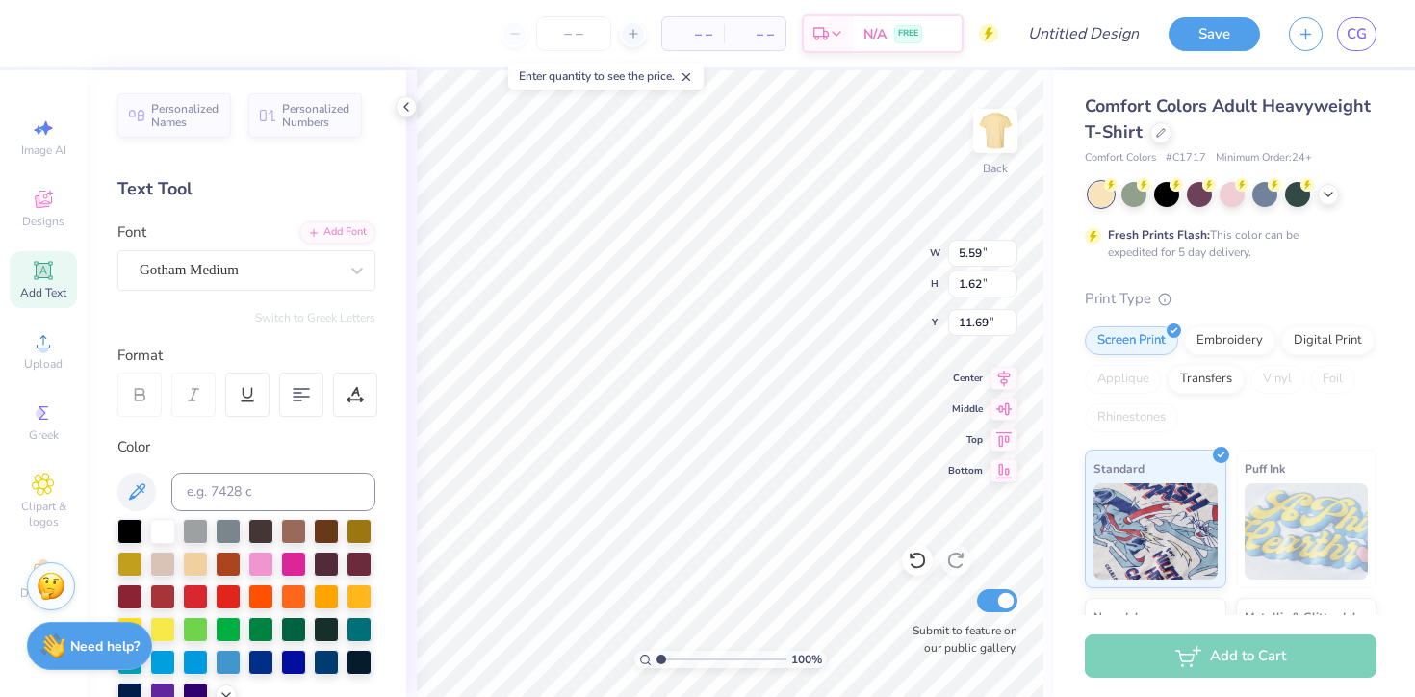
type textarea "B"
type input "0.64"
type input "0.77"
type input "12.50"
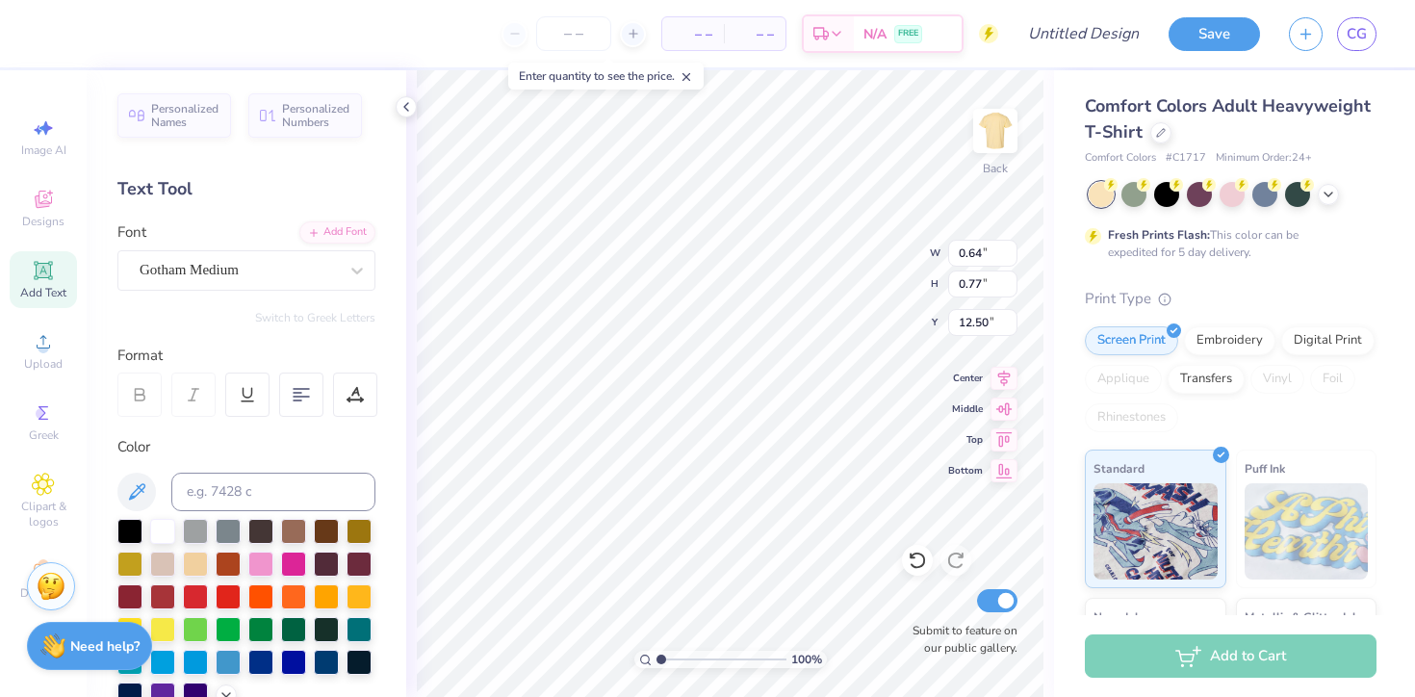
type textarea "BRENTWOOD GIRLS COTILLION"
type input "12.50"
type input "10.18"
type input "0.45"
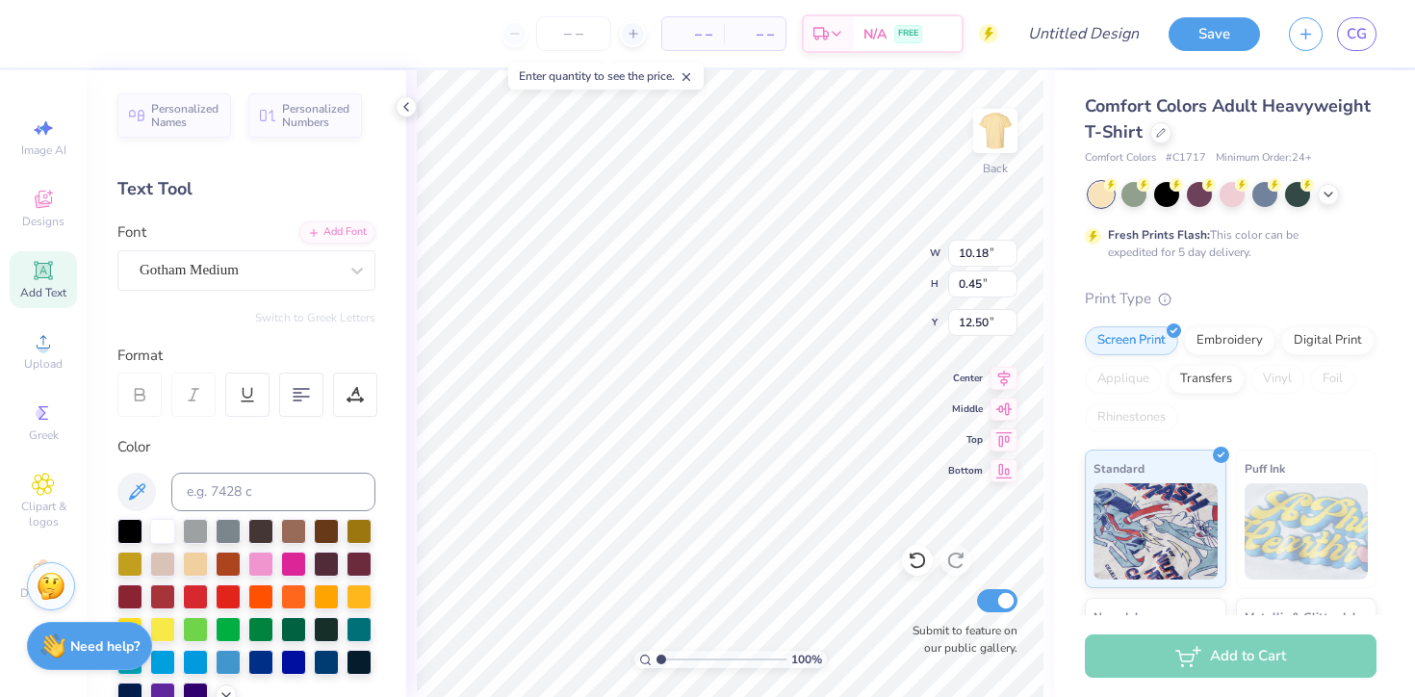
type input "12.68"
click at [357, 274] on icon at bounding box center [357, 270] width 19 height 19
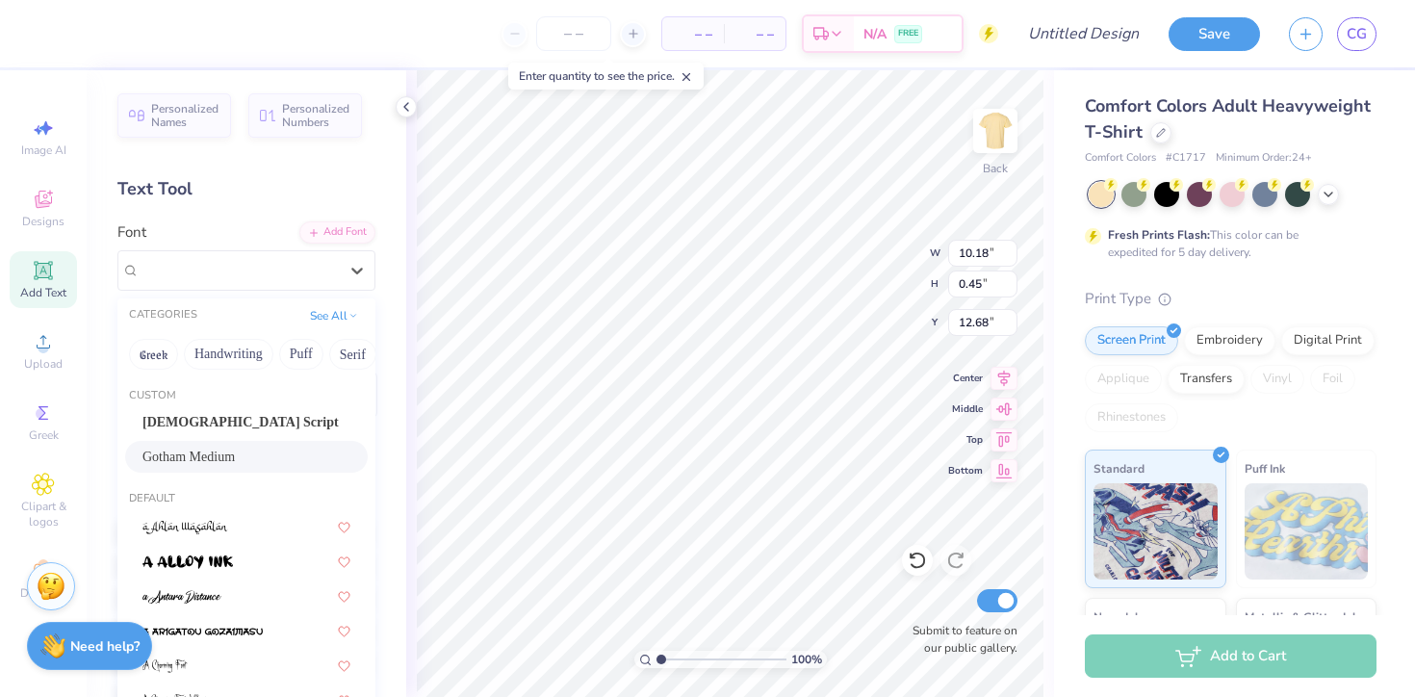
click at [395, 409] on div "Personalized Names Personalized Numbers Text Tool Add Font Font option Gotham M…" at bounding box center [247, 383] width 320 height 627
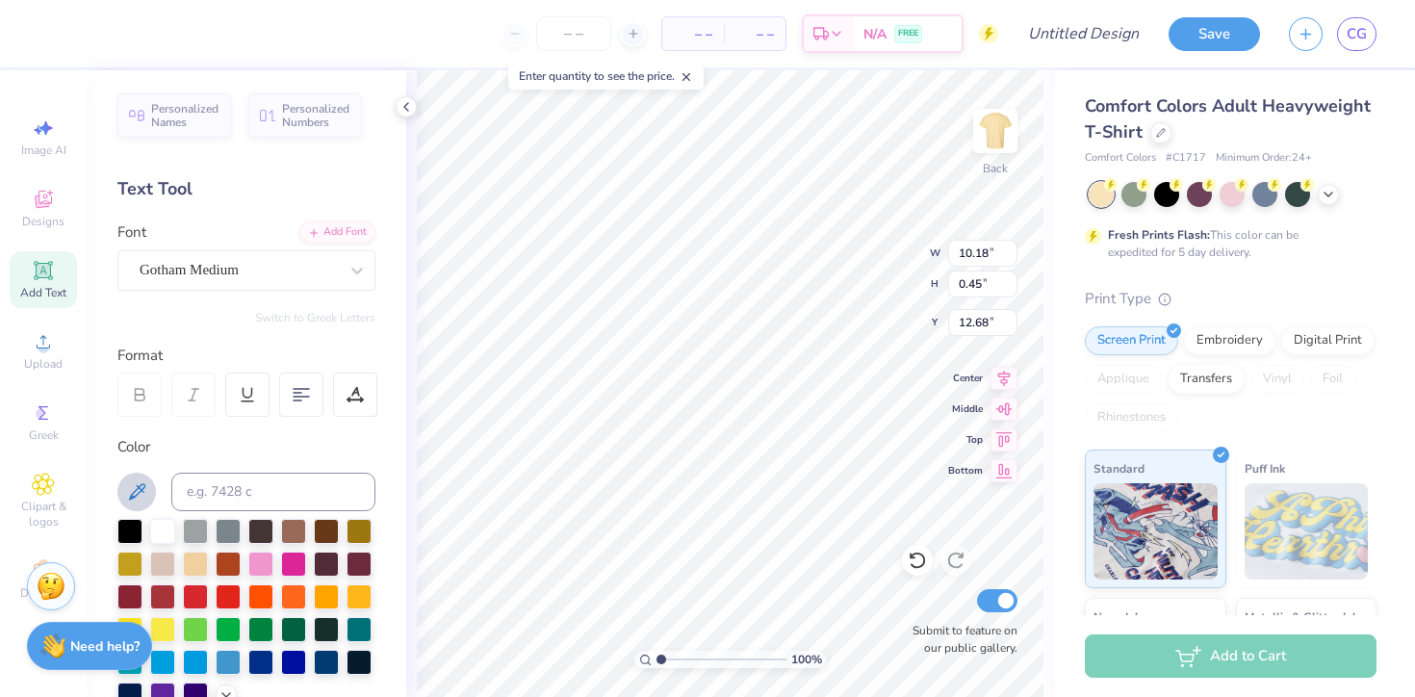
click at [140, 483] on icon at bounding box center [136, 491] width 23 height 23
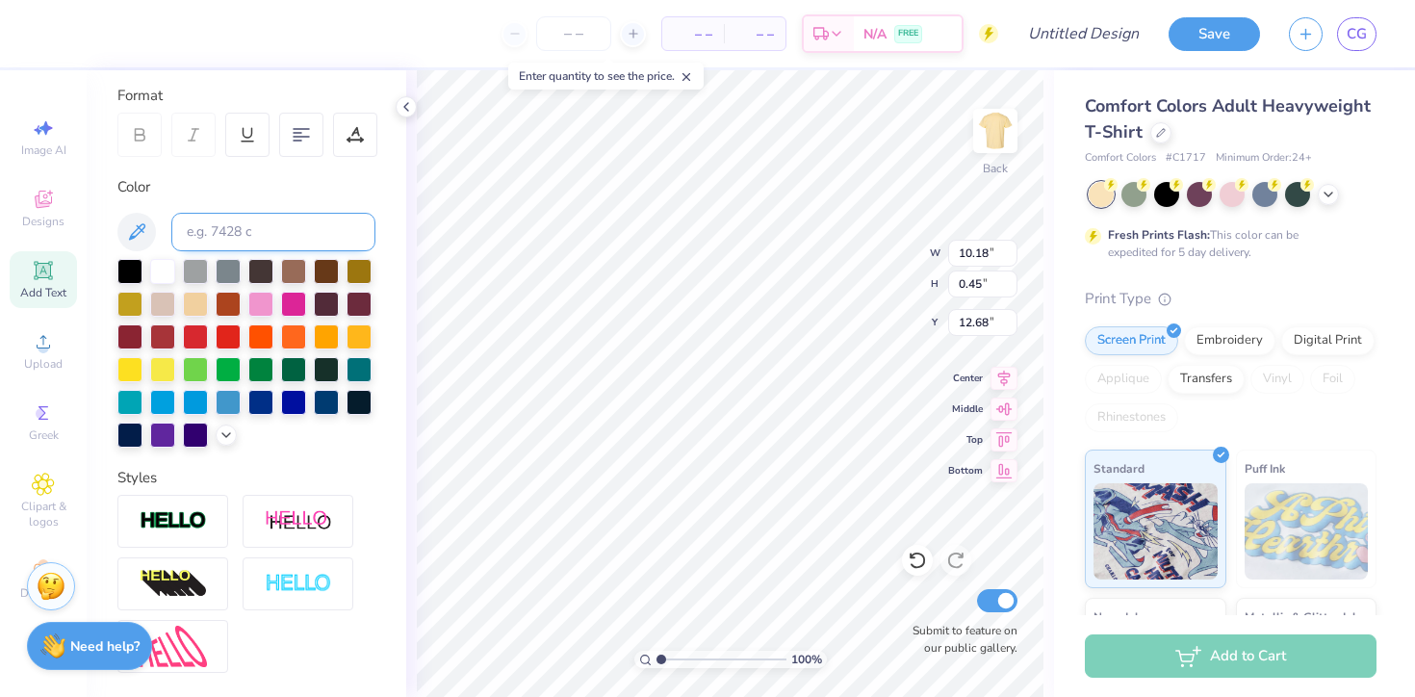
scroll to position [422, 0]
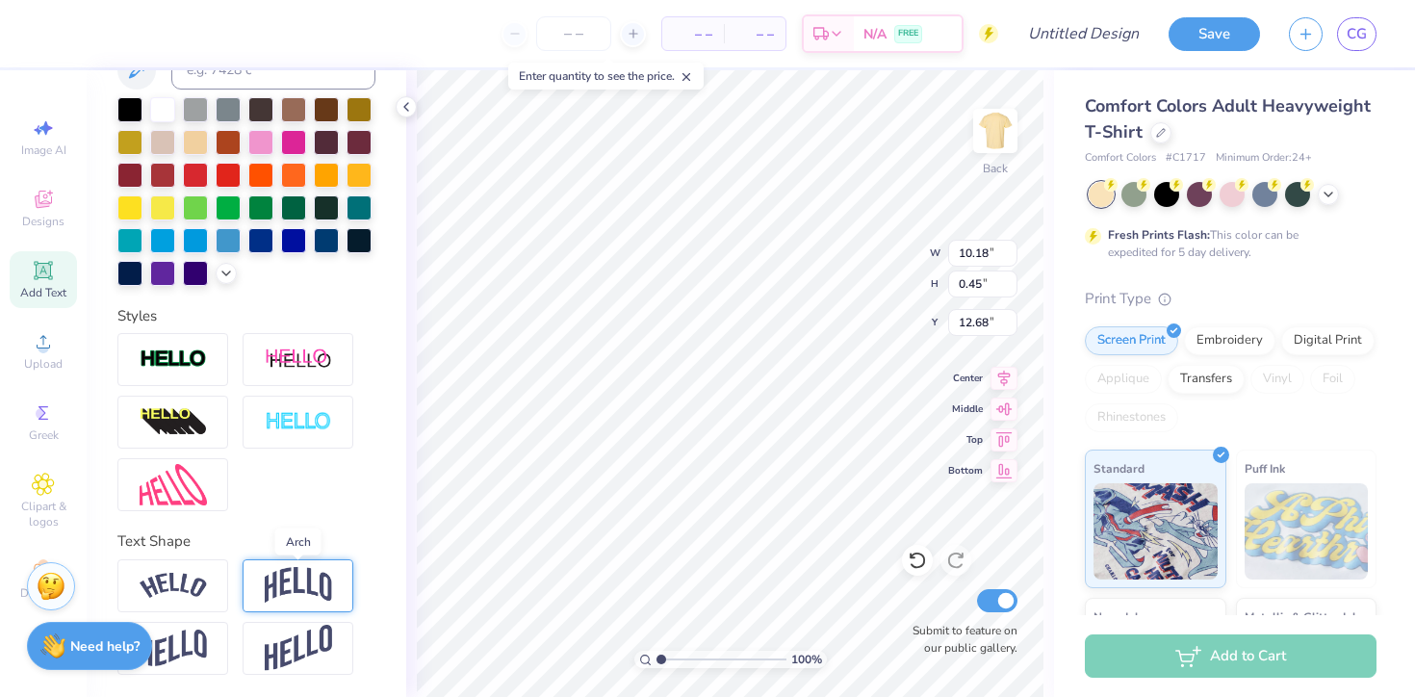
click at [272, 581] on img at bounding box center [298, 585] width 67 height 37
type input "2.55"
type input "11.63"
click at [178, 579] on img at bounding box center [173, 586] width 67 height 26
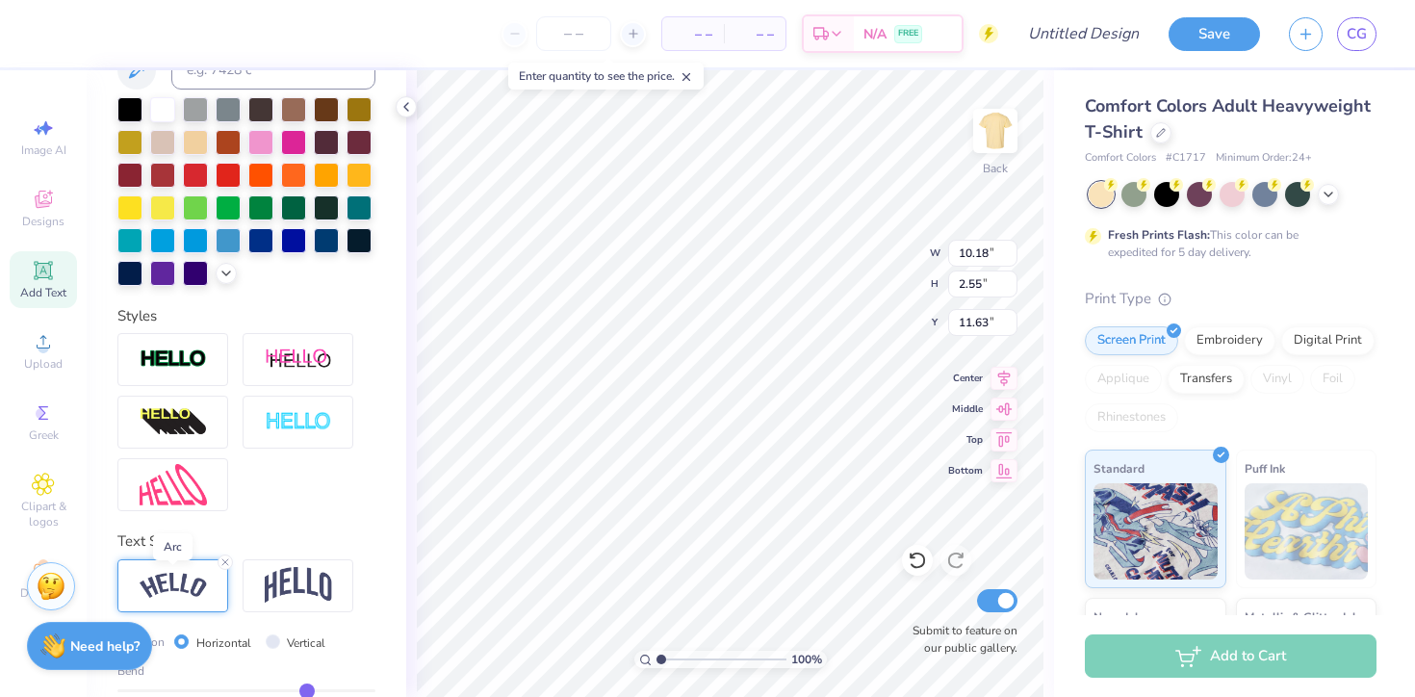
type input "10.81"
type input "1.93"
type input "4.59"
type input "9.13"
type input "1.63"
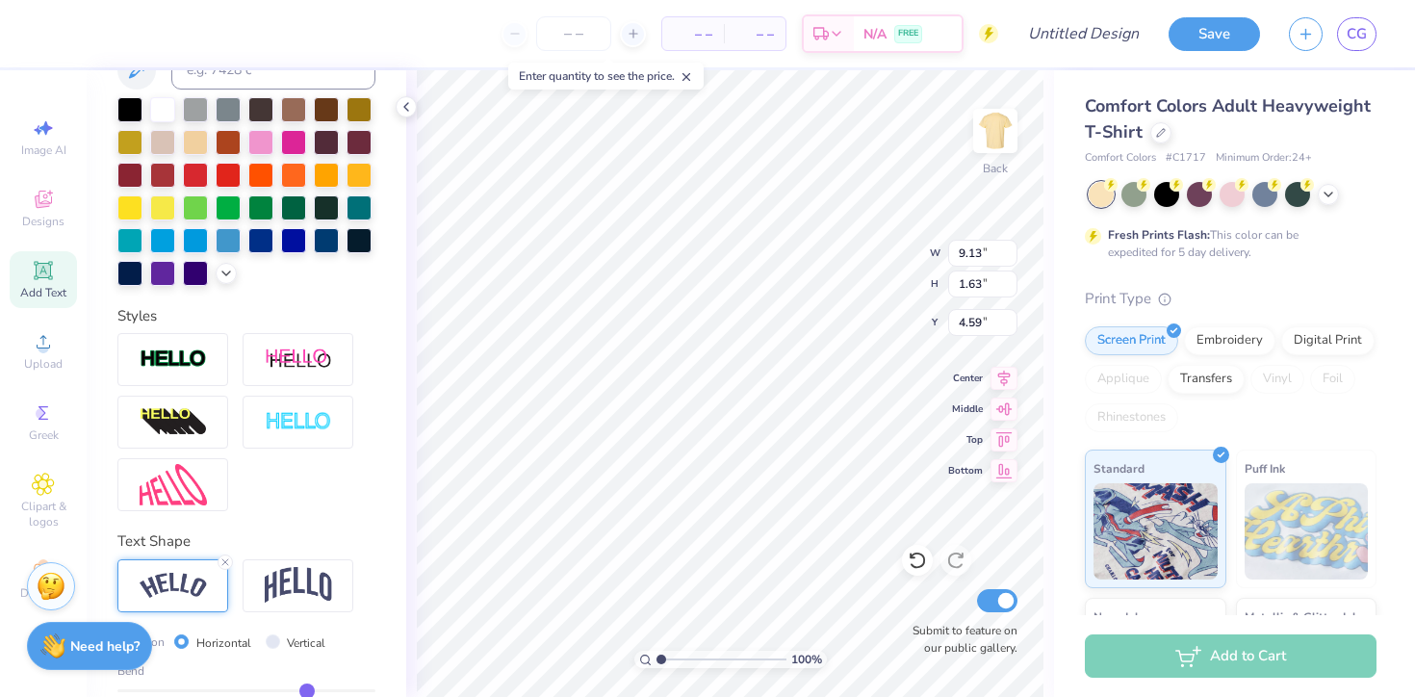
type input "4.63"
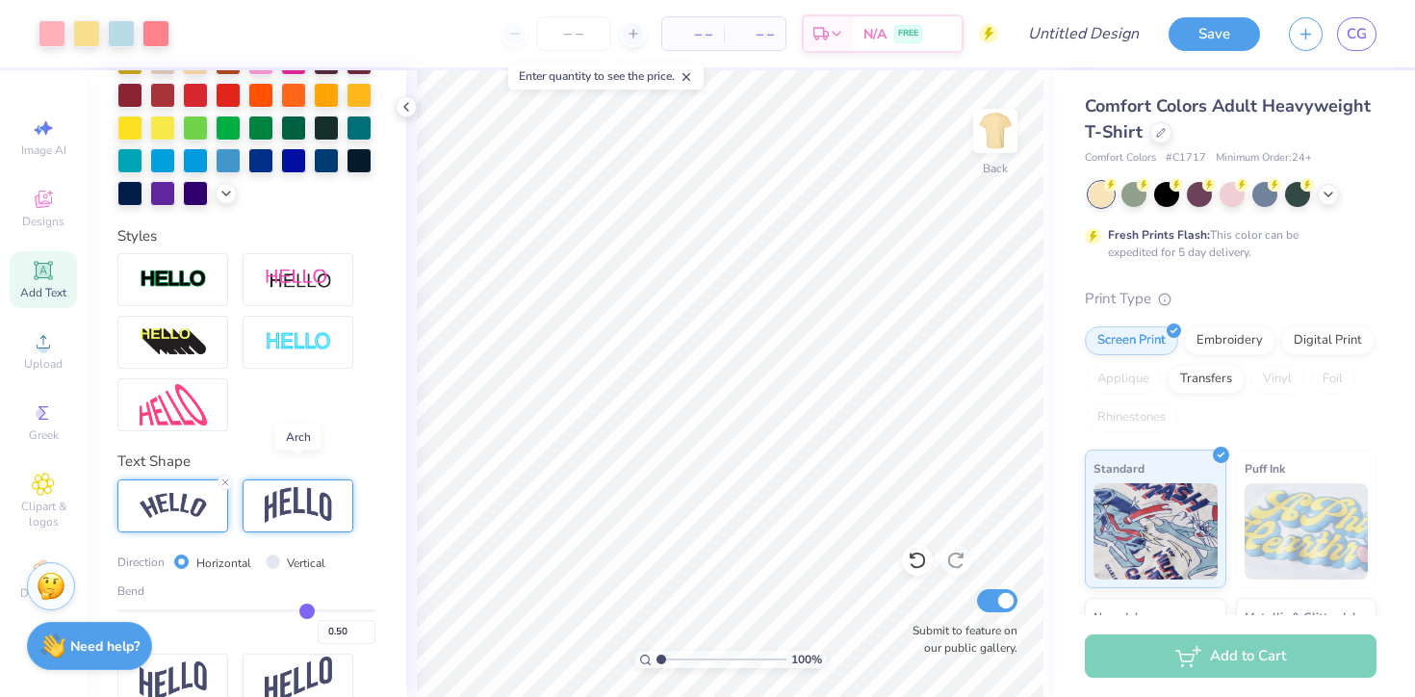
scroll to position [534, 0]
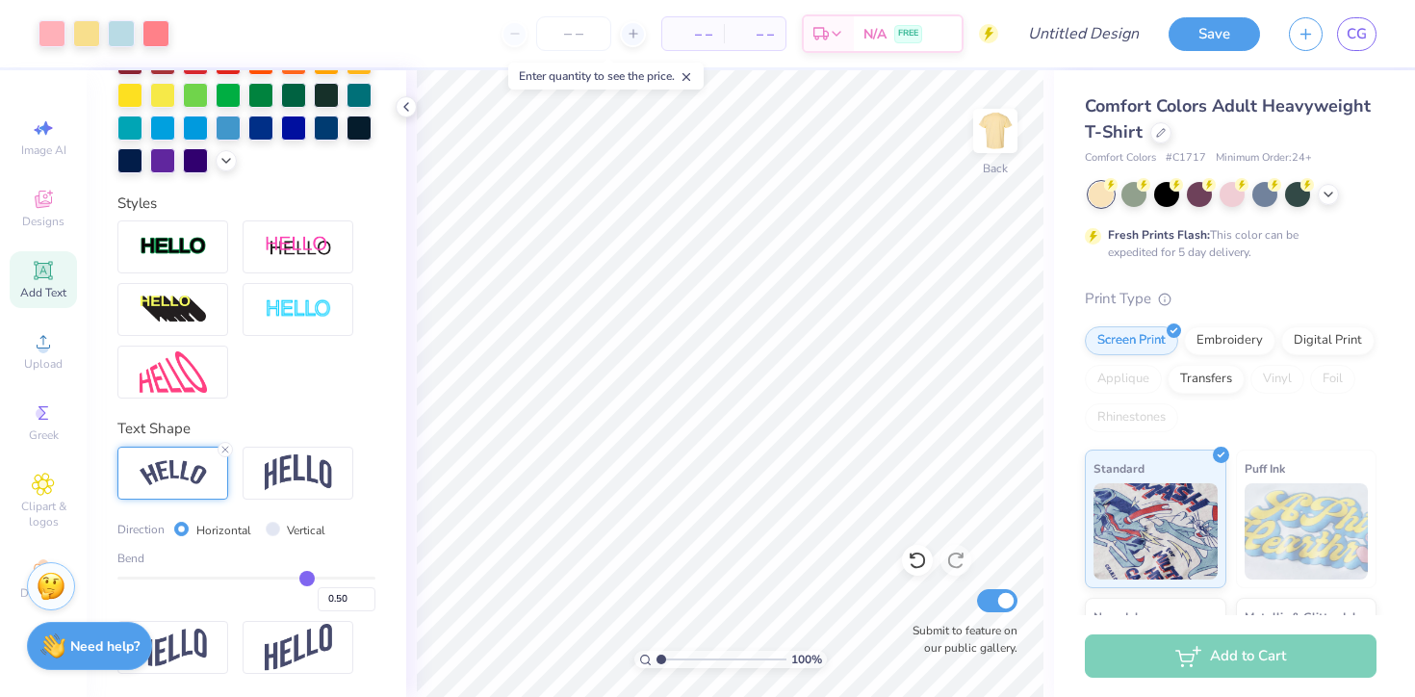
type input "0.49"
type input "0.46"
type input "0.43"
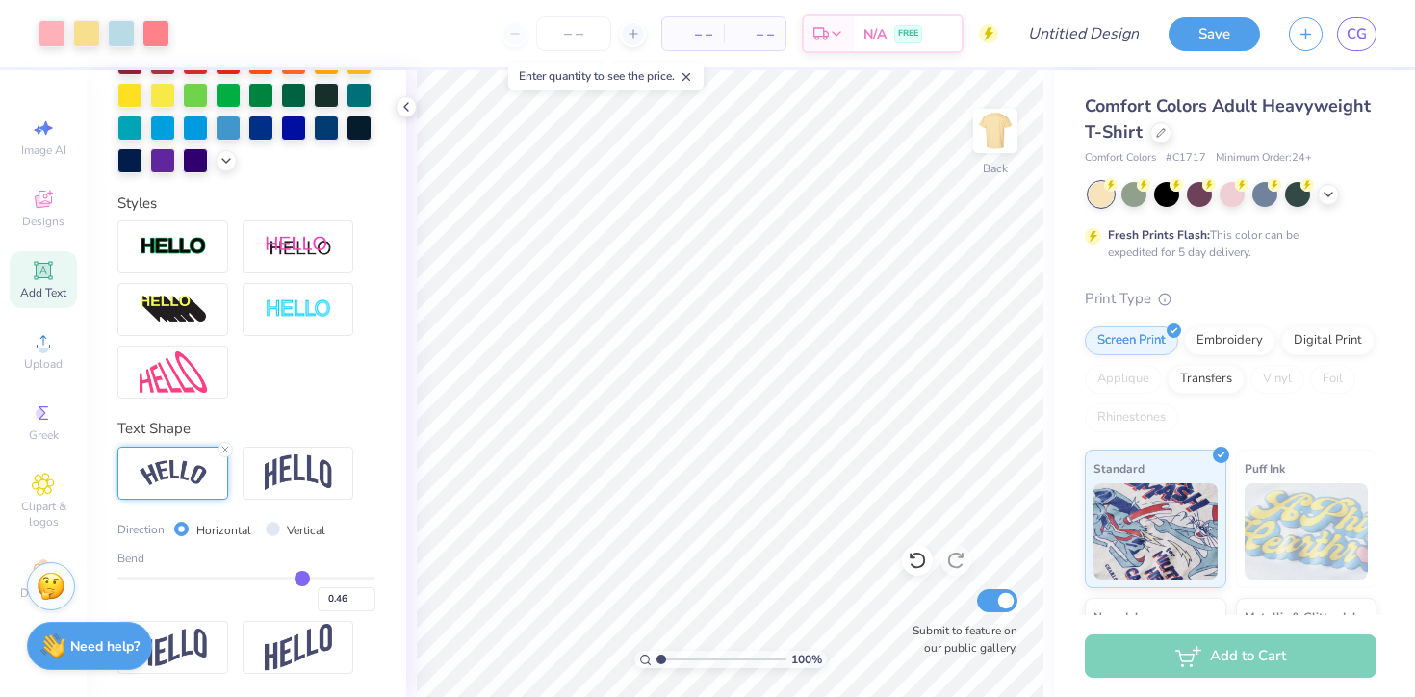
type input "0.43"
type input "0.4"
type input "0.40"
type input "0.35"
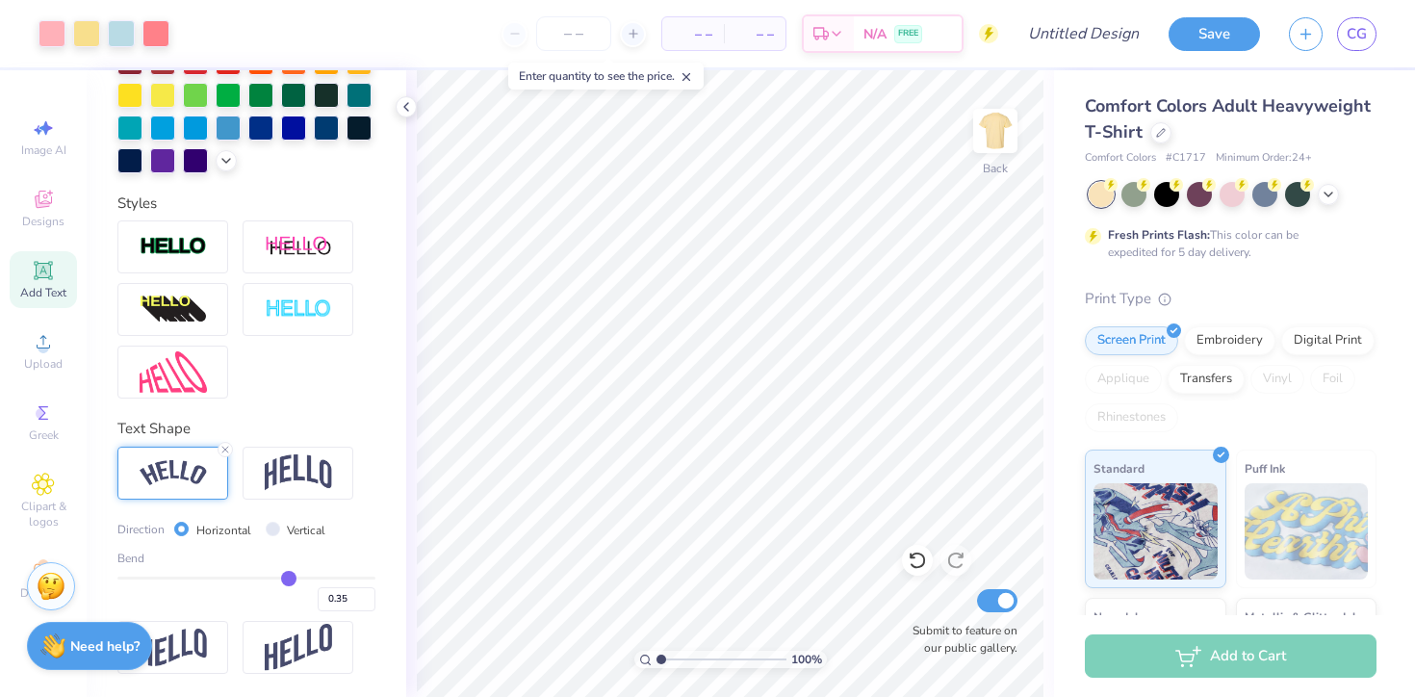
type input "0.31"
type input "0.28"
type input "0.24"
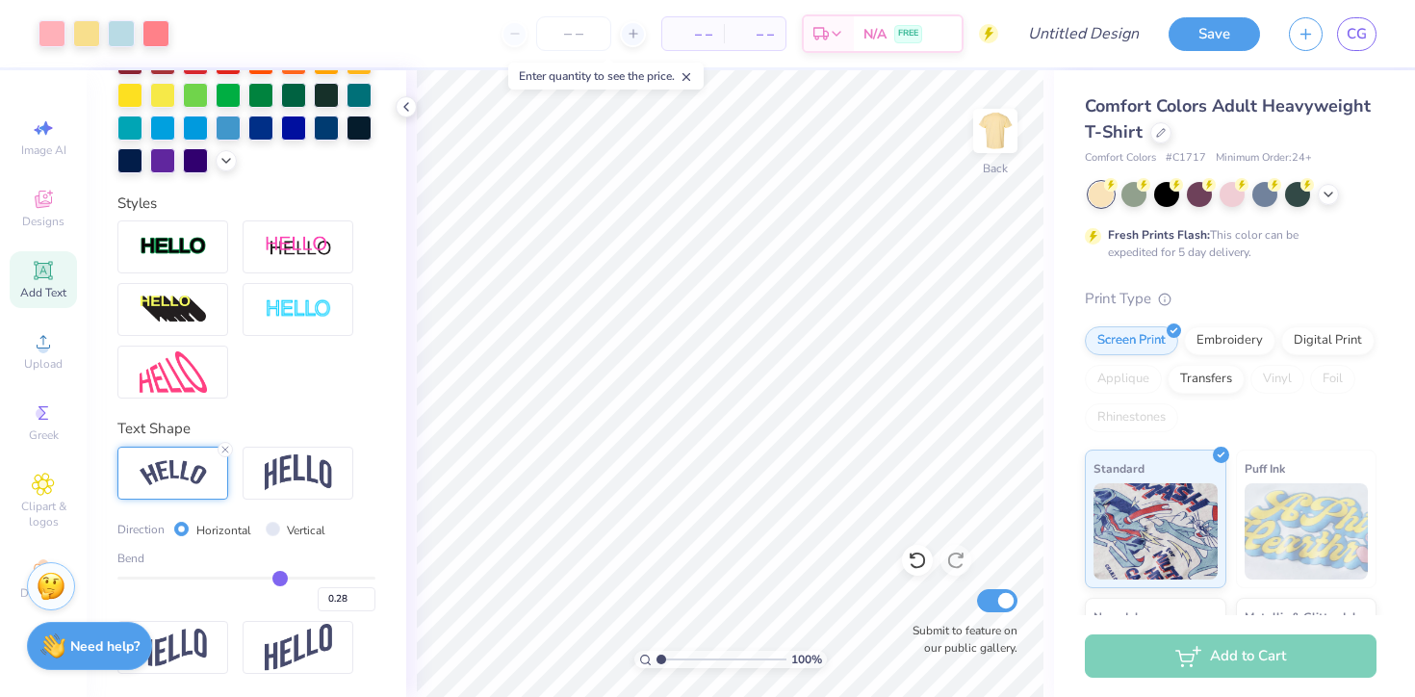
type input "0.24"
type input "0.21"
type input "0.19"
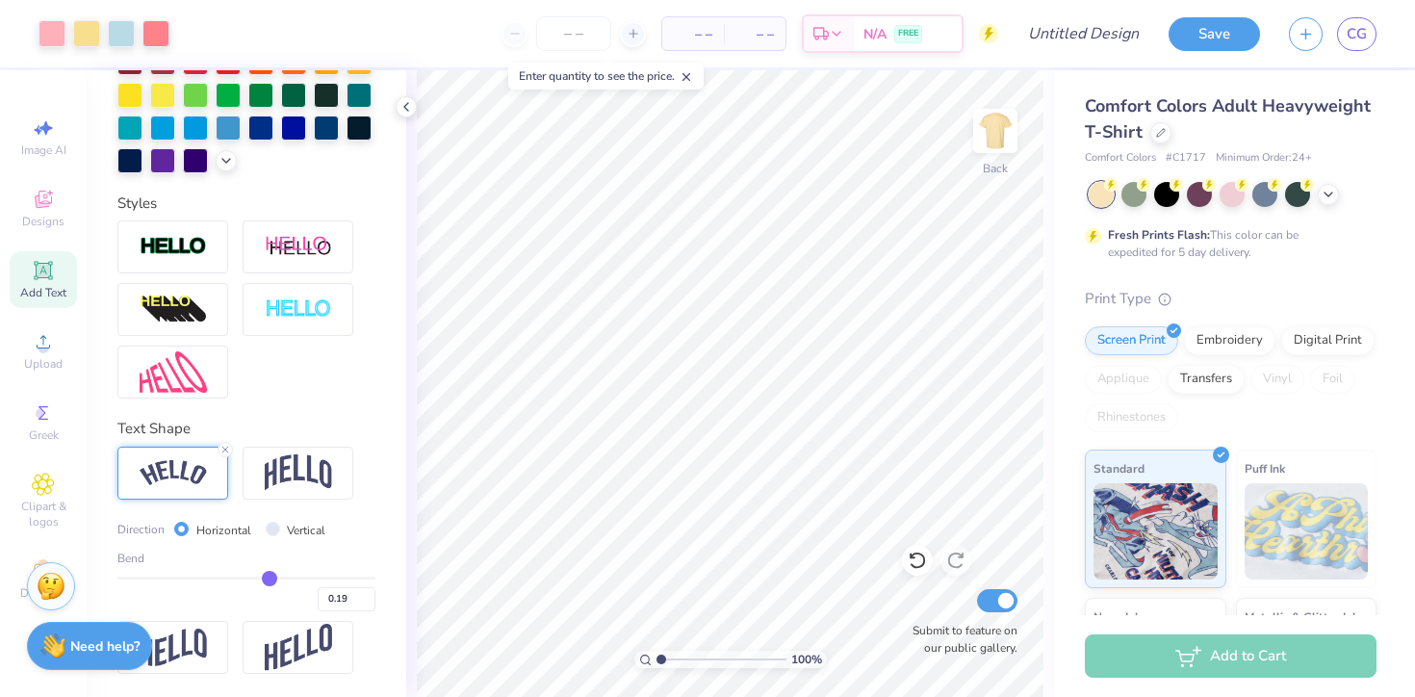
type input "0.18"
type input "0.17"
type input "0.16"
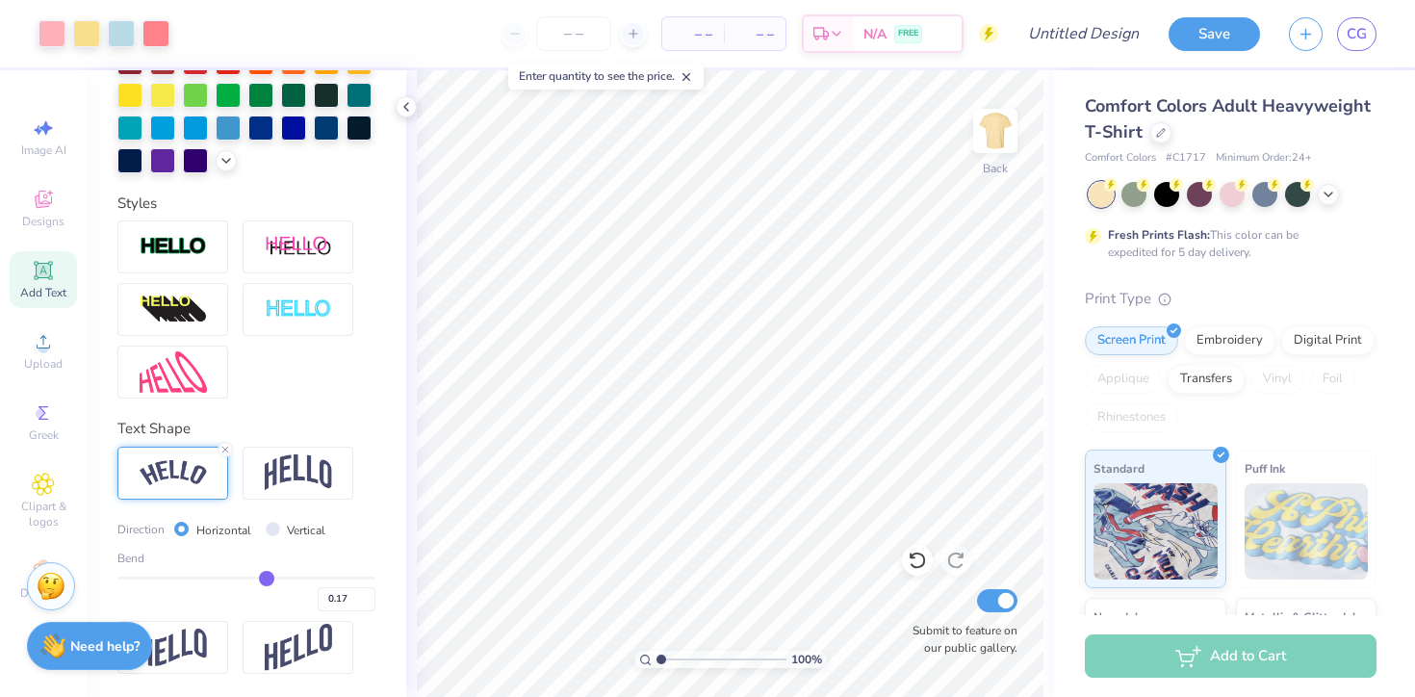
type input "0.16"
type input "0.15"
type input "0.14"
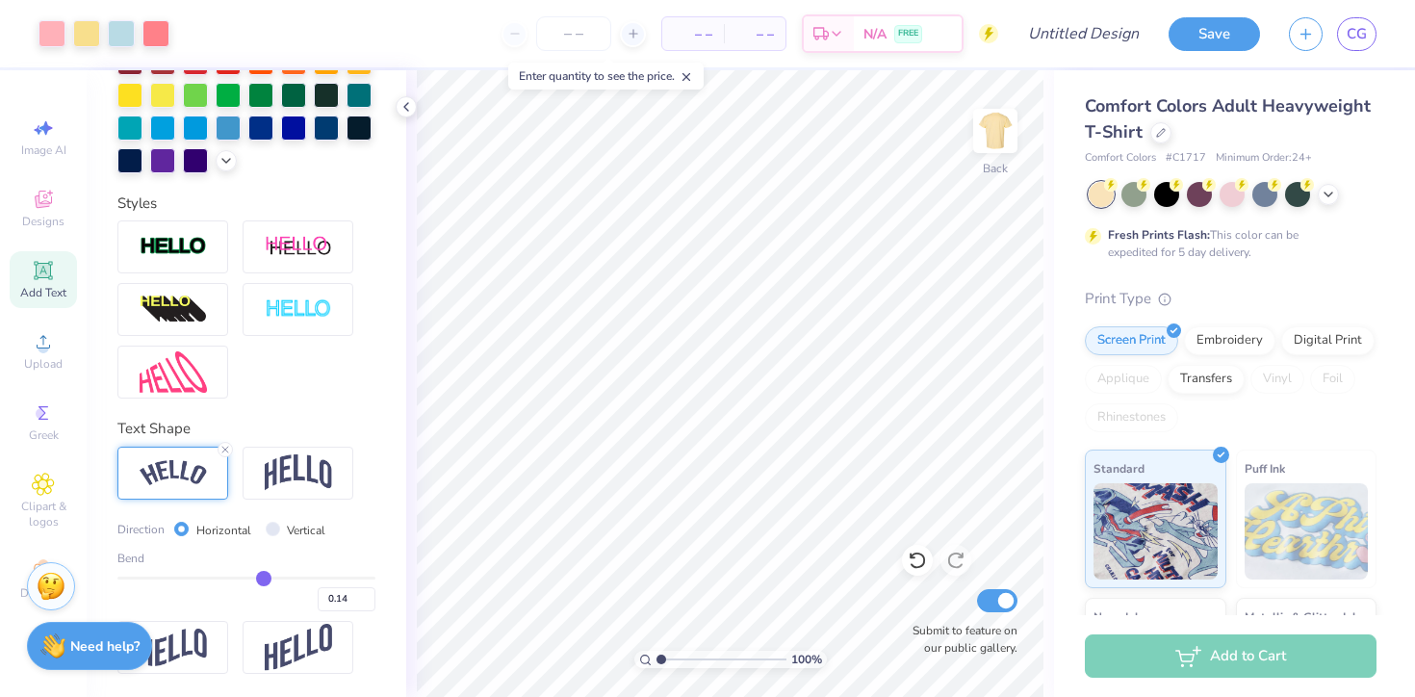
type input "0.13"
type input "0.12"
type input "0.1"
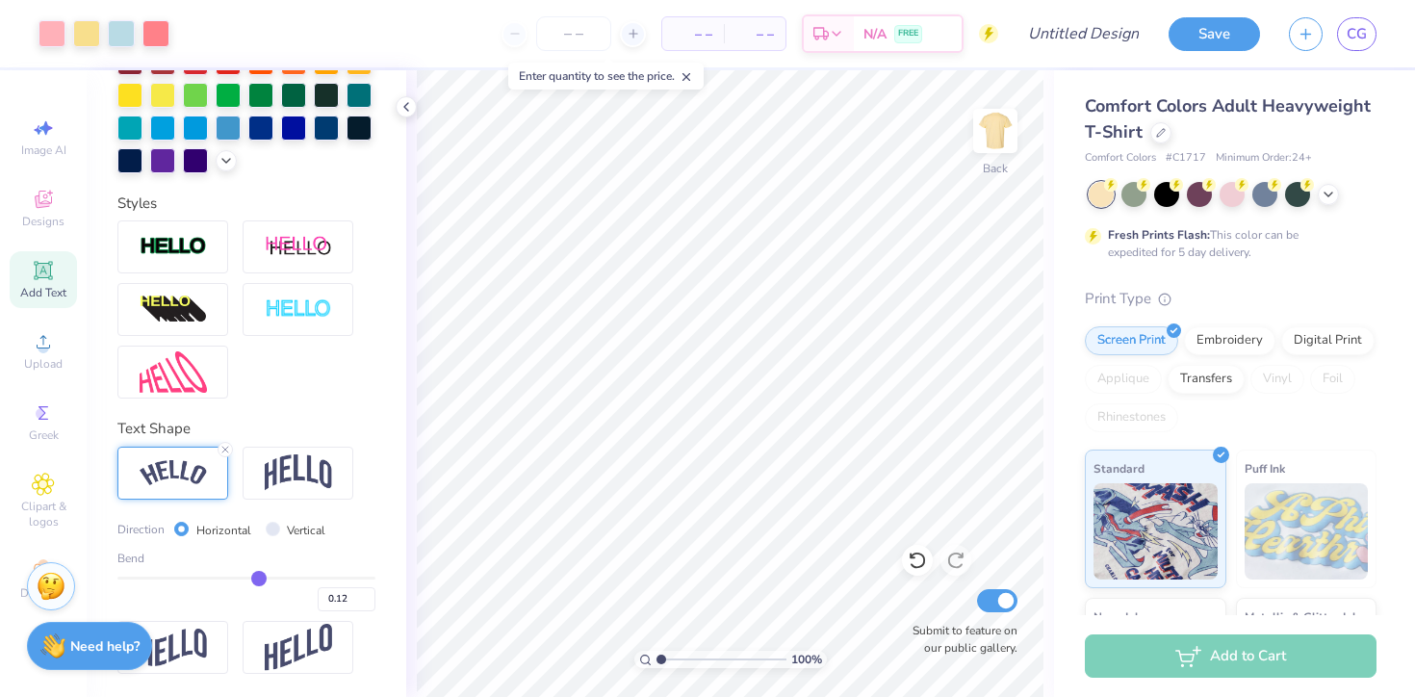
type input "0.10"
type input "0.09"
type input "0.07"
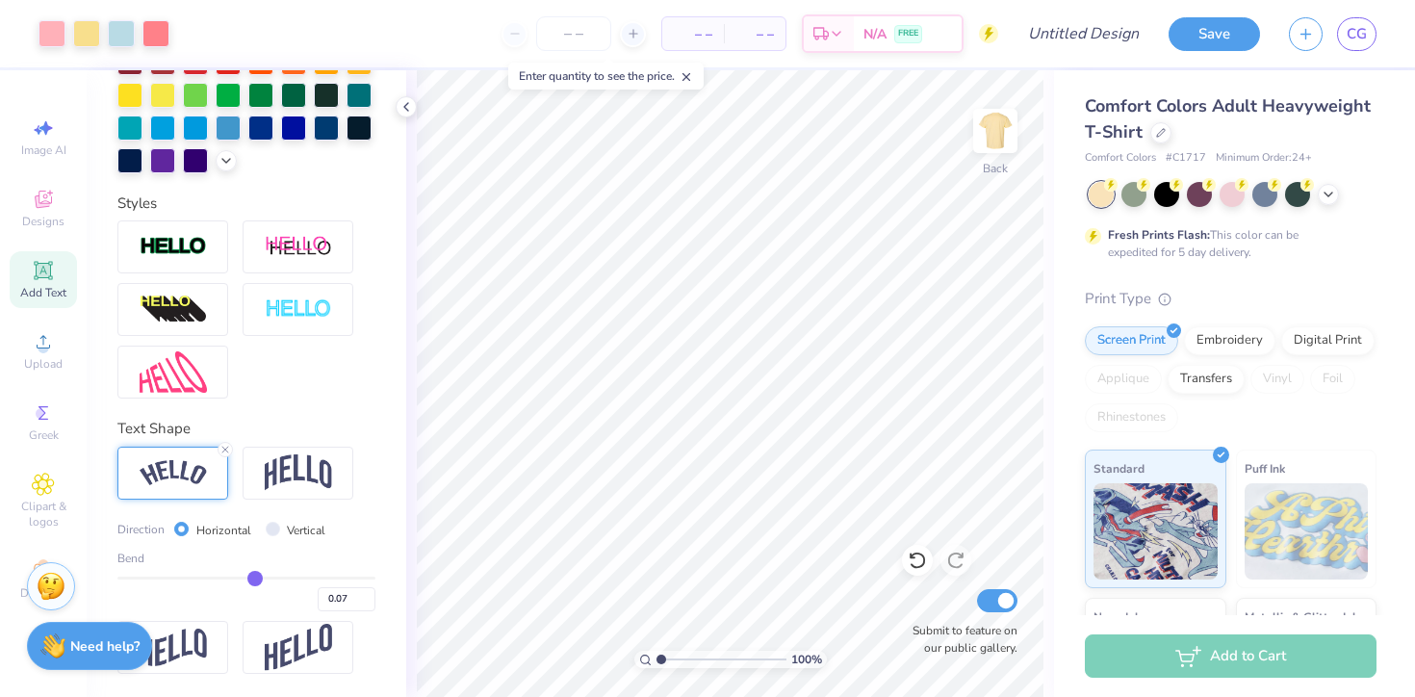
type input "0.05"
type input "0.04"
type input "0.03"
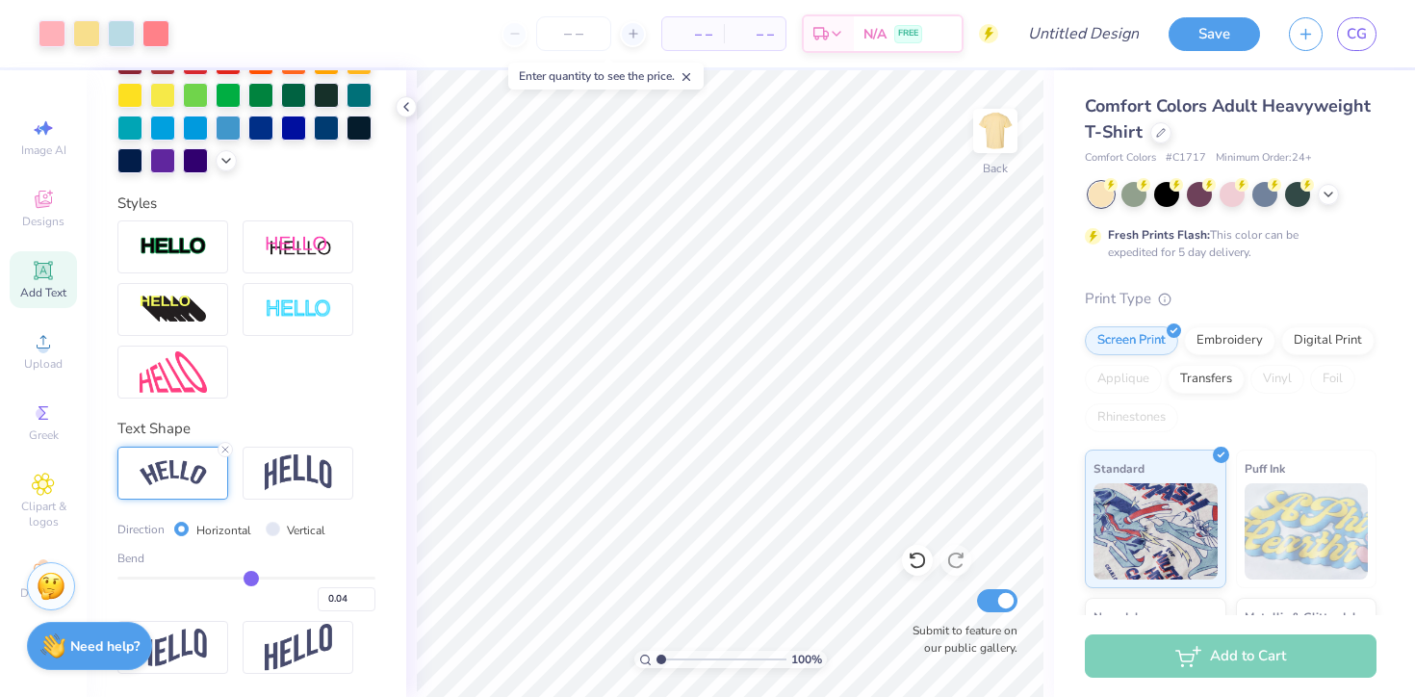
type input "0.03"
type input "0.02"
type input "0.01"
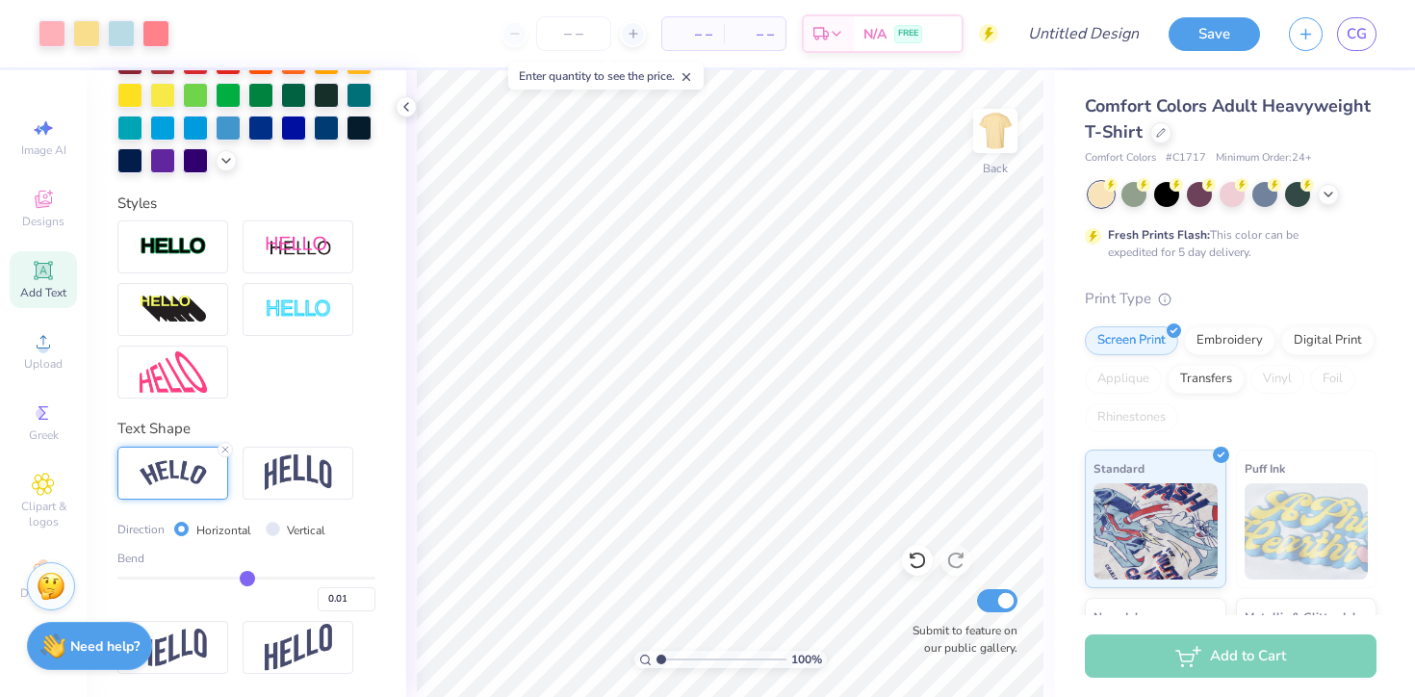
type input "0"
type input "0.00"
drag, startPoint x: 307, startPoint y: 582, endPoint x: 246, endPoint y: 578, distance: 60.8
click at [246, 578] on input "range" at bounding box center [246, 578] width 258 height 3
type input "-0.04"
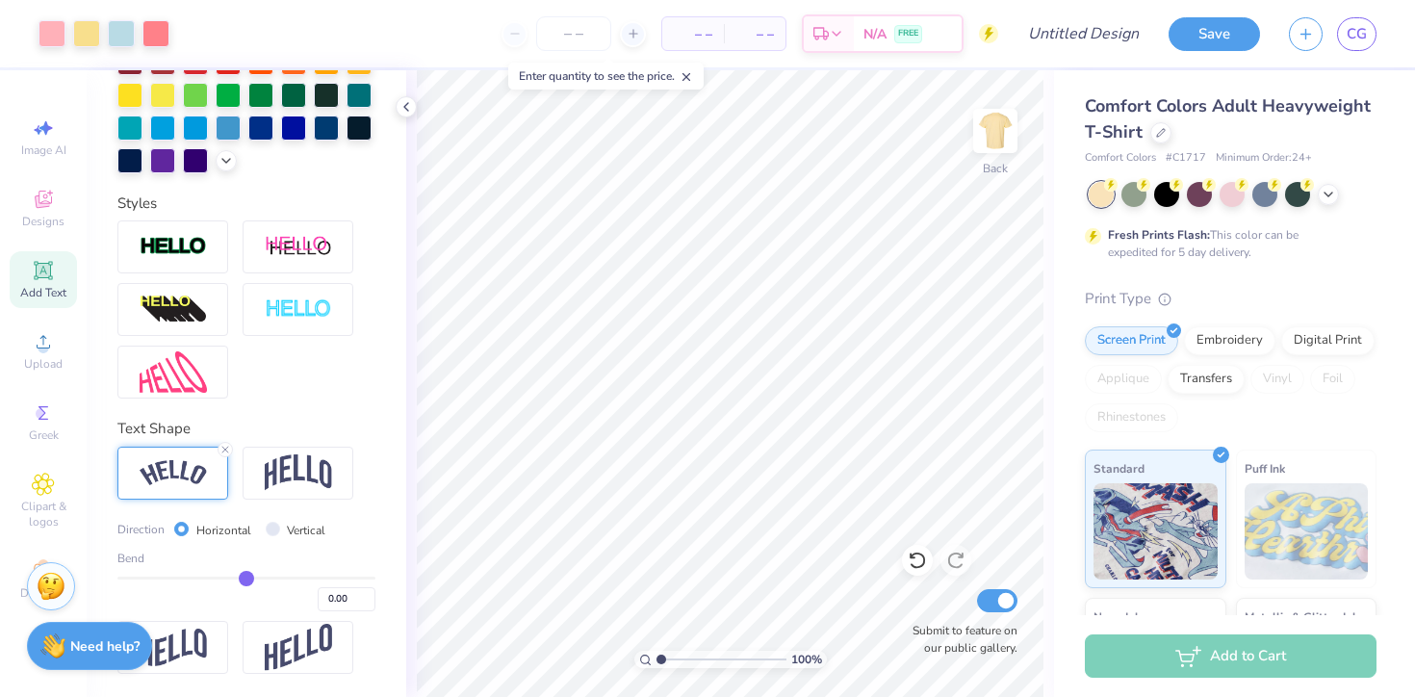
type input "-0.04"
type input "-0.02"
type input "0.02"
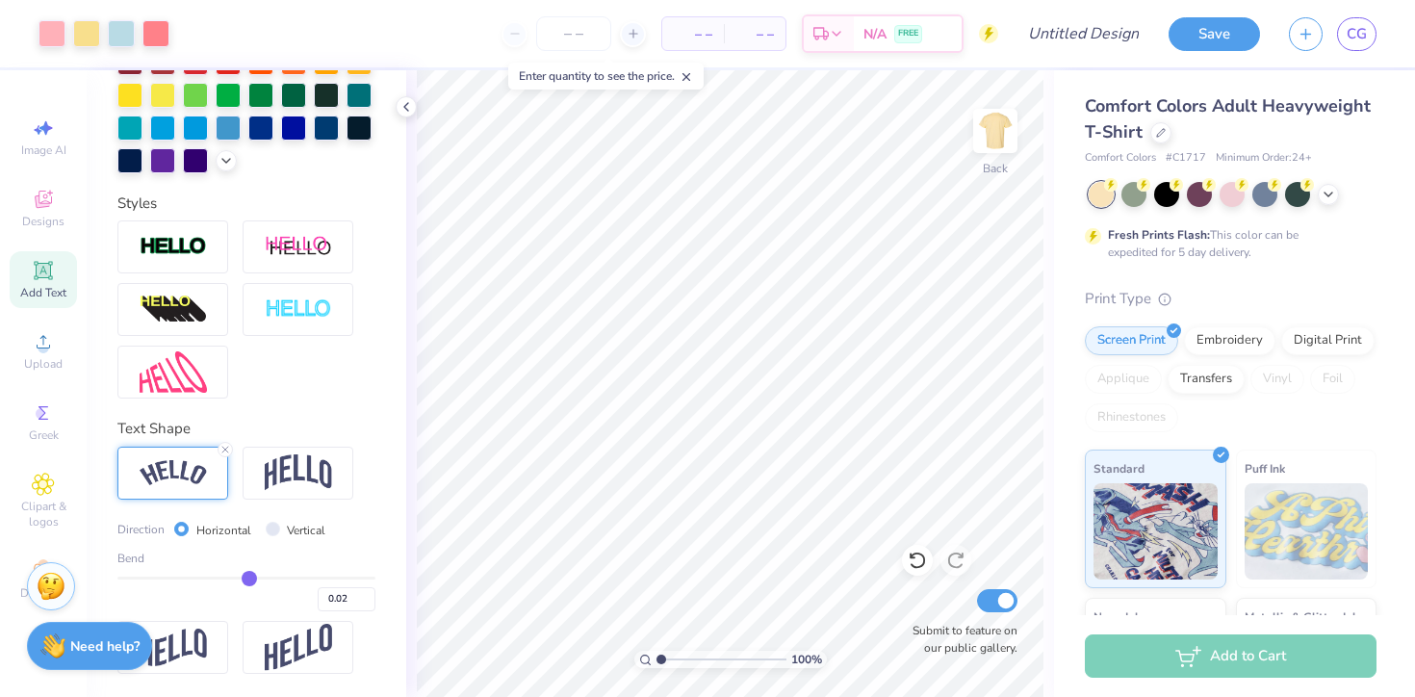
type input "0.08"
type input "0.16"
type input "0.25"
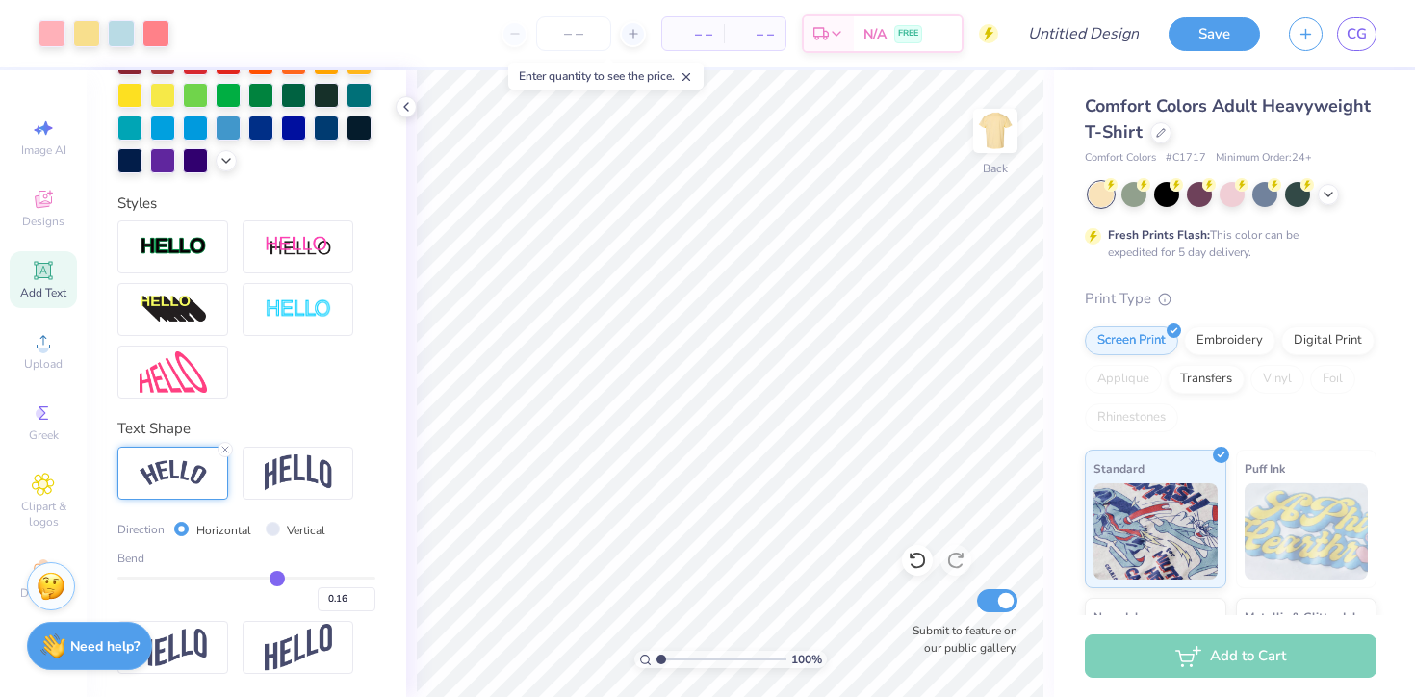
type input "0.25"
type input "0.35"
type input "0.45"
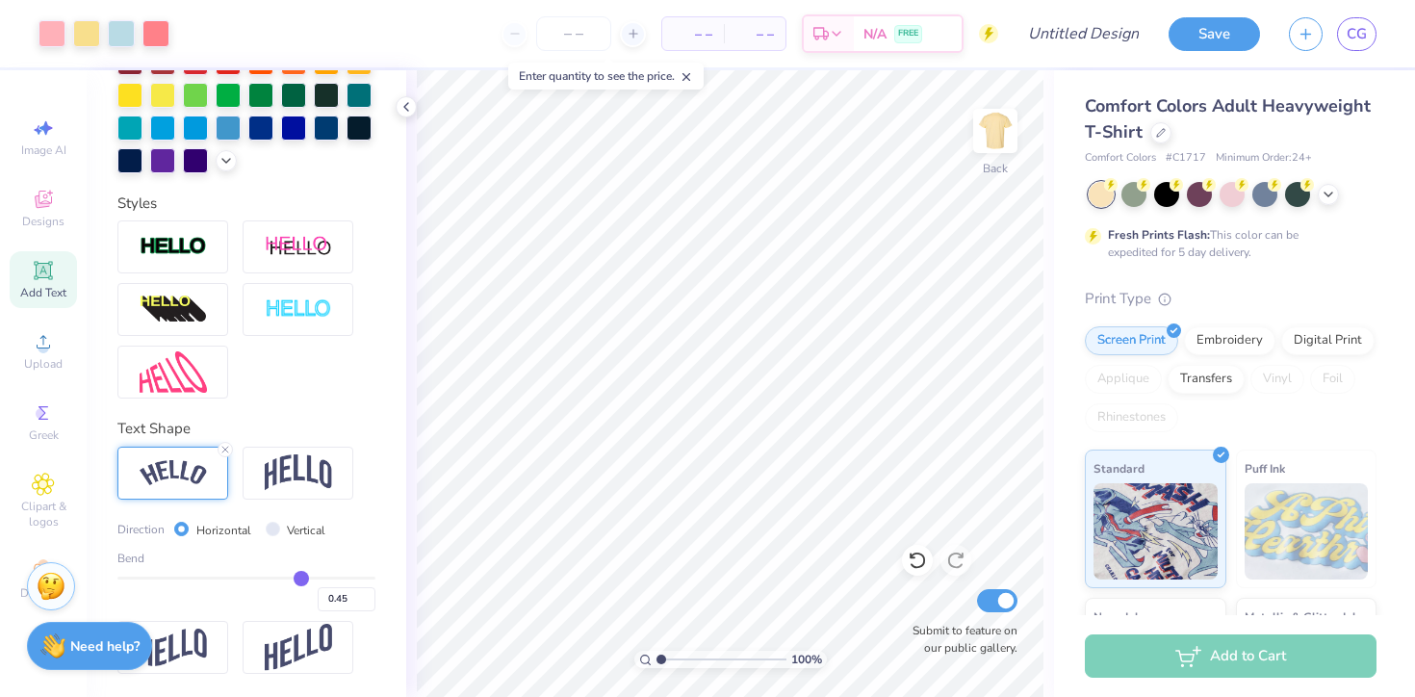
type input "0.52"
type input "0.58"
type input "0.62"
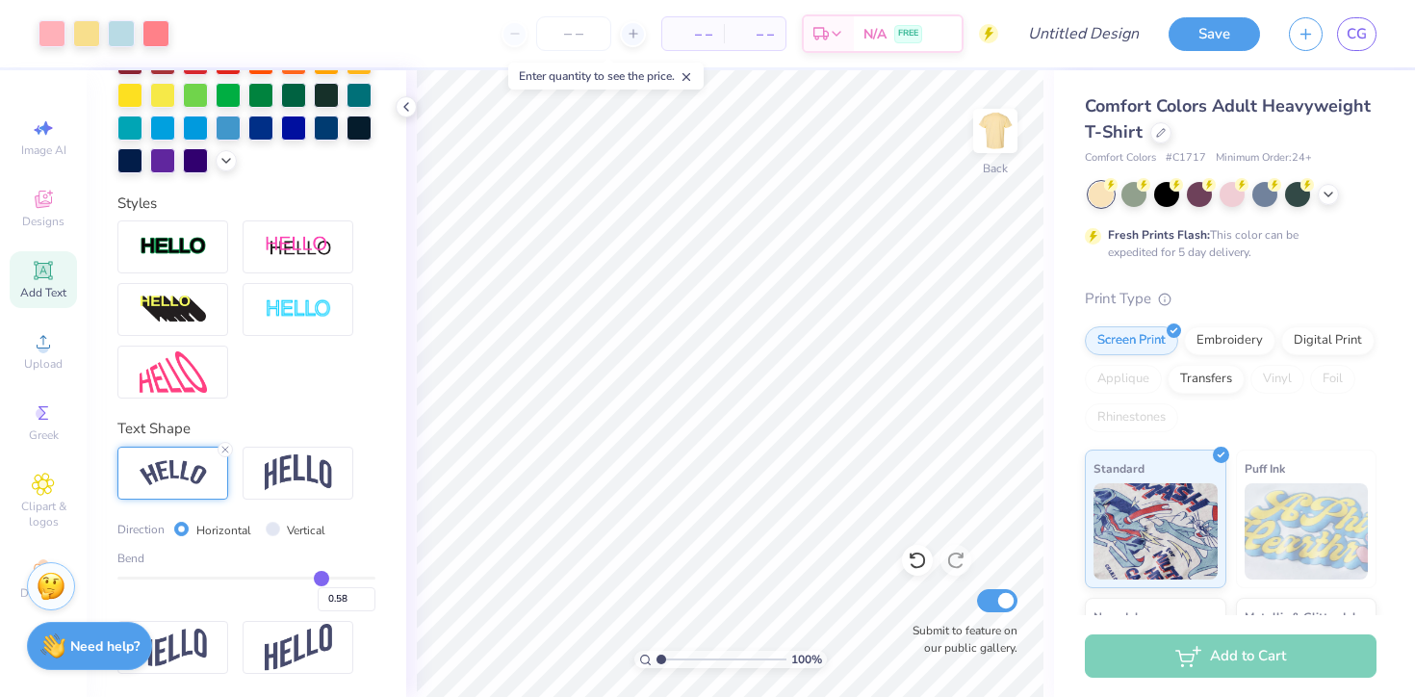
type input "0.62"
type input "0.65"
type input "0.66"
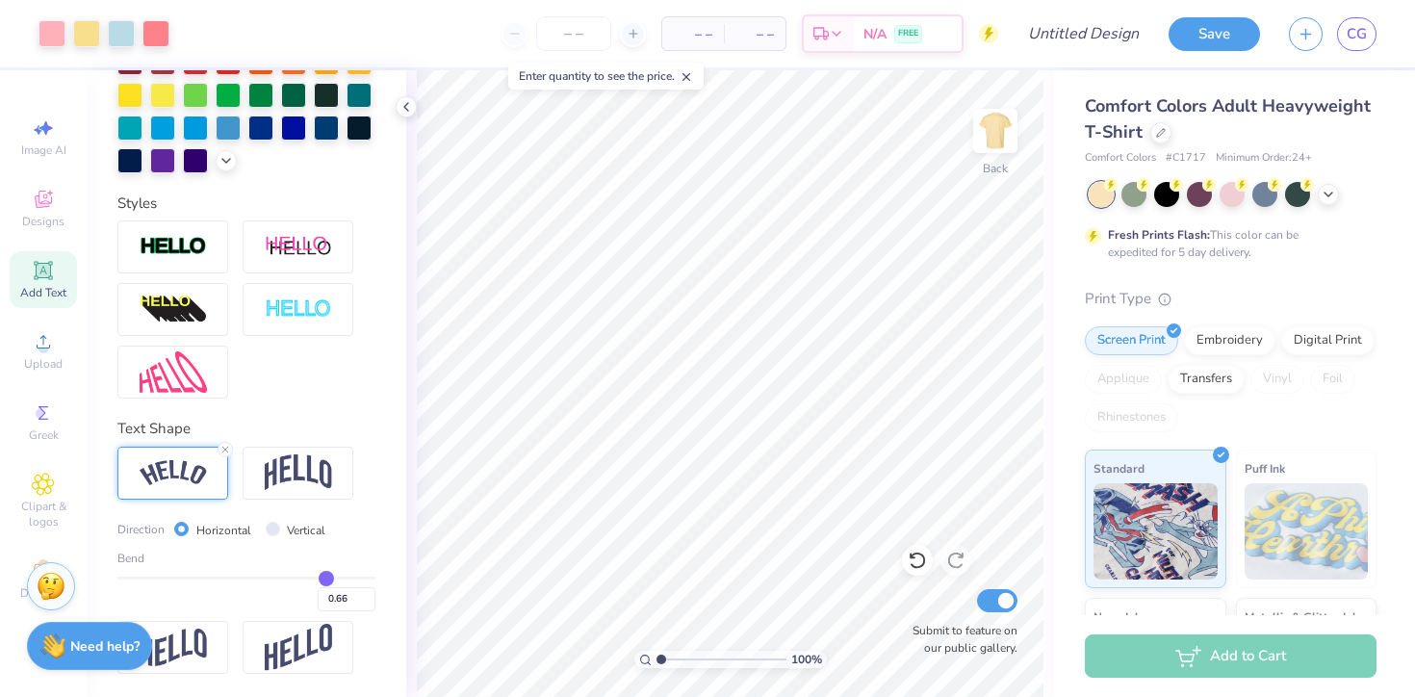
type input "0.67"
drag, startPoint x: 242, startPoint y: 578, endPoint x: 328, endPoint y: 580, distance: 86.7
click at [328, 580] on input "range" at bounding box center [246, 578] width 258 height 3
type input "0.7"
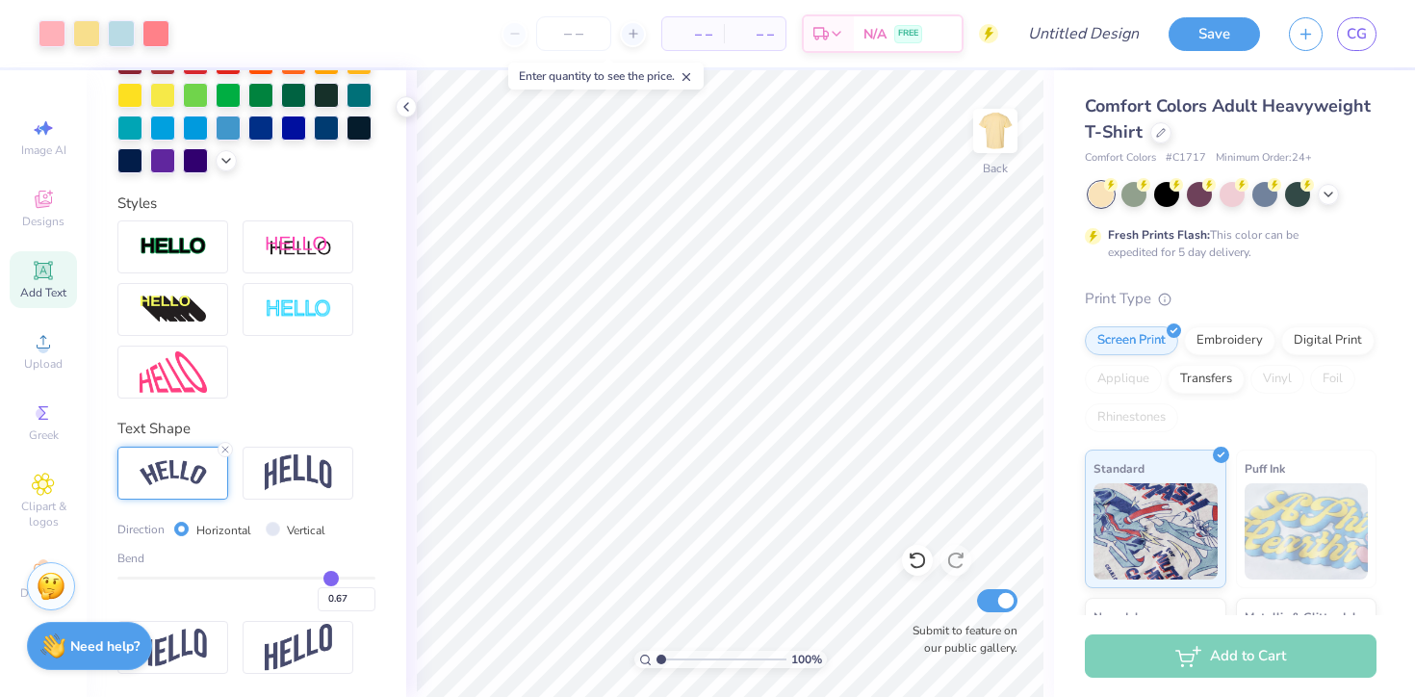
type input "0.70"
type input "0.71"
type input "0.76"
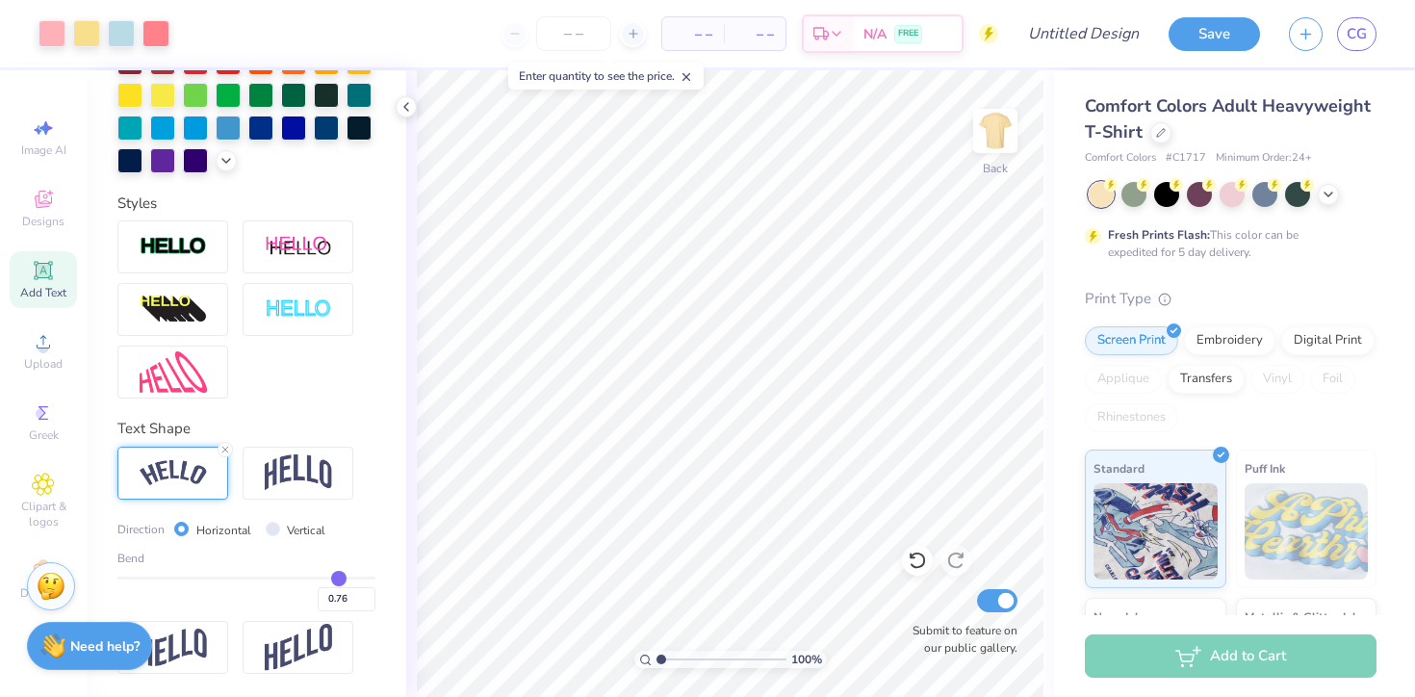
type input "0.77"
type input "0.78"
type input "0.79"
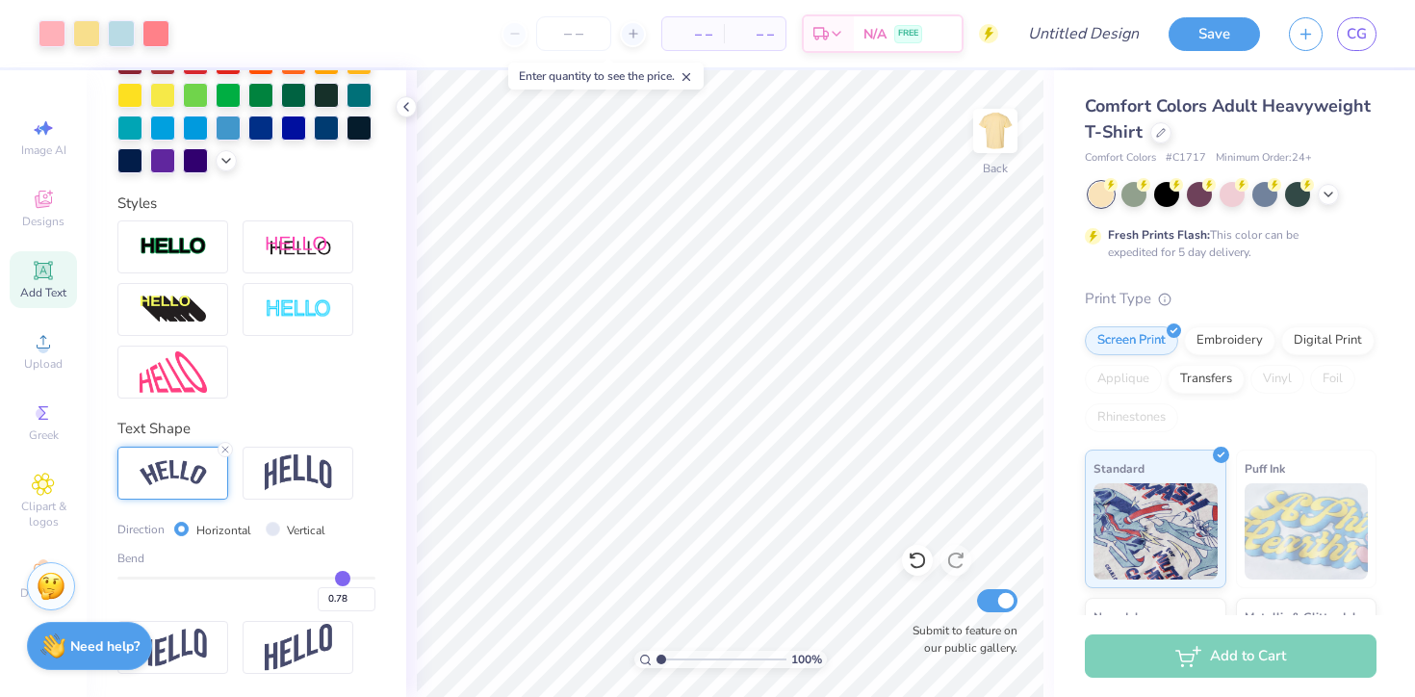
type input "0.79"
type input "0.8"
type input "0.80"
type input "0.81"
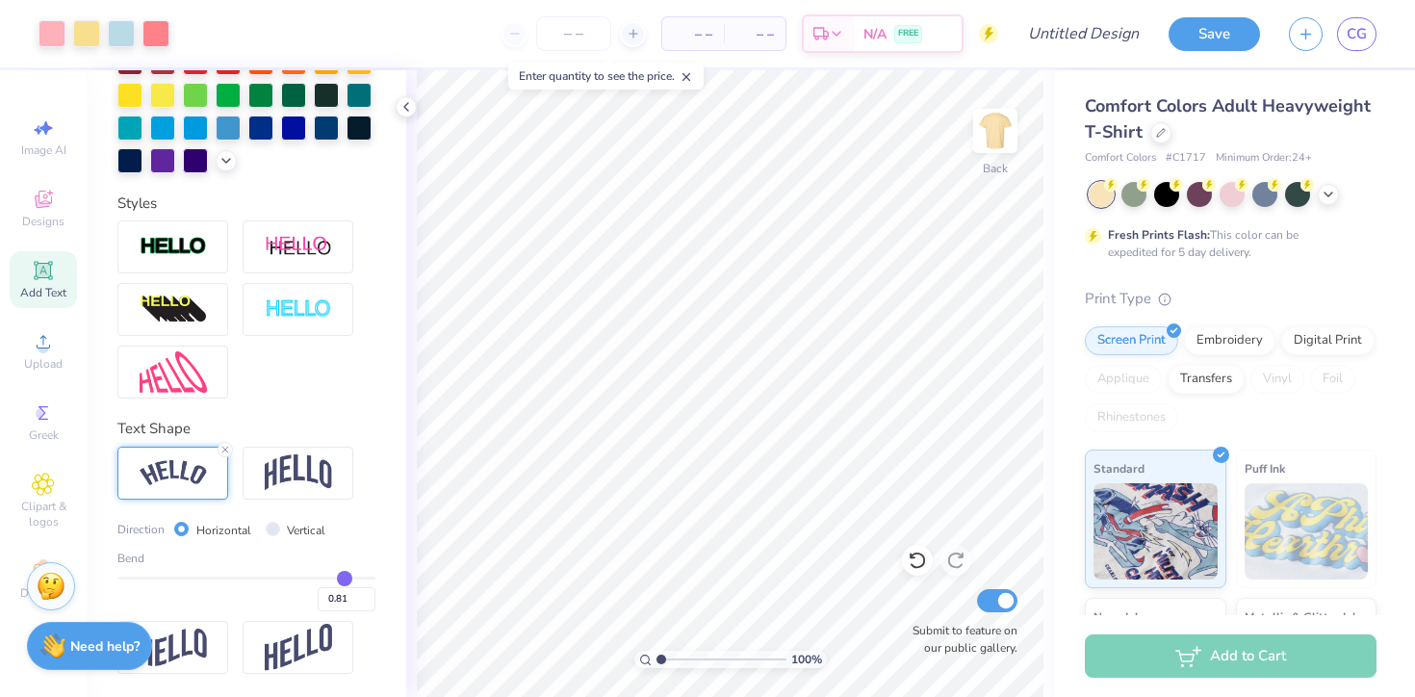
type input "0.82"
type input "0.83"
type input "0.84"
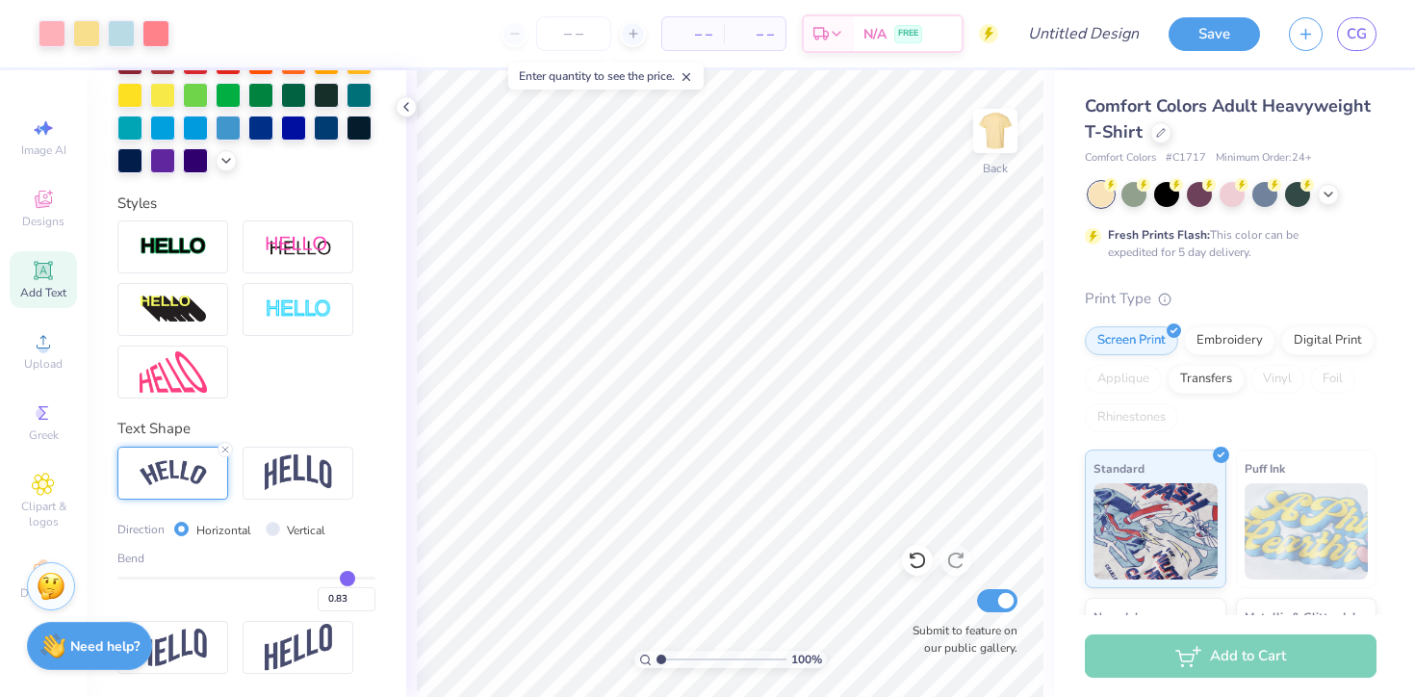
type input "0.84"
type input "0.85"
type input "0.86"
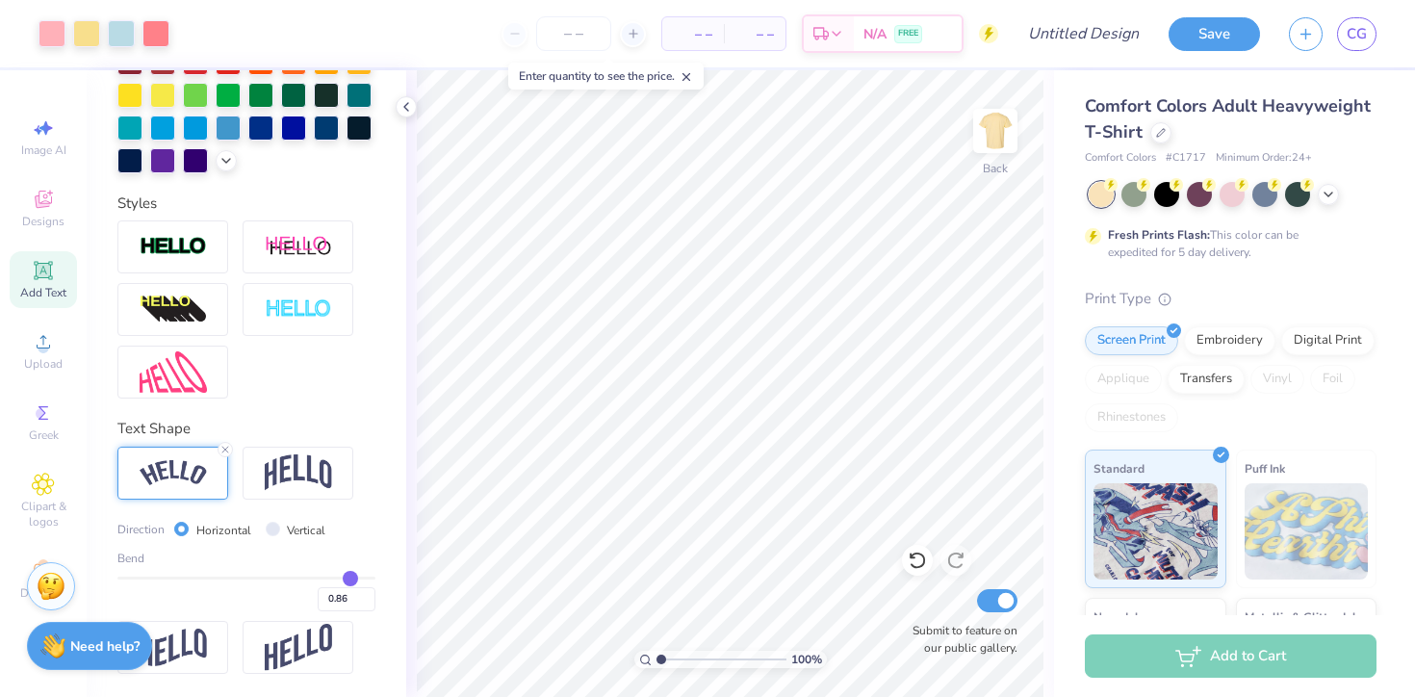
type input "0.87"
type input "0.88"
drag, startPoint x: 330, startPoint y: 577, endPoint x: 352, endPoint y: 577, distance: 22.1
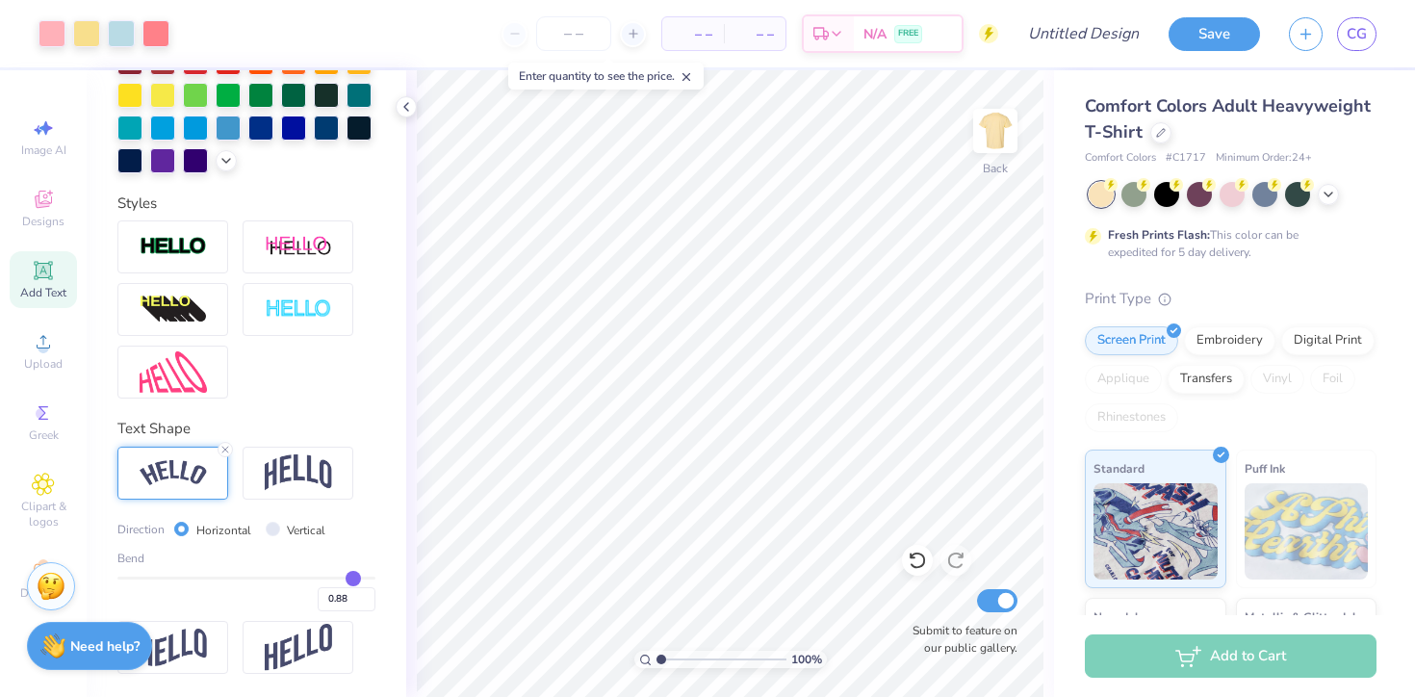
type input "0.88"
click at [352, 577] on input "range" at bounding box center [246, 578] width 258 height 3
type input "7.23"
type input "3.00"
type input "4.42"
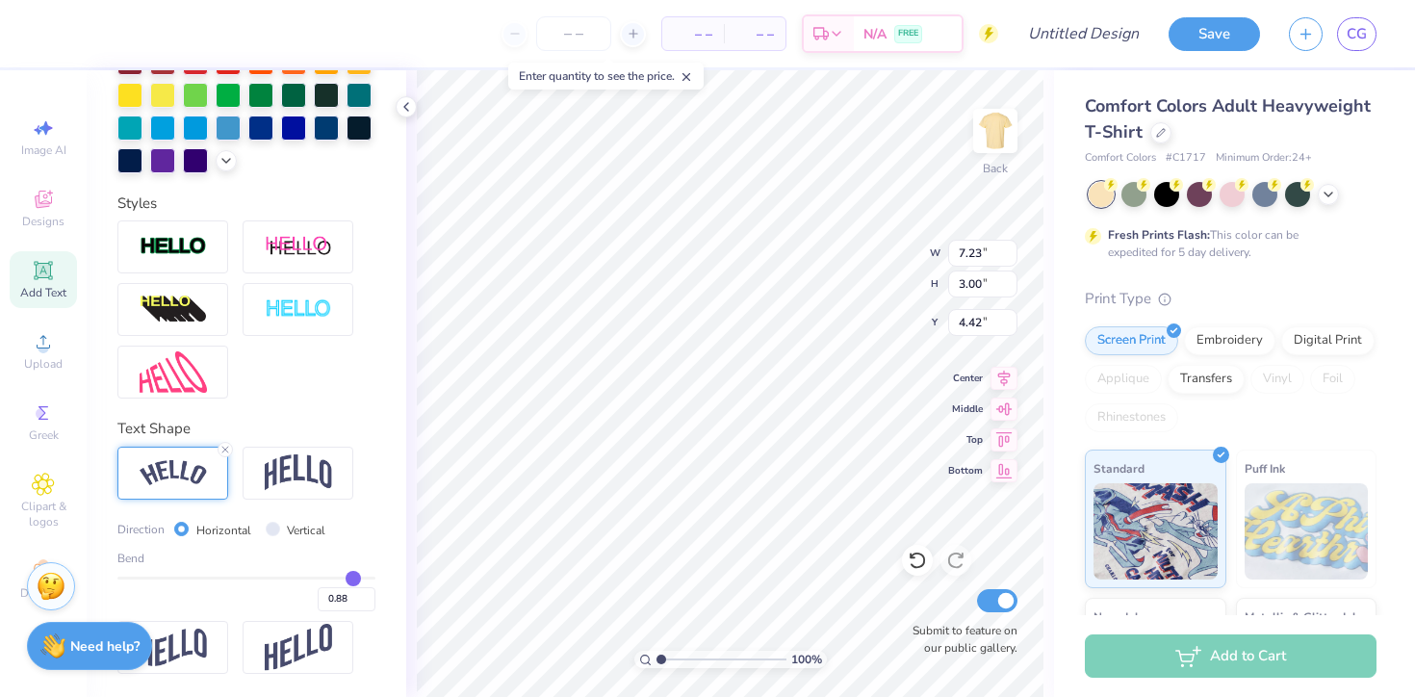
type input "0.92"
type input "0.93"
type input "0.98"
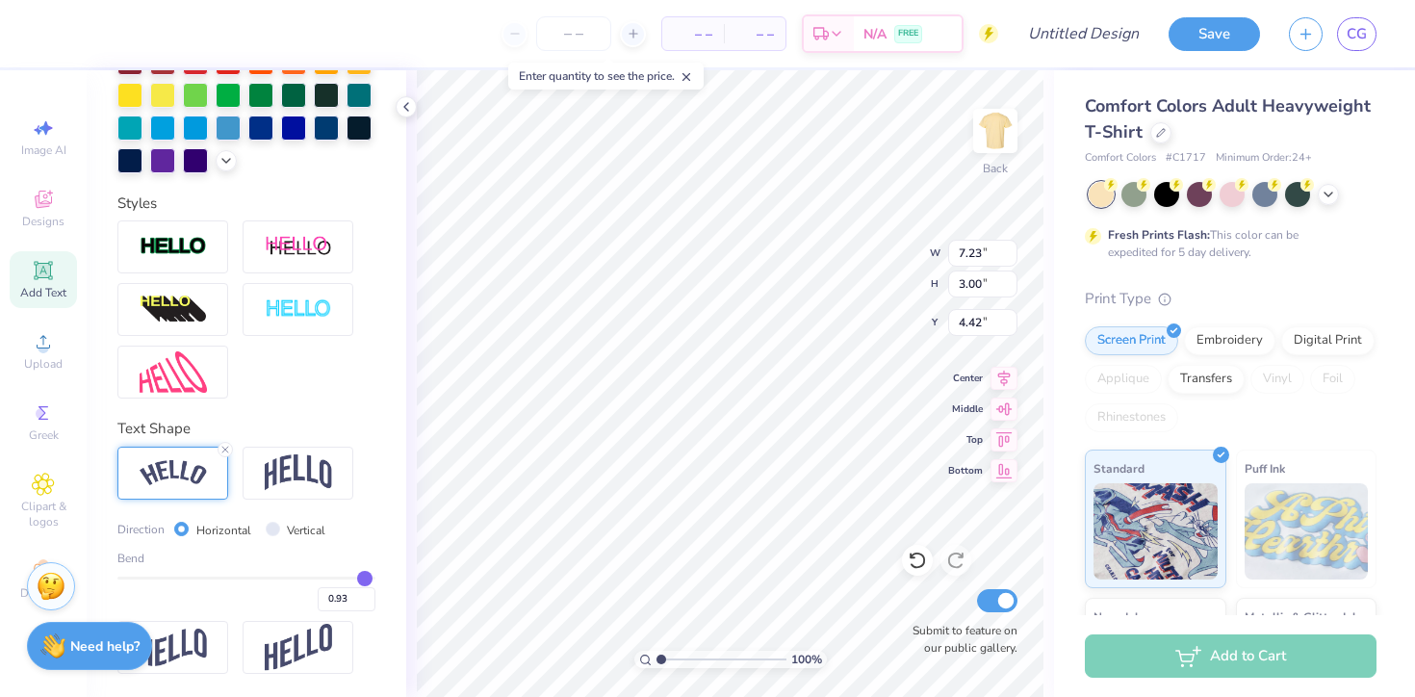
type input "0.98"
type input "1"
type input "1.00"
drag, startPoint x: 357, startPoint y: 578, endPoint x: 370, endPoint y: 578, distance: 12.5
type input "1"
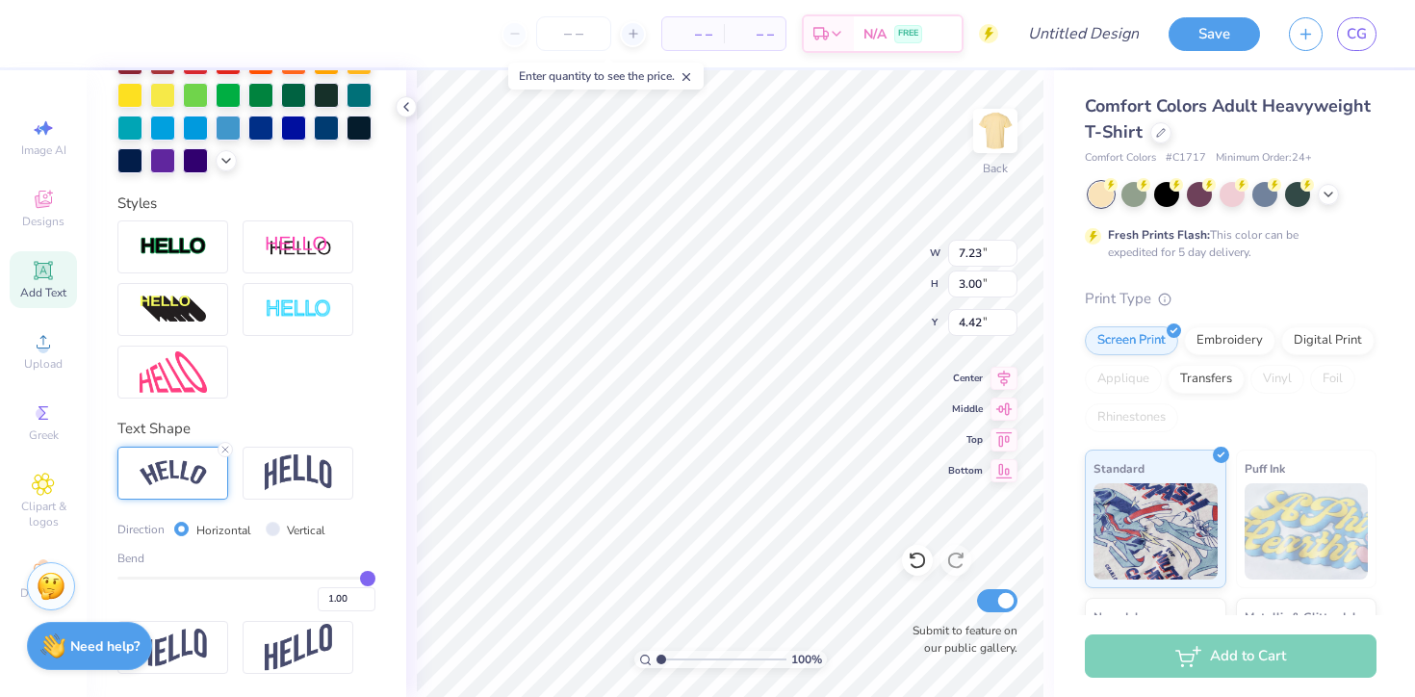
click at [370, 578] on input "range" at bounding box center [246, 578] width 258 height 3
type input "7.24"
type input "3.62"
type input "4.11"
type input "6.04"
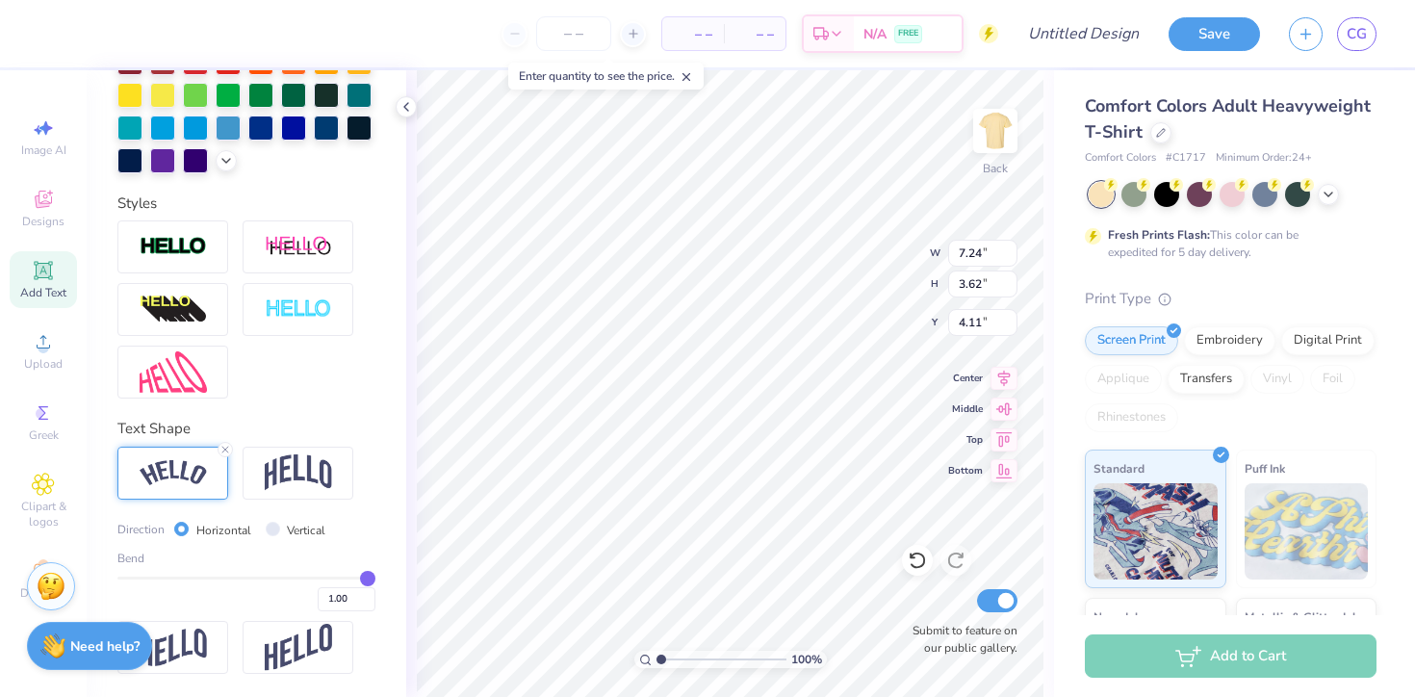
type input "3.02"
type input "4.76"
type input "2.34"
type input "0.25"
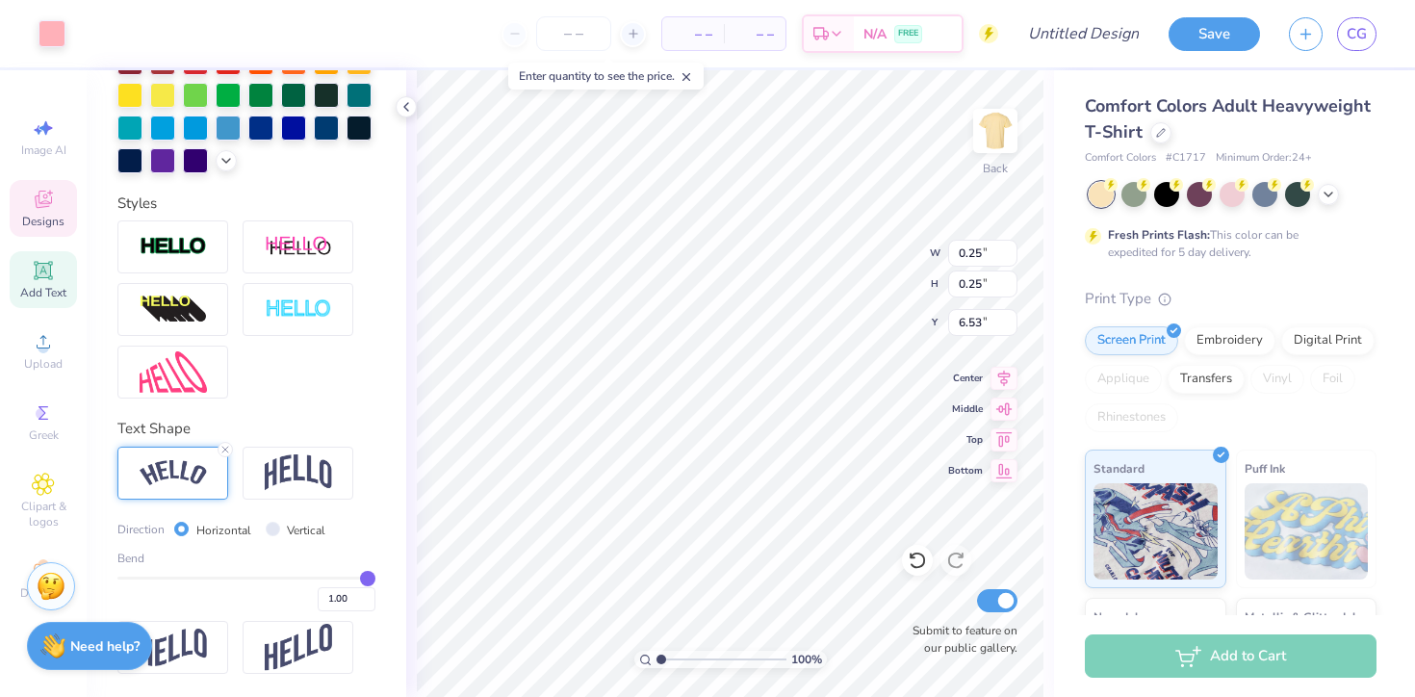
type input "5.72"
type input "0.37"
type input "4.99"
type input "0.25"
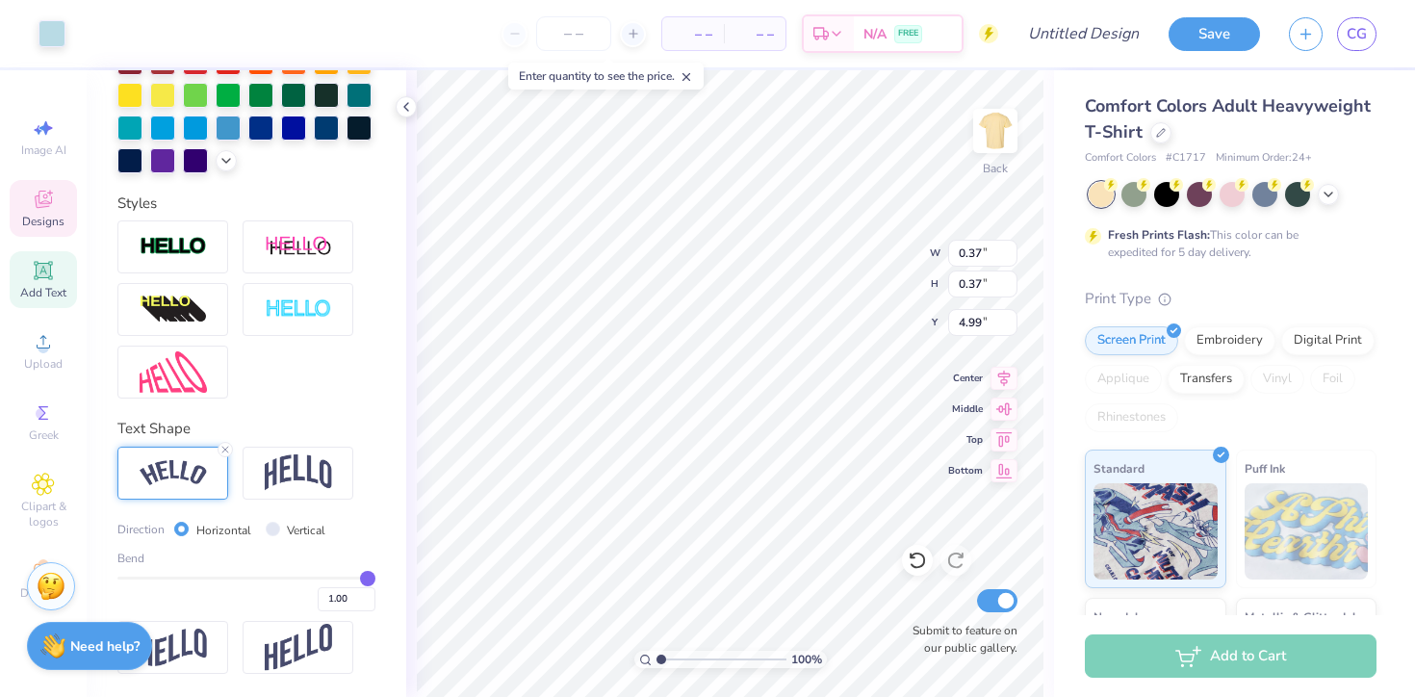
type input "0.25"
type input "4.73"
type input "0.37"
type input "5.36"
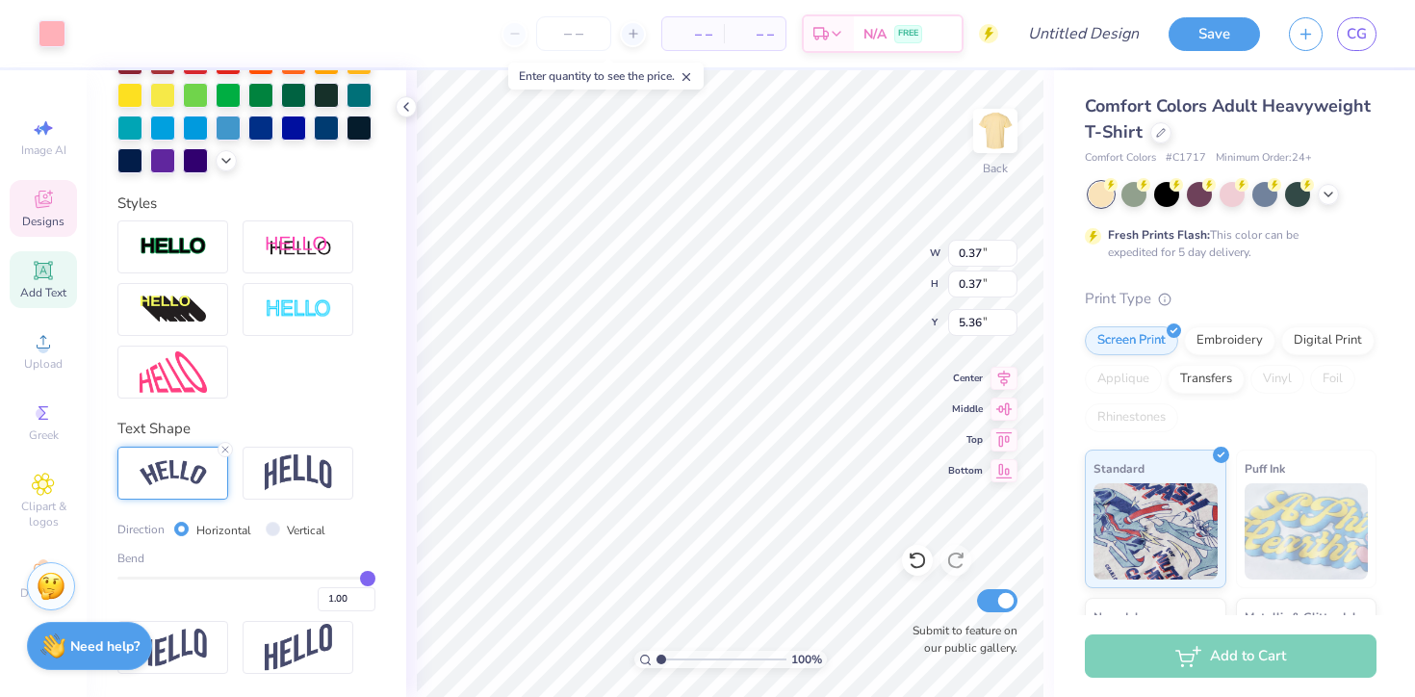
type input "6.04"
type input "3.02"
type input "4.99"
type input "0.47"
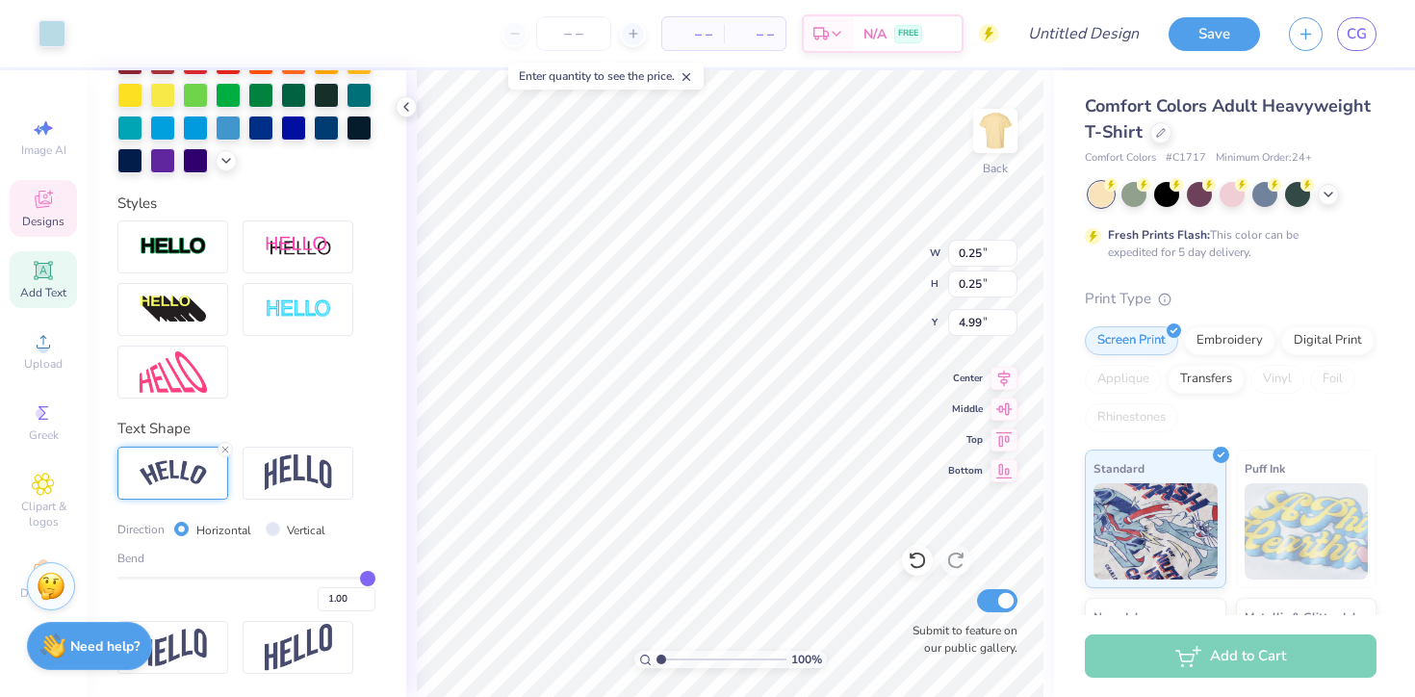
type input "0.47"
type input "4.77"
type input "0.37"
type input "5.36"
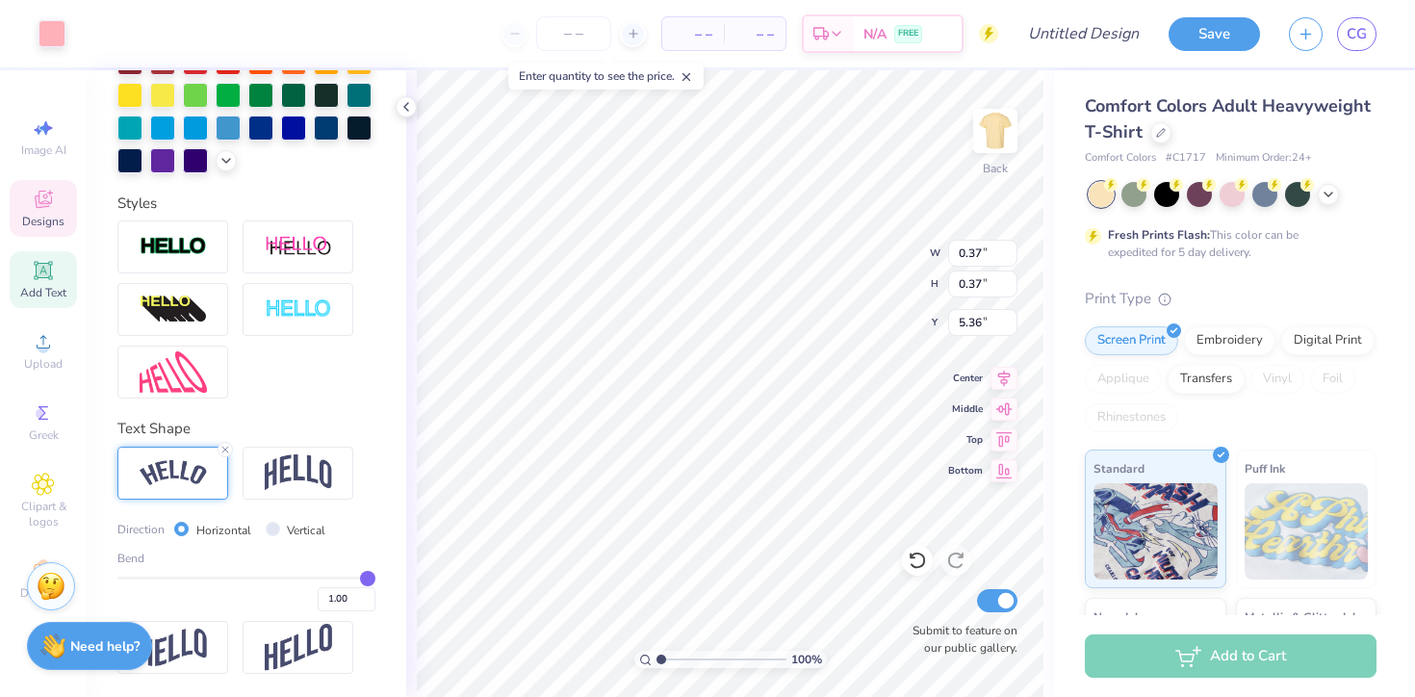
type input "0.88"
type input "6.31"
type input "0.71"
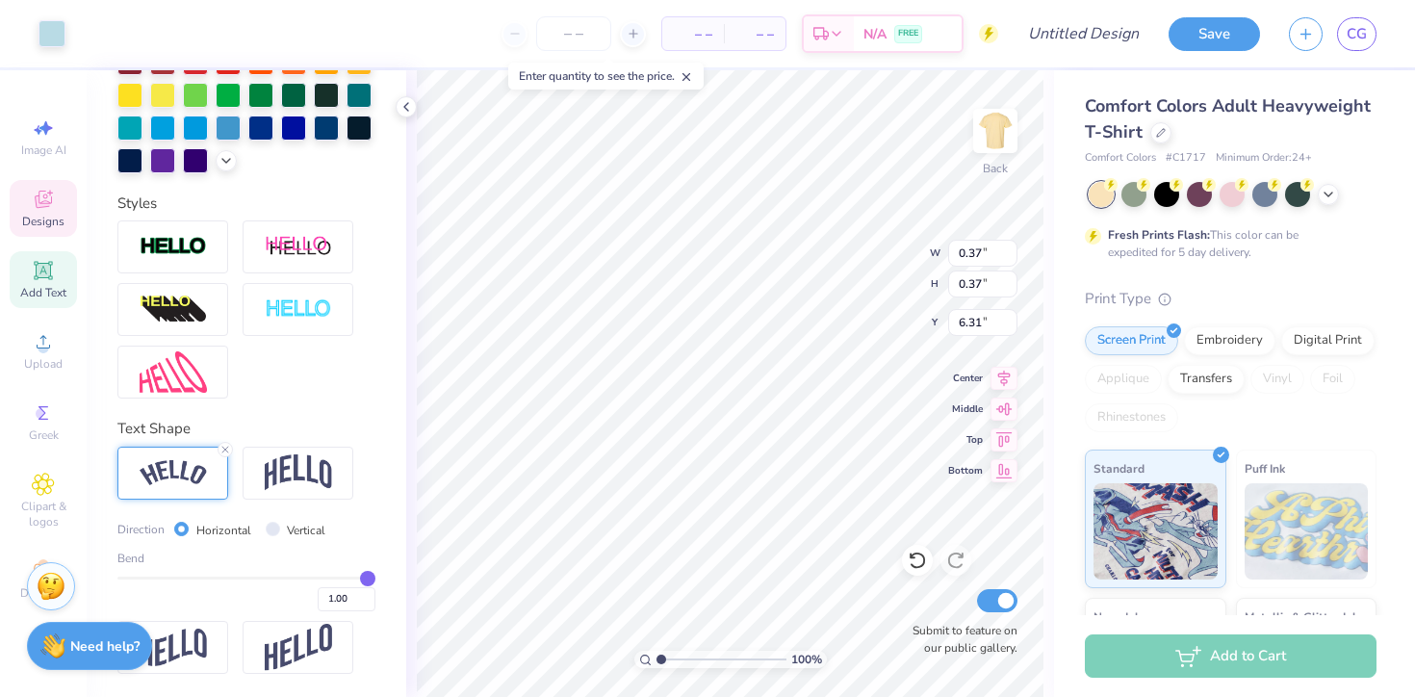
type input "5.97"
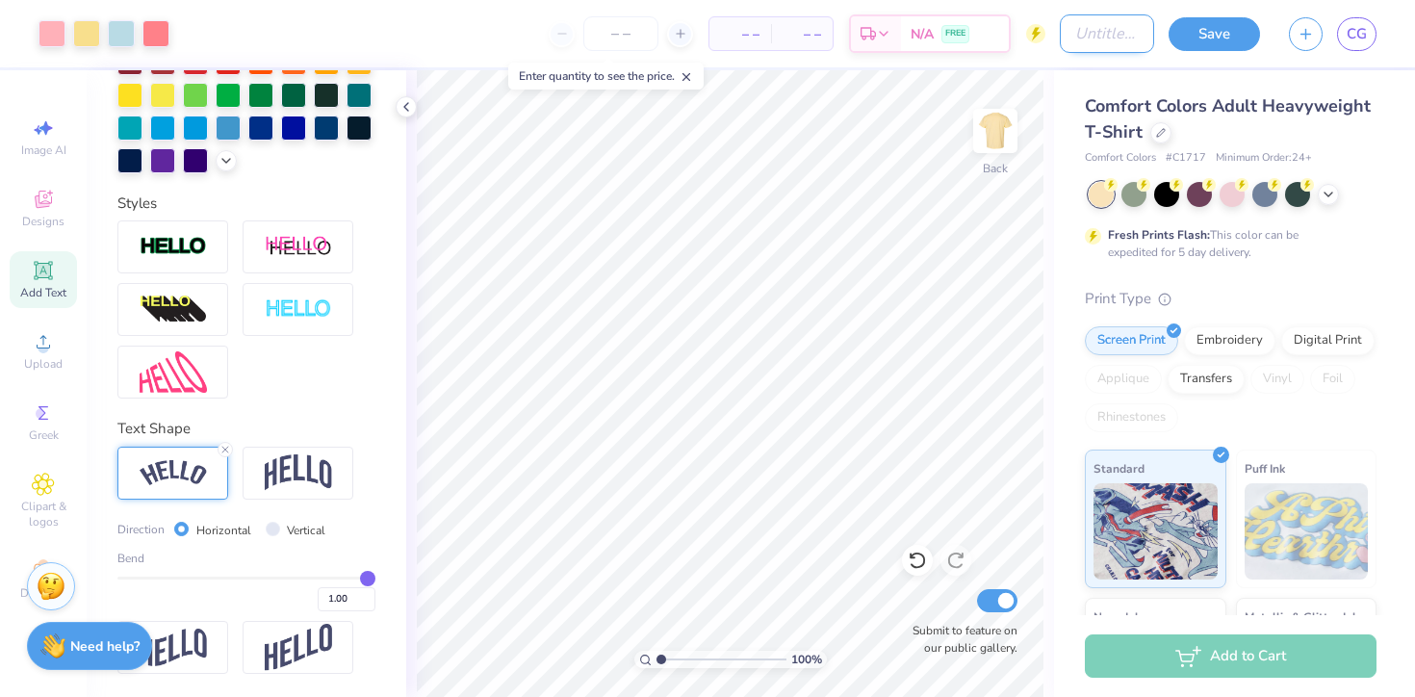
click at [1082, 35] on input "Design Title" at bounding box center [1107, 33] width 94 height 39
click at [629, 35] on input "number" at bounding box center [620, 33] width 75 height 35
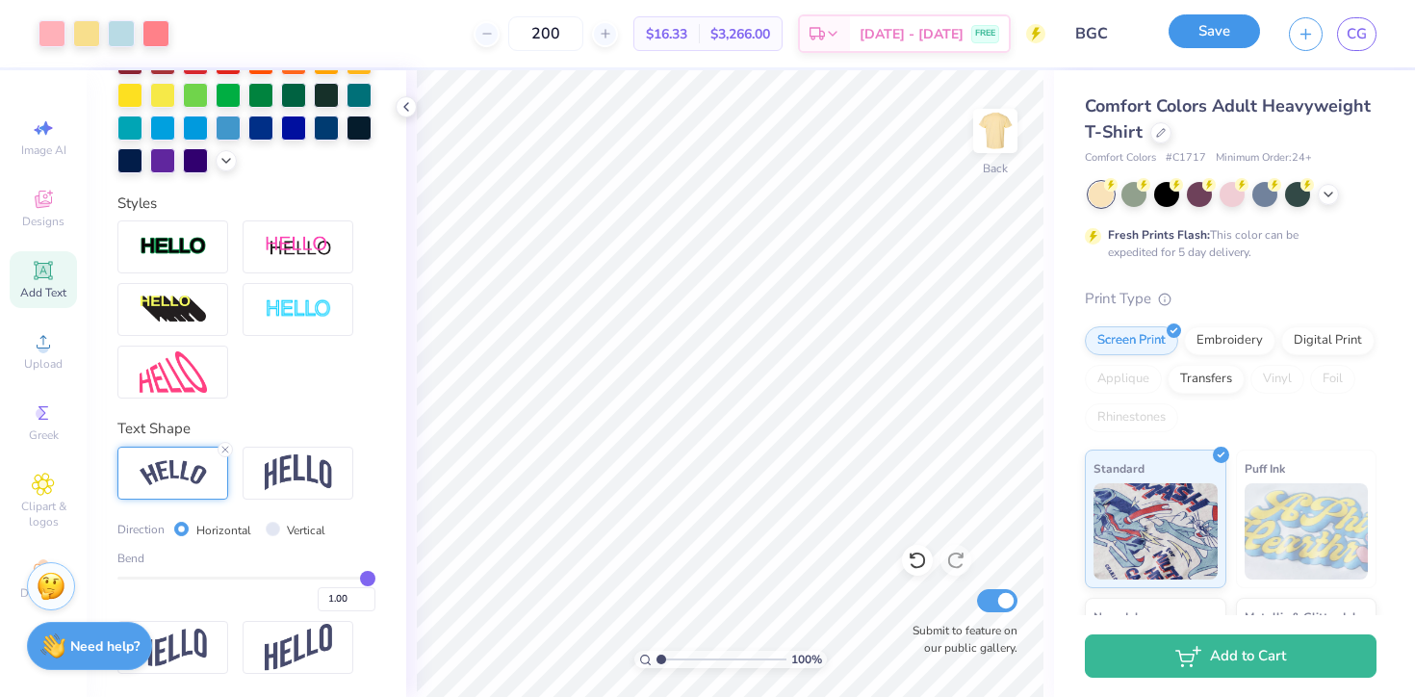
click at [1236, 33] on button "Save" at bounding box center [1214, 31] width 91 height 34
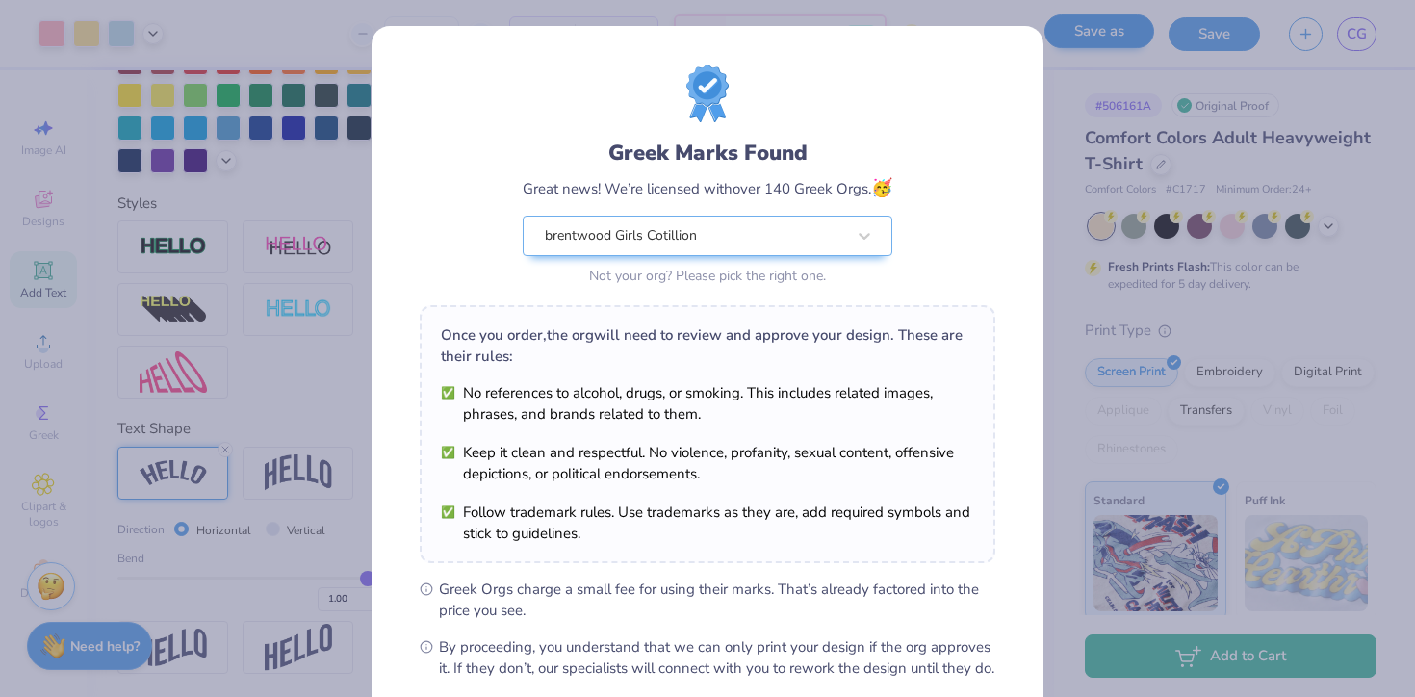
scroll to position [204, 0]
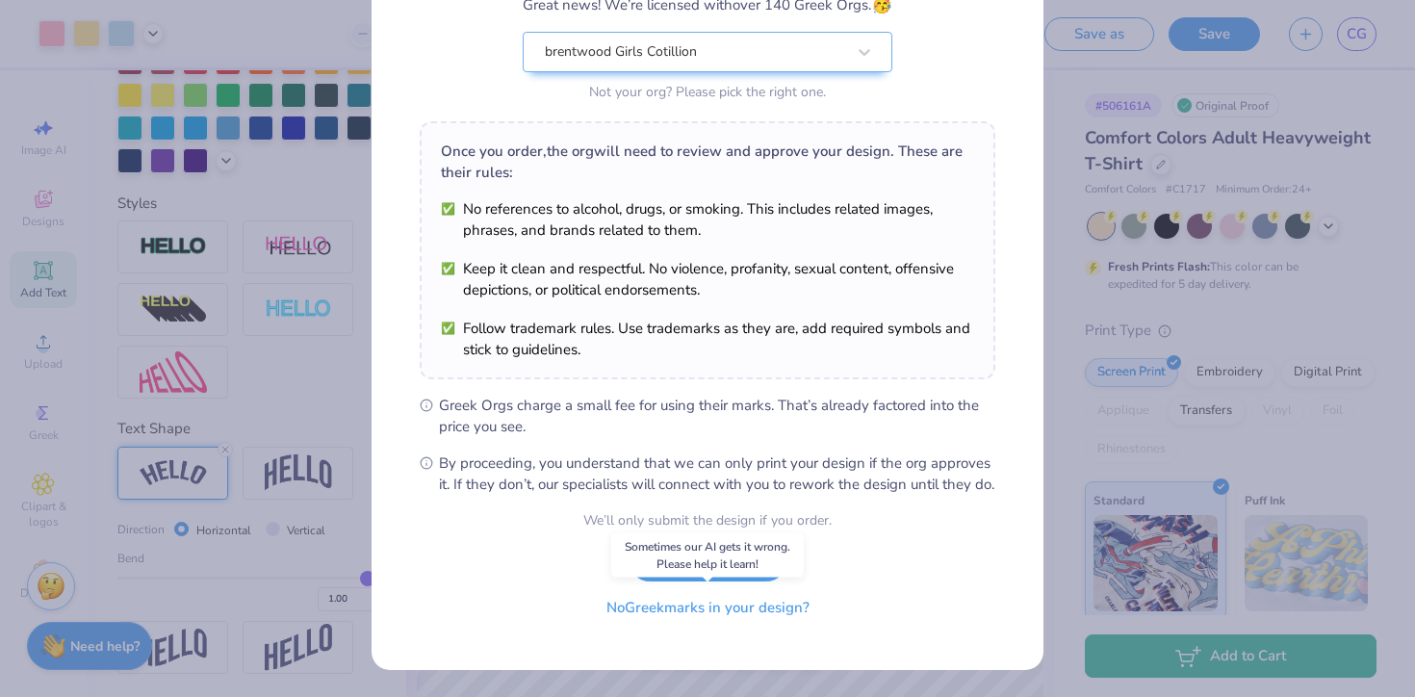
click at [707, 620] on button "No Greek marks in your design?" at bounding box center [708, 607] width 236 height 39
